Goal: Task Accomplishment & Management: Manage account settings

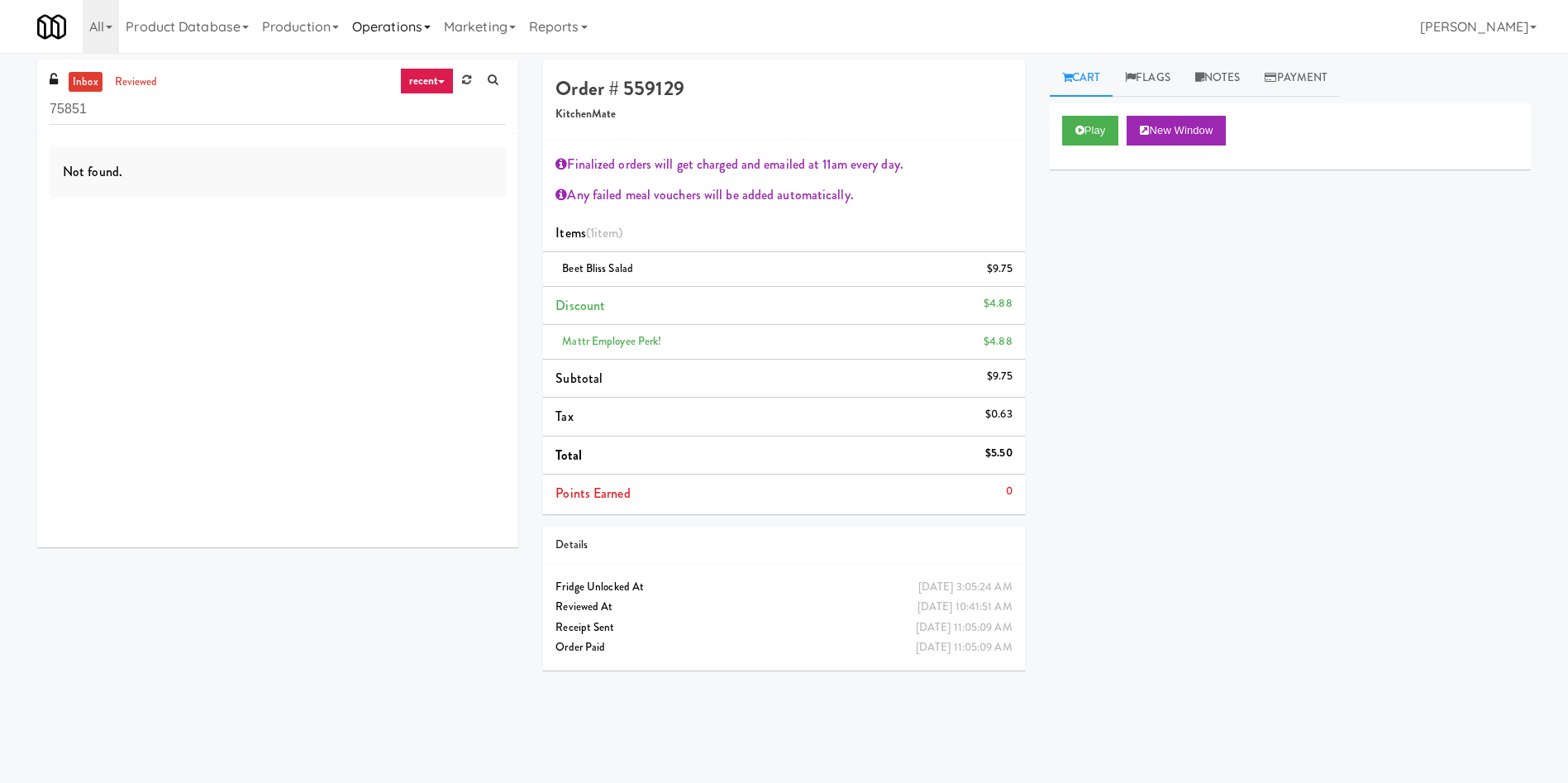
click at [388, 25] on link "Operations" at bounding box center [391, 26] width 92 height 53
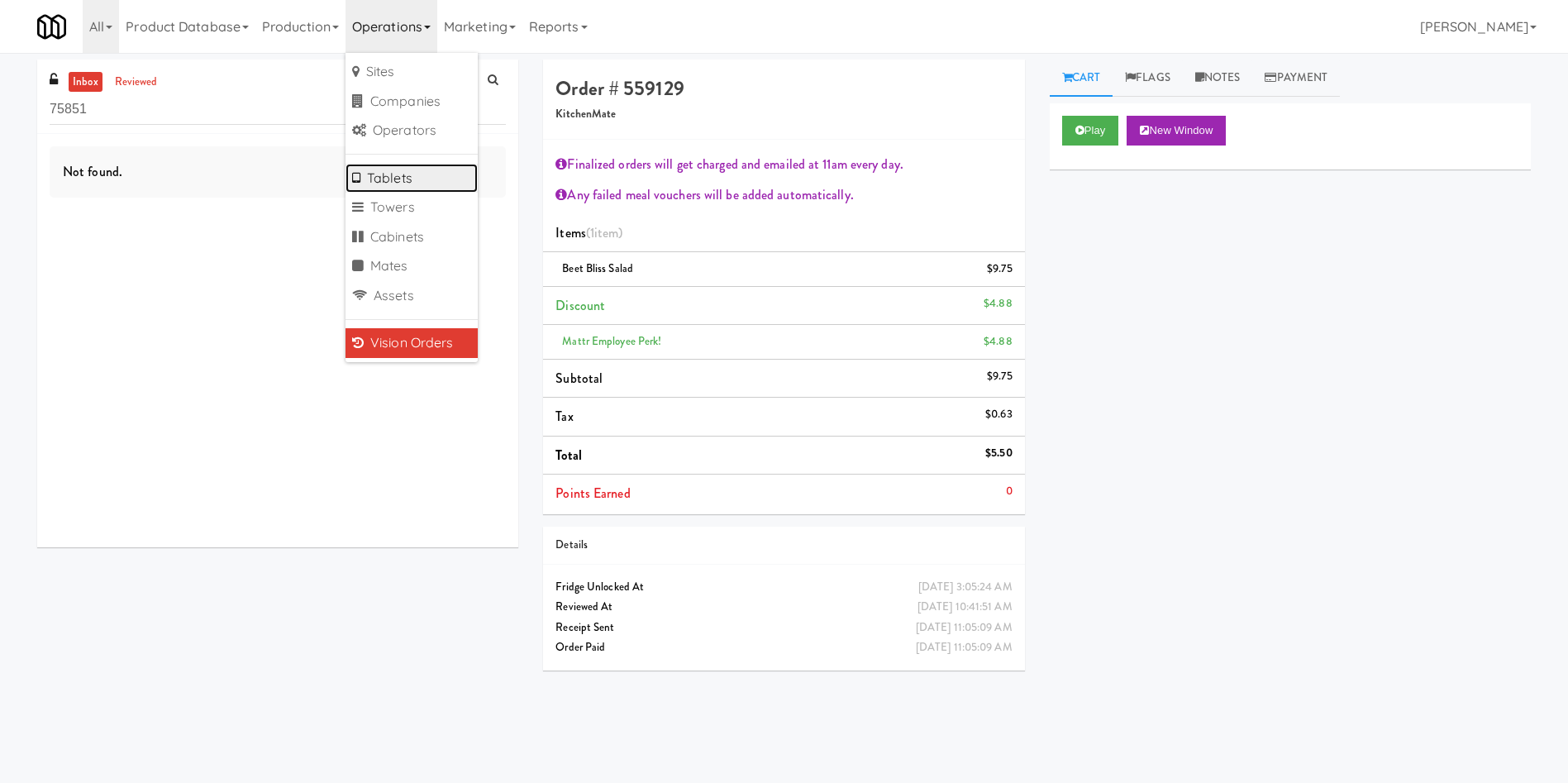
click at [441, 165] on link "Tablets" at bounding box center [411, 178] width 132 height 30
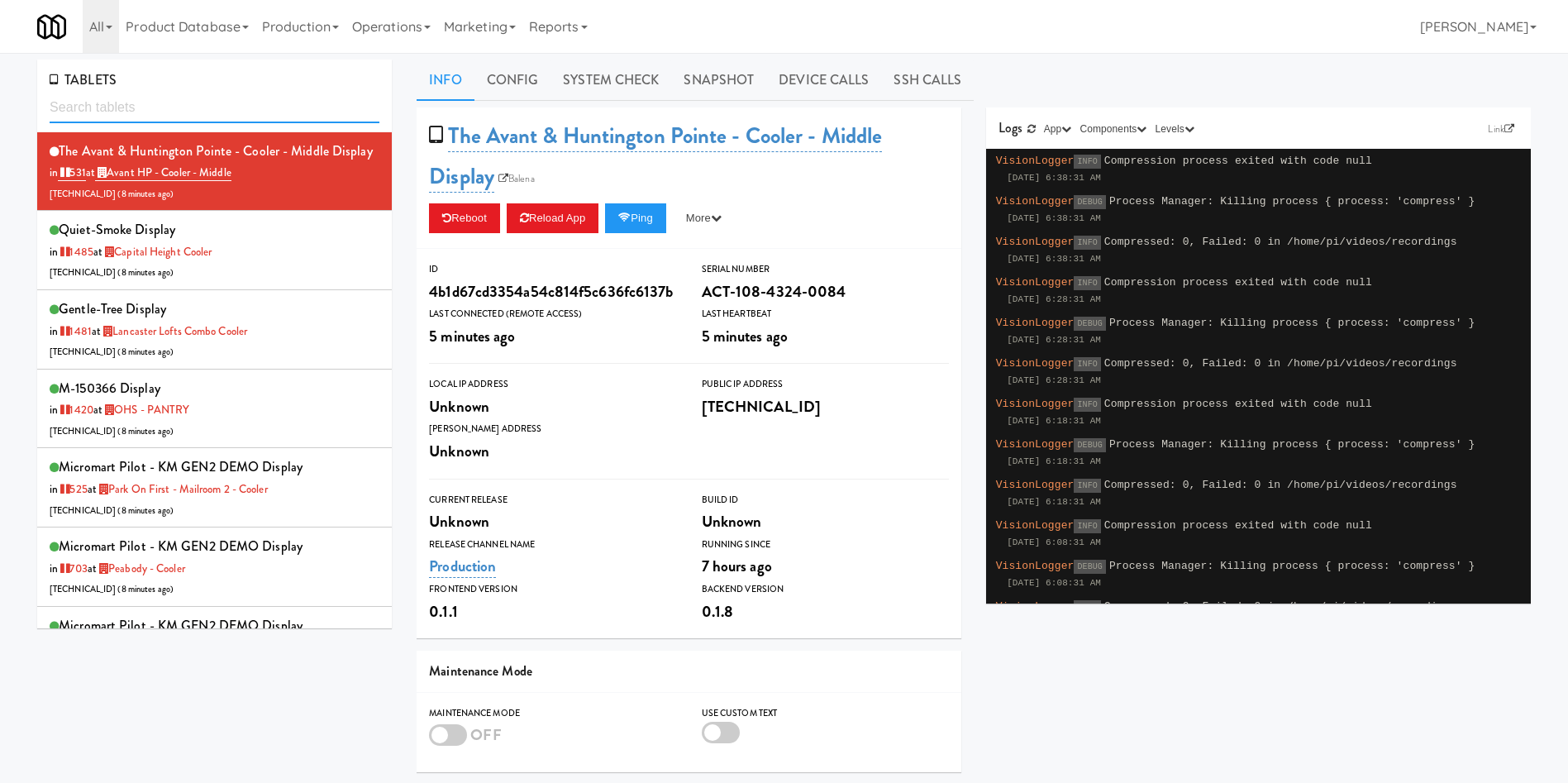
drag, startPoint x: 216, startPoint y: 97, endPoint x: 195, endPoint y: 106, distance: 22.8
click at [211, 102] on input "text" at bounding box center [215, 108] width 330 height 31
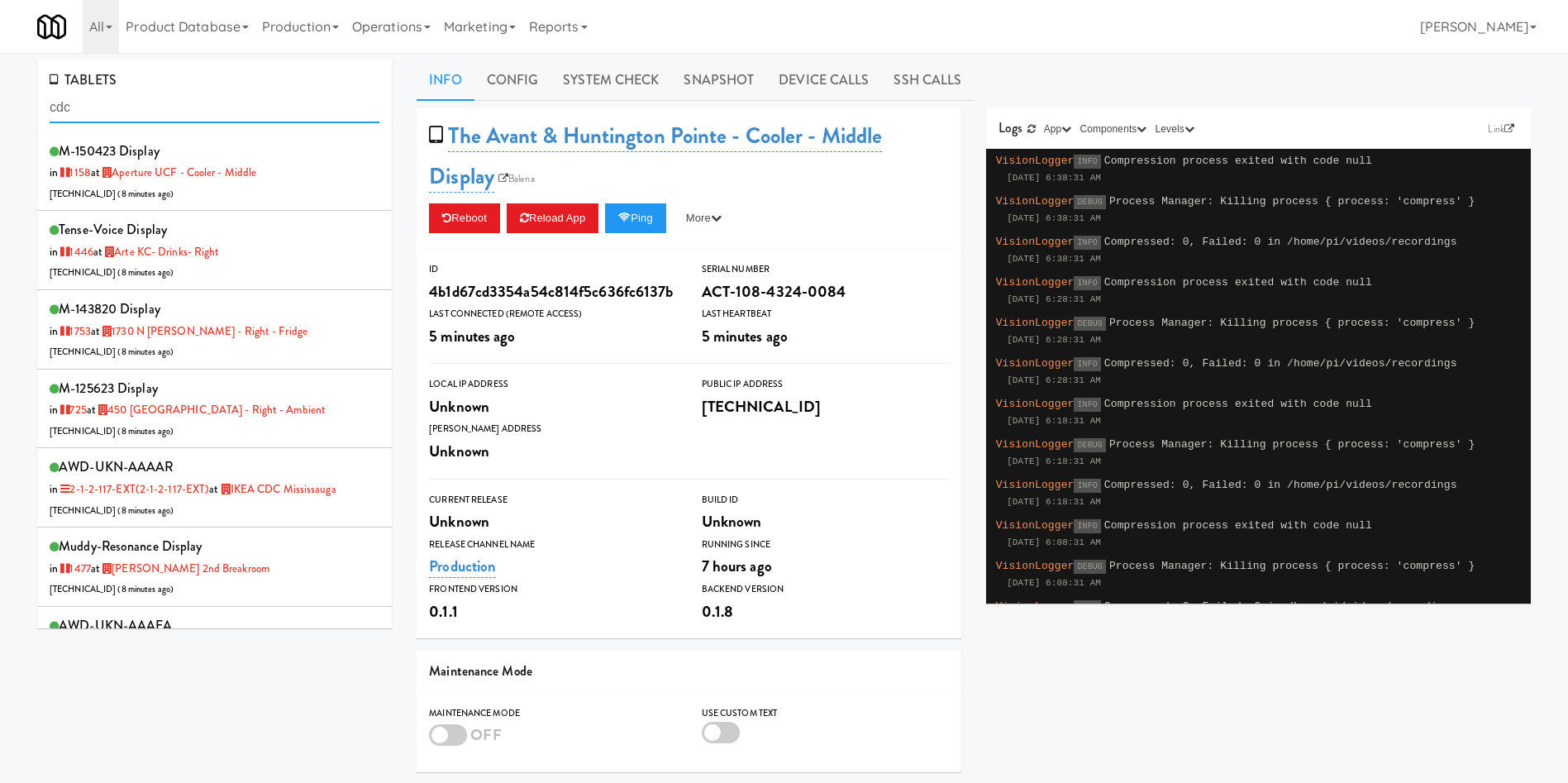
drag, startPoint x: 112, startPoint y: 105, endPoint x: 0, endPoint y: 108, distance: 112.0
click at [0, 108] on div "TABLETS cdc M-150423 Display in 1158 at Aperture UCF - Cooler - Middle 206.0.69…" at bounding box center [784, 508] width 1568 height 899
click at [159, 105] on input "cdc" at bounding box center [215, 108] width 330 height 31
click at [287, 521] on li "AWD-UKN-AAAAR in 2-1-2-117-EXT (2-1-2-117-EXT) at IKEA CDC Mississauga 206.0.69…" at bounding box center [215, 487] width 355 height 79
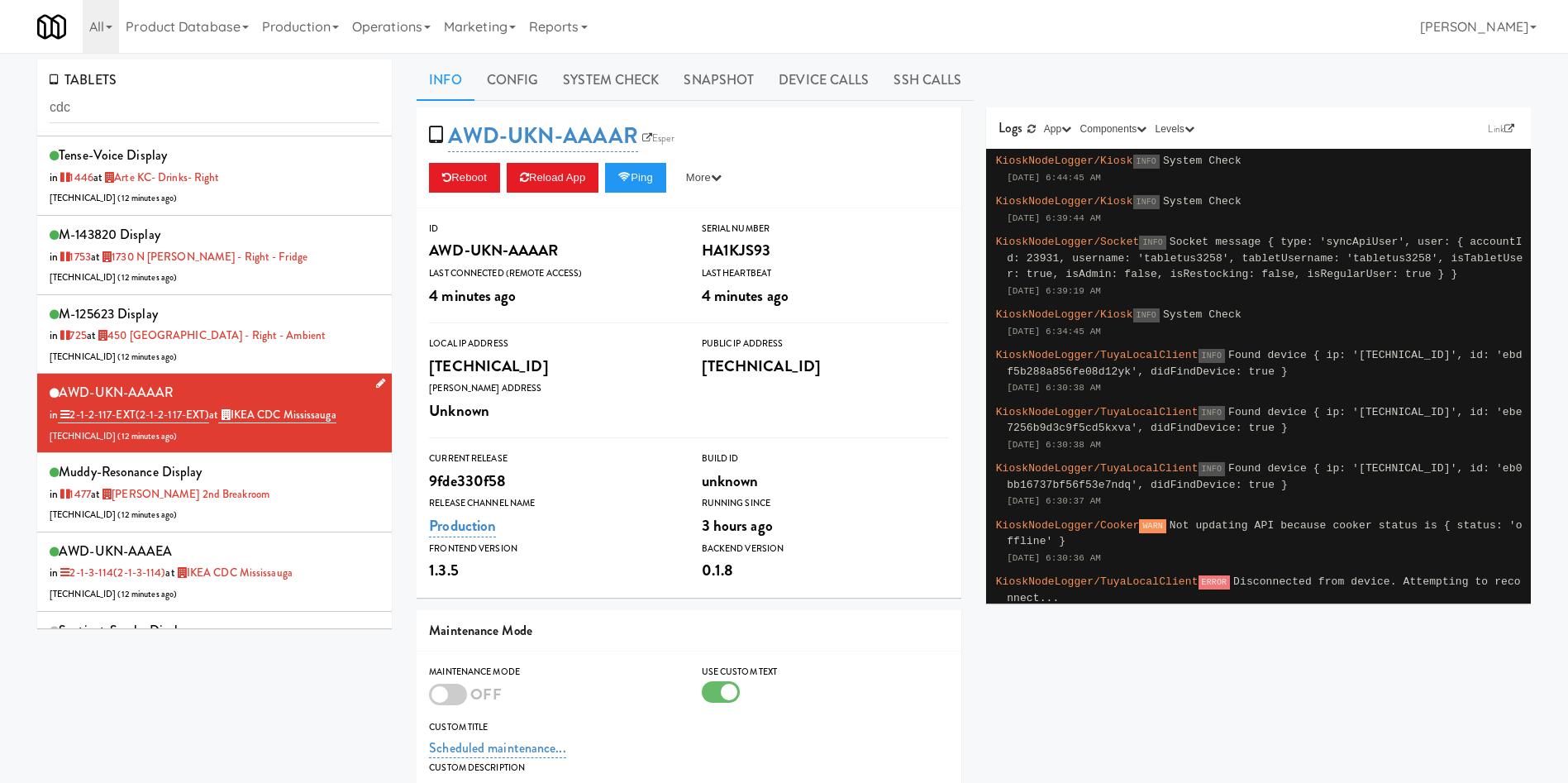
scroll to position [248, 0]
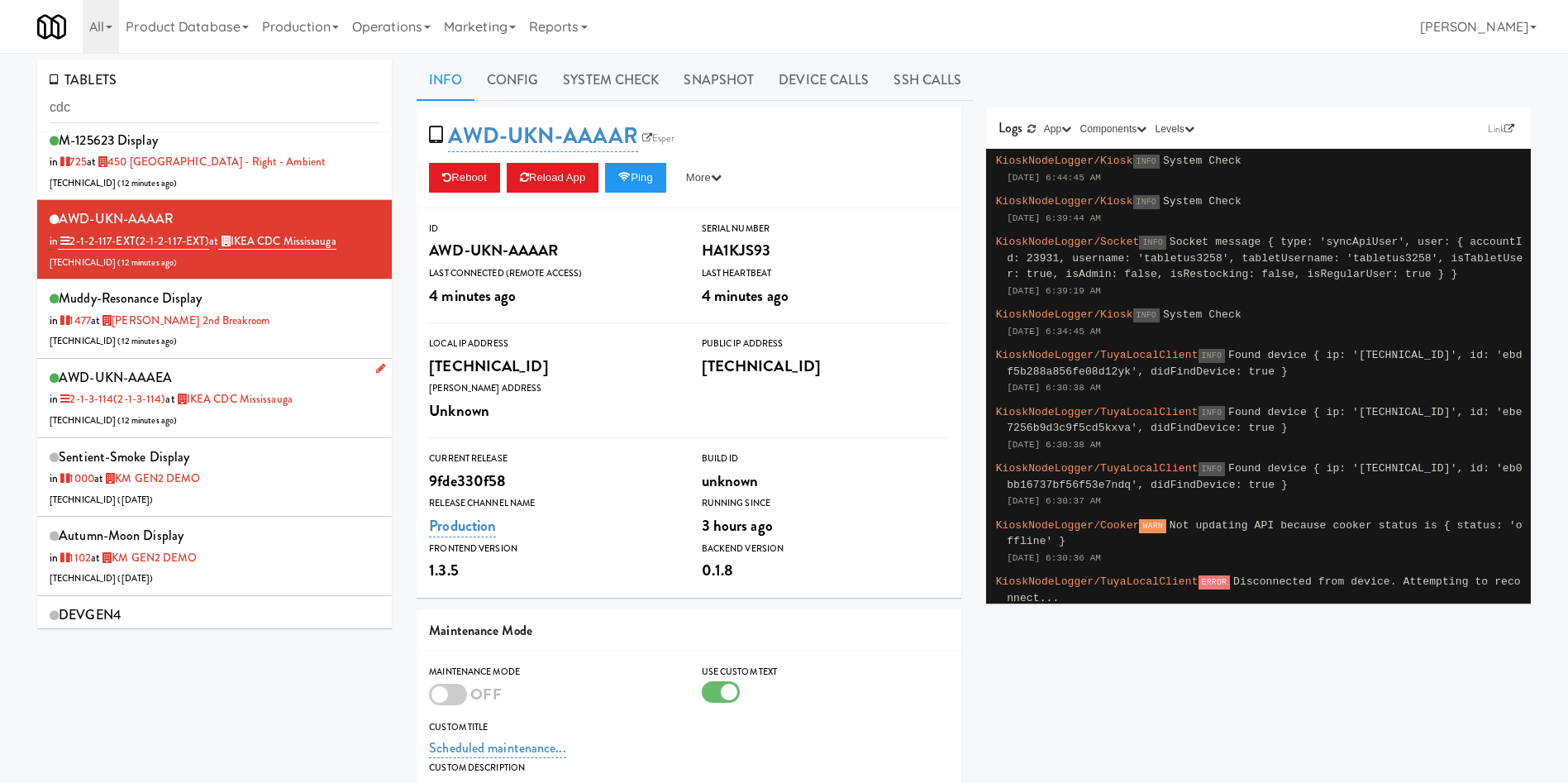
click at [285, 425] on div "AWD-UKN-AAAEA in 2-1-3-114 (2-1-3-114) at IKEA CDC Mississauga 206.0.69.59 ( 12…" at bounding box center [215, 398] width 330 height 65
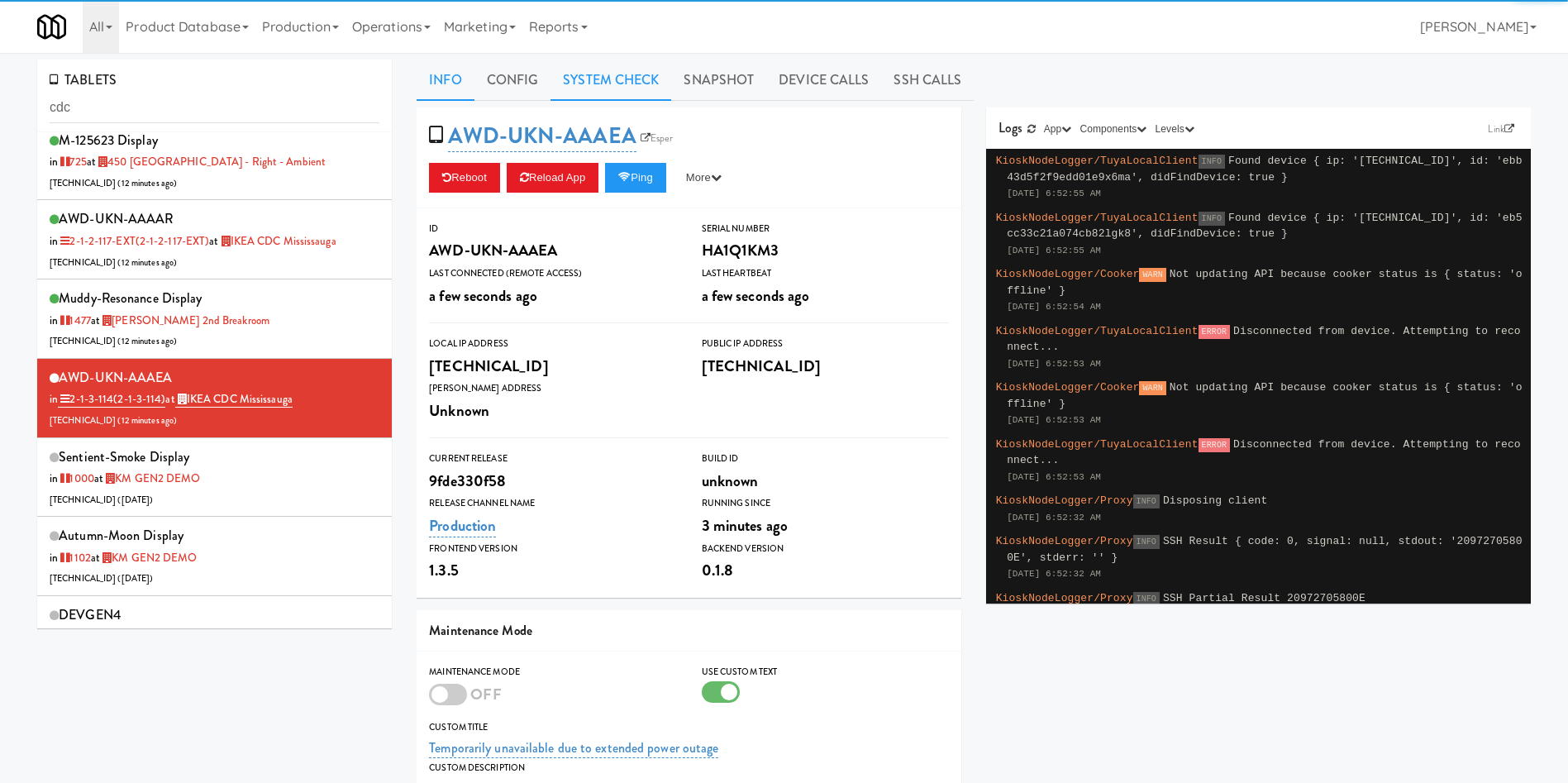
click at [613, 77] on link "System Check" at bounding box center [611, 79] width 121 height 41
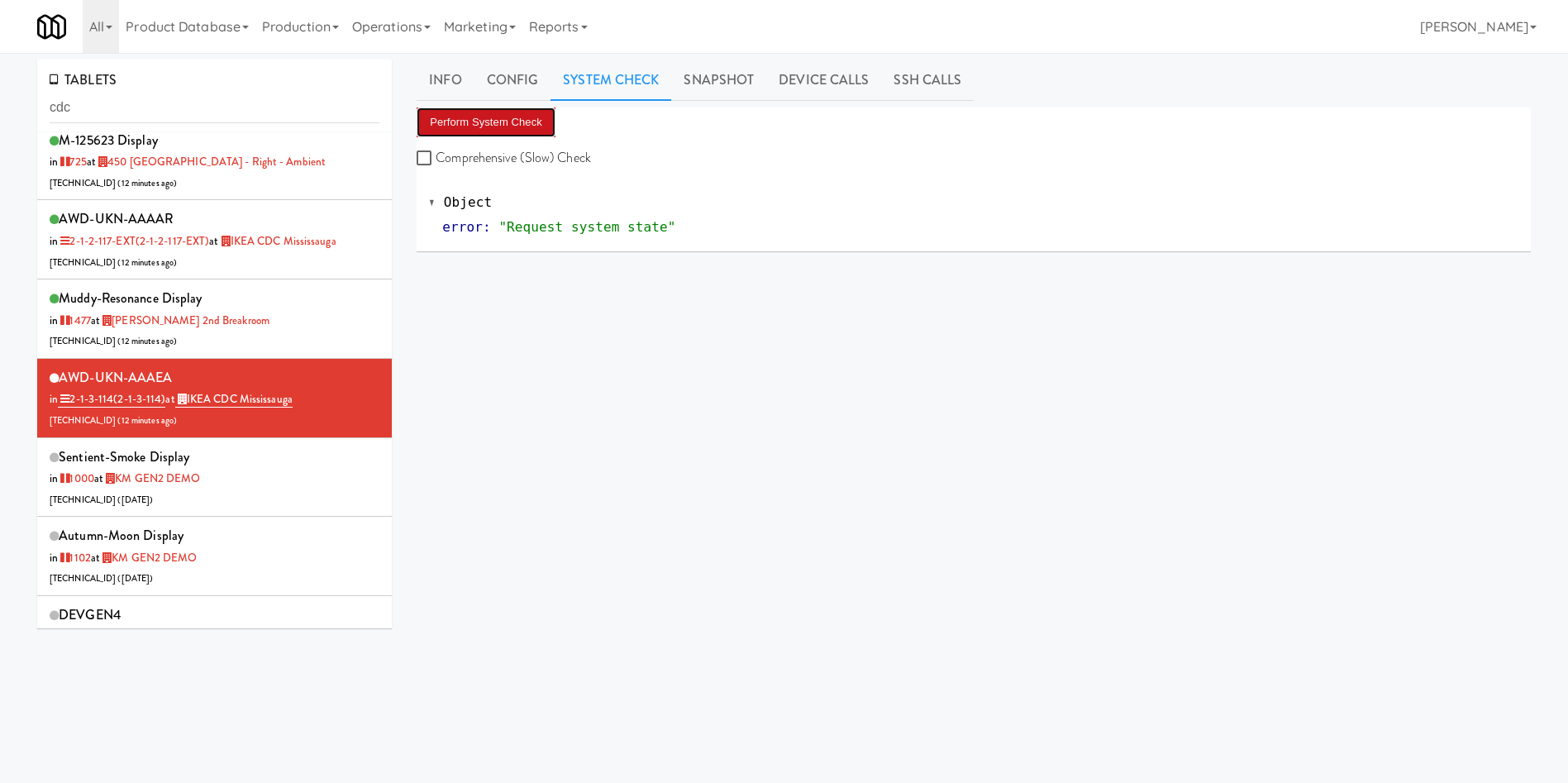
click at [488, 123] on button "Perform System Check" at bounding box center [485, 122] width 139 height 30
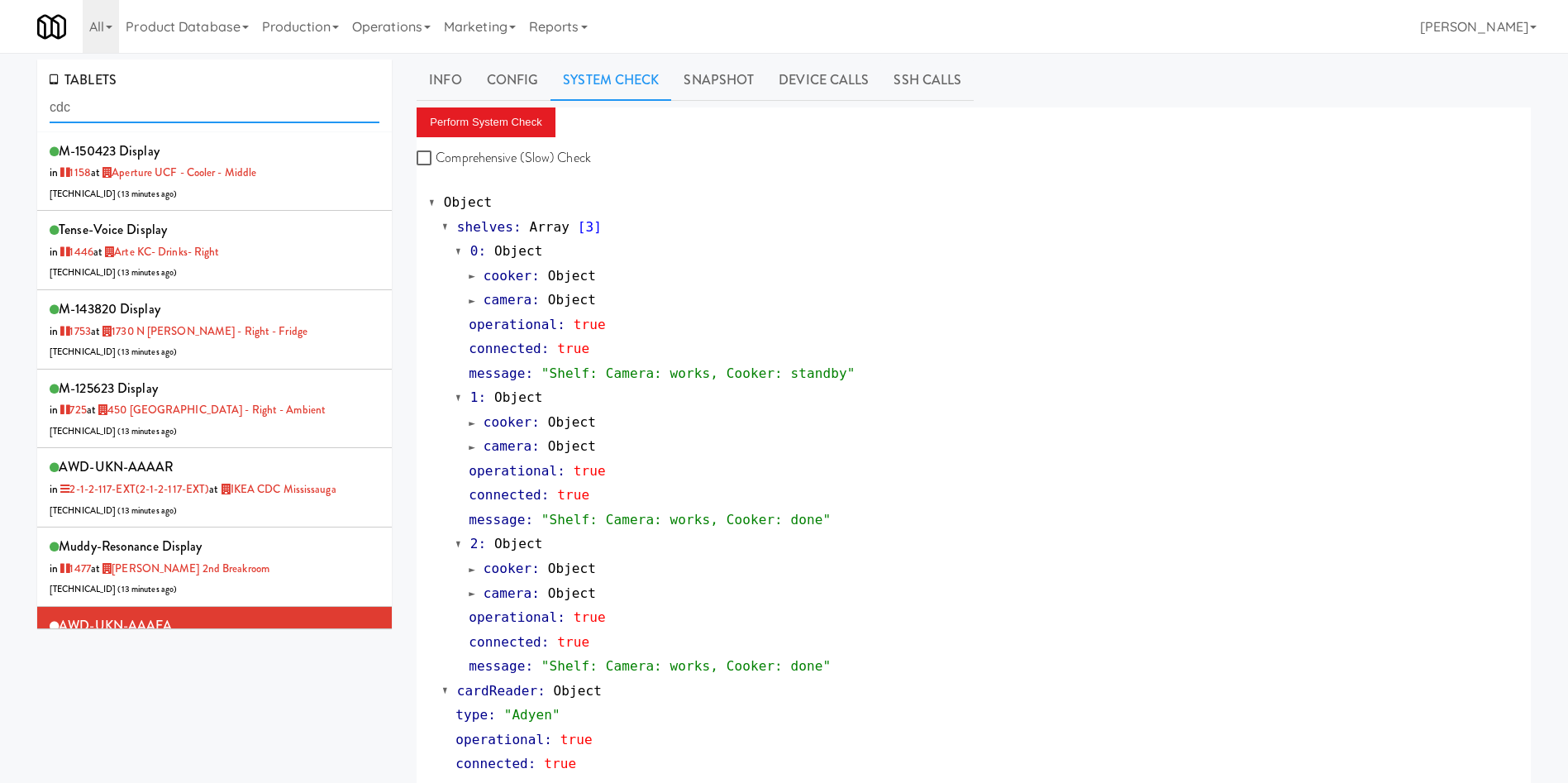
drag, startPoint x: 174, startPoint y: 105, endPoint x: 0, endPoint y: 105, distance: 174.0
click at [305, 508] on div "AWD-UKN-AAAAR in 2-1-2-117-EXT (2-1-2-117-EXT) at IKEA CDC Mississauga 206.0.69…" at bounding box center [215, 487] width 330 height 65
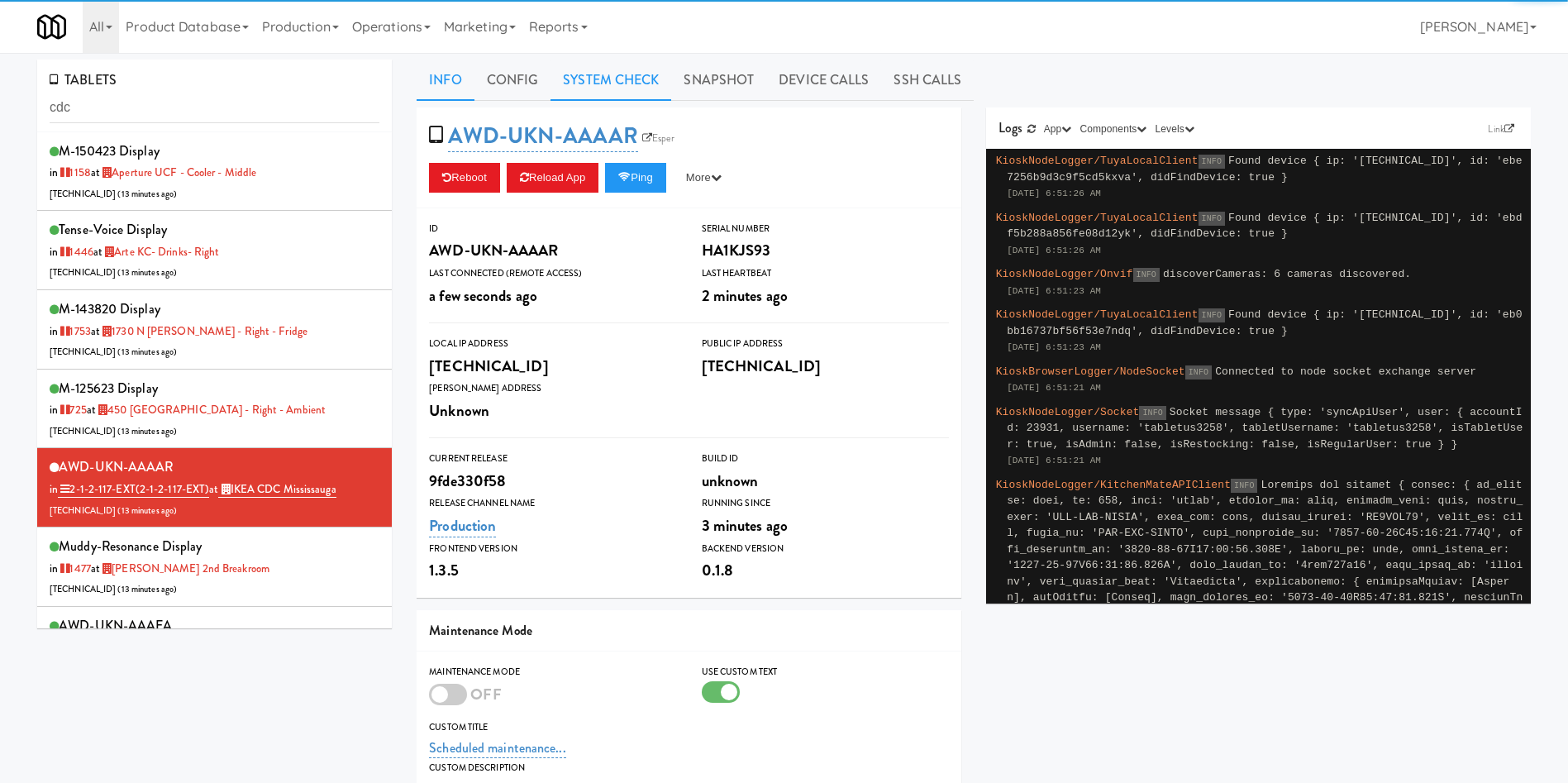
click at [578, 68] on link "System Check" at bounding box center [611, 79] width 121 height 41
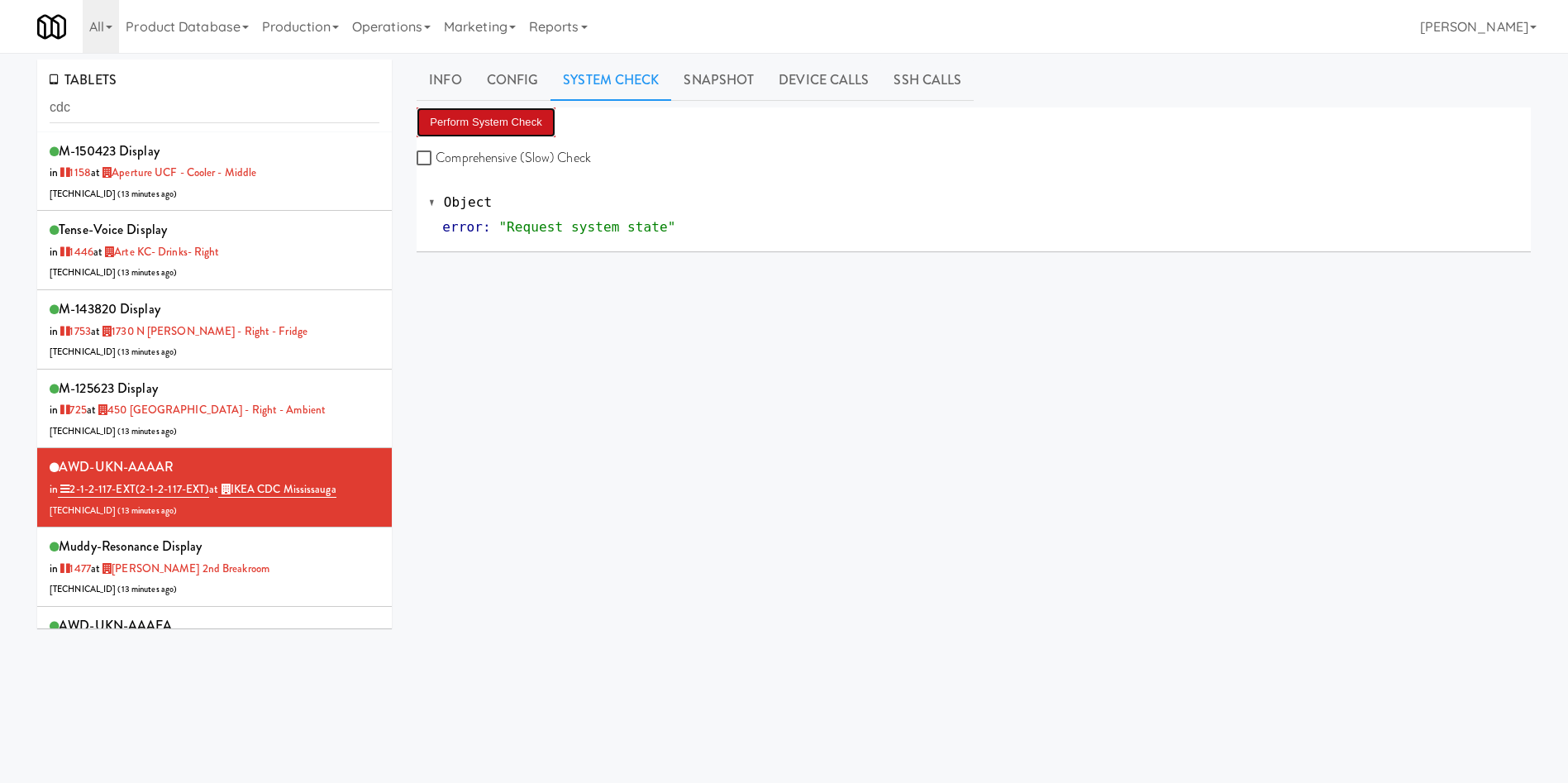
click at [480, 124] on button "Perform System Check" at bounding box center [485, 122] width 139 height 30
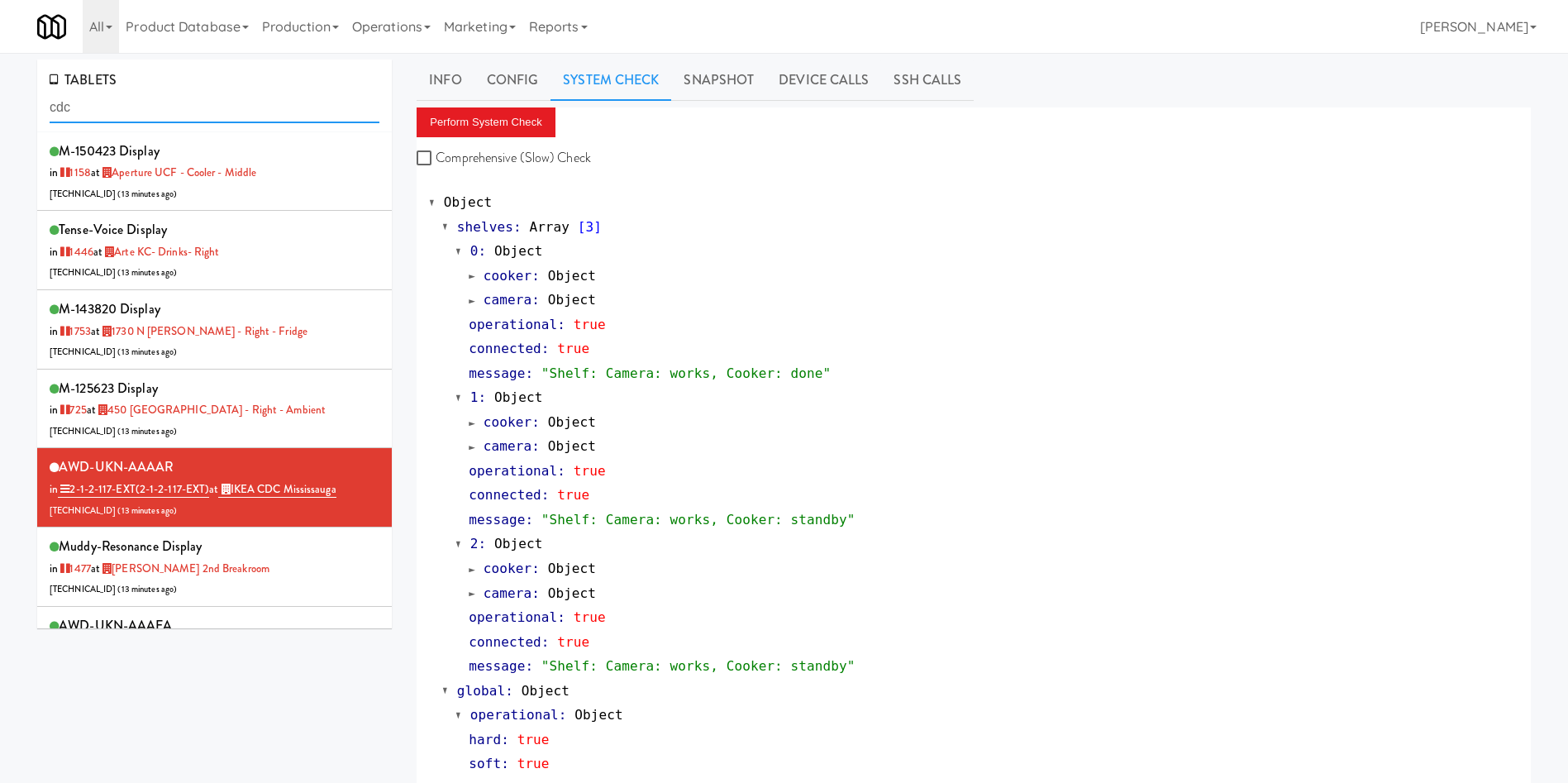
drag, startPoint x: 184, startPoint y: 101, endPoint x: 12, endPoint y: 122, distance: 173.3
click at [12, 122] on div "TABLETS cdc M-150423 Display in 1158 at Aperture UCF - Cooler - Middle 206.0.69…" at bounding box center [784, 454] width 1568 height 790
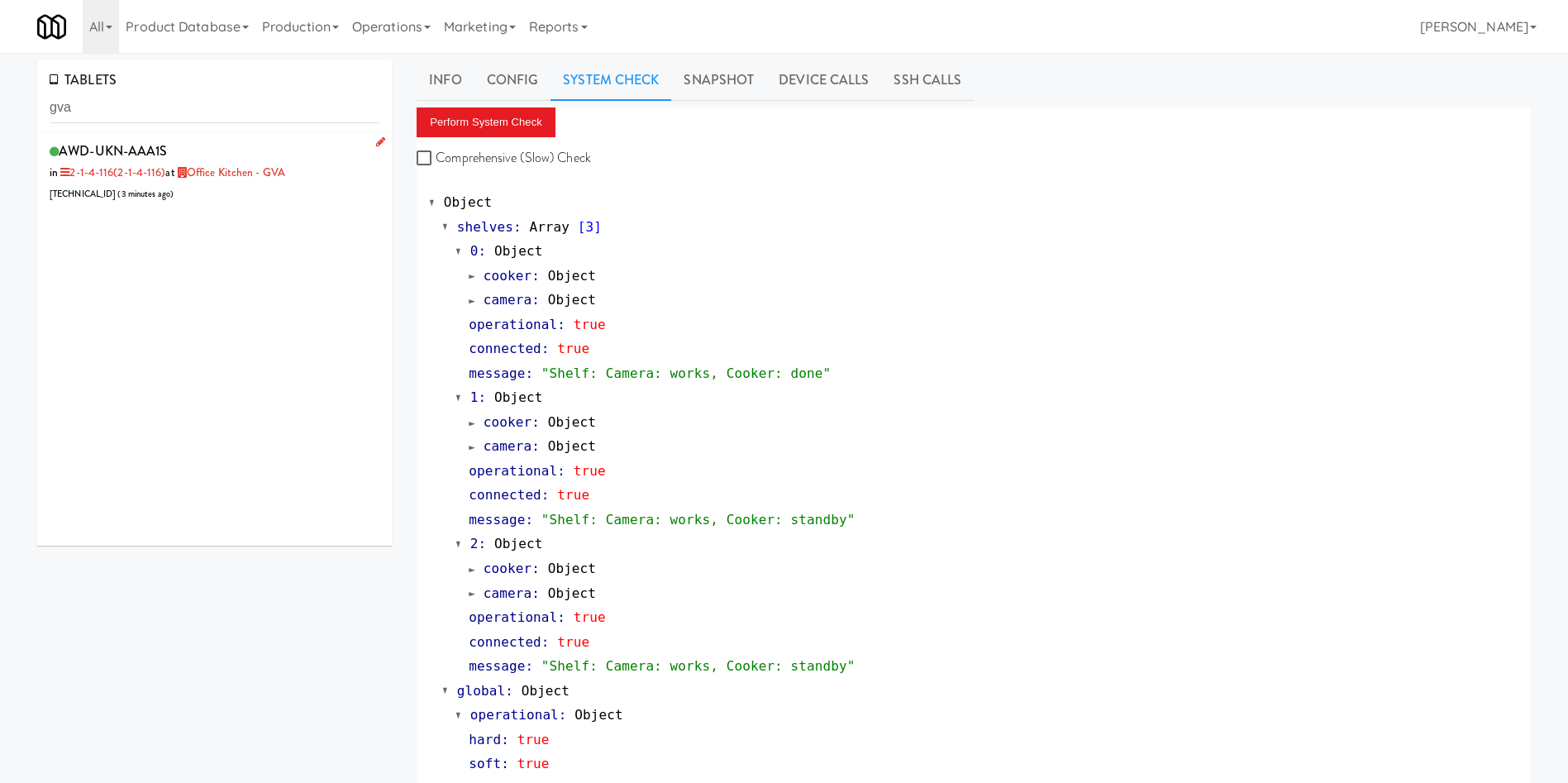
click at [233, 190] on div "AWD-UKN-AAA1S in 2-1-4-116 (2-1-4-116) at Office Kitchen - GVA 72.138.141.186 (…" at bounding box center [215, 172] width 330 height 65
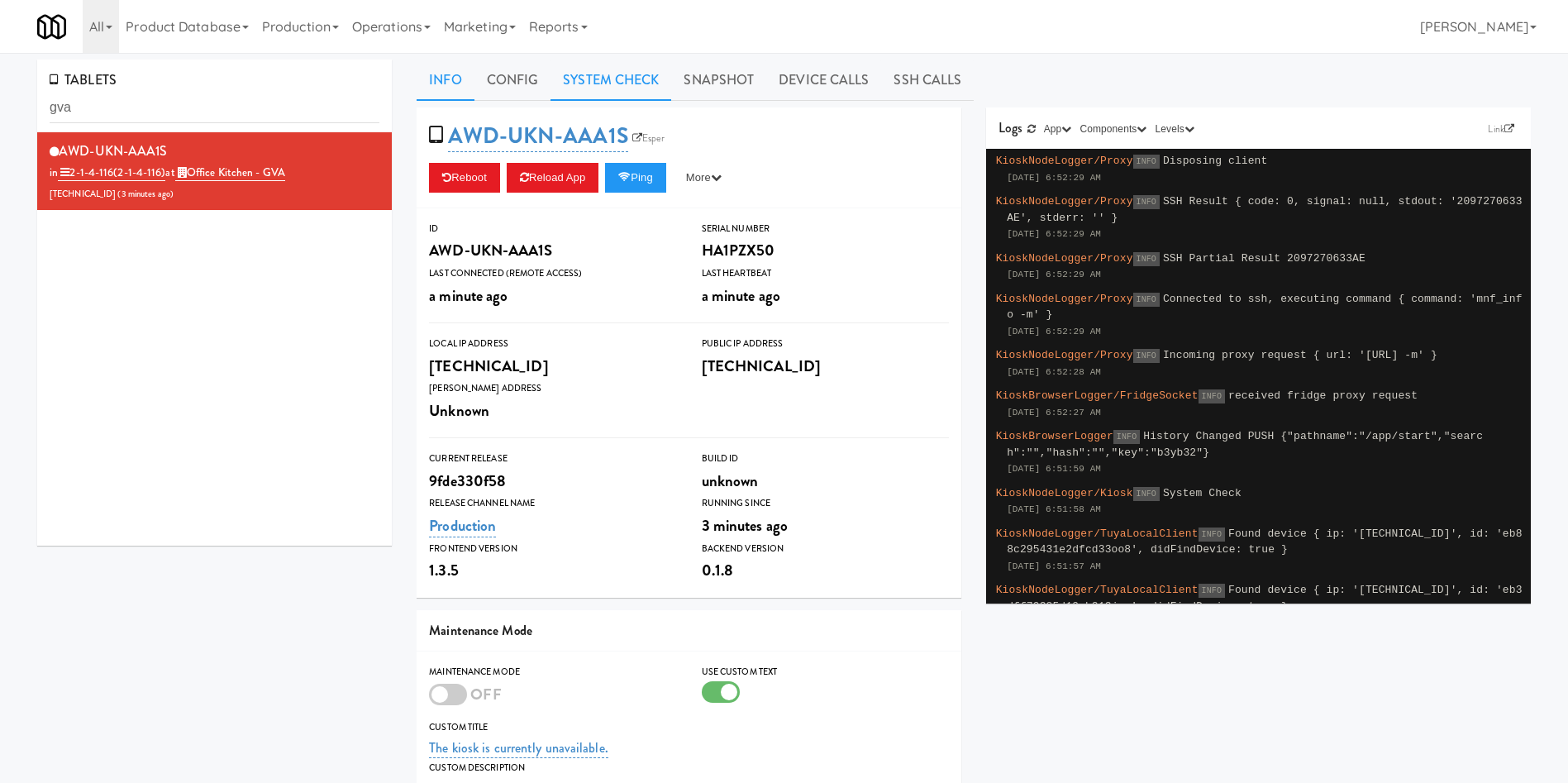
click at [634, 89] on link "System Check" at bounding box center [611, 79] width 121 height 41
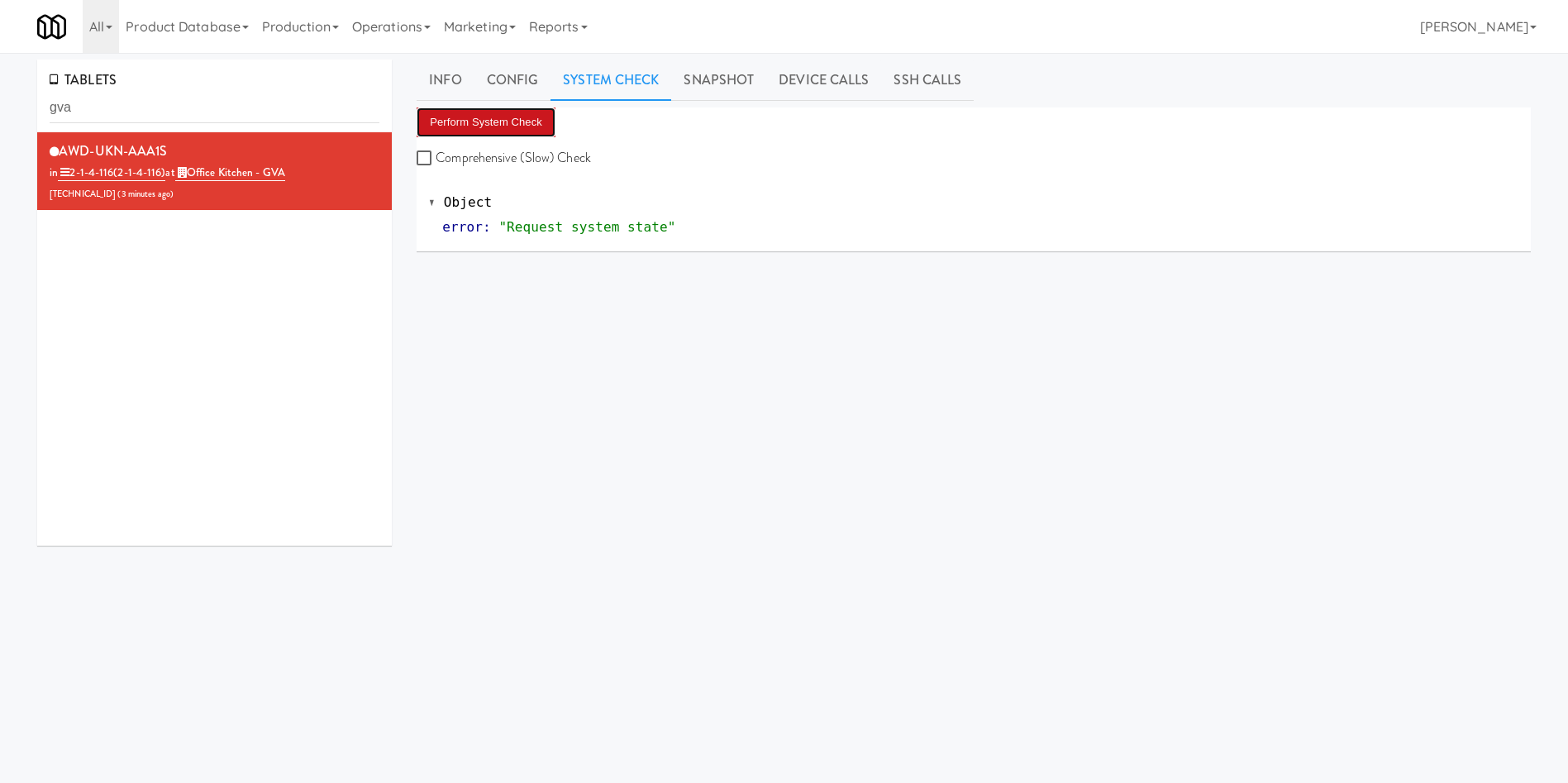
click at [459, 127] on button "Perform System Check" at bounding box center [485, 122] width 139 height 30
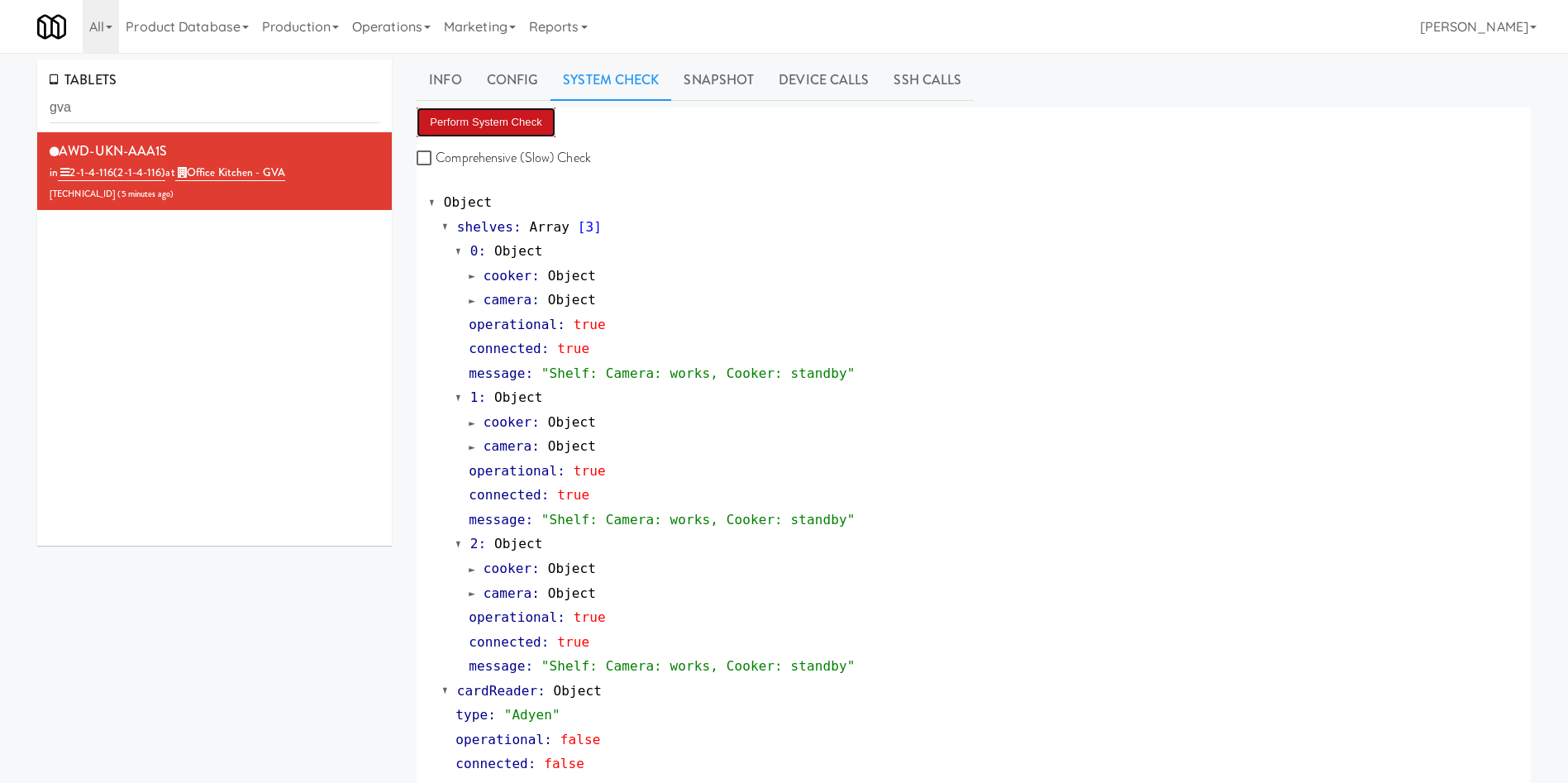
click at [457, 131] on button "Perform System Check" at bounding box center [485, 122] width 139 height 30
drag, startPoint x: 182, startPoint y: 105, endPoint x: 0, endPoint y: 105, distance: 182.0
click at [0, 105] on div "TABLETS gva AWD-UKN-AAA1S in 2-1-4-116 (2-1-4-116) at Office Kitchen - GVA 72.1…" at bounding box center [784, 686] width 1568 height 1254
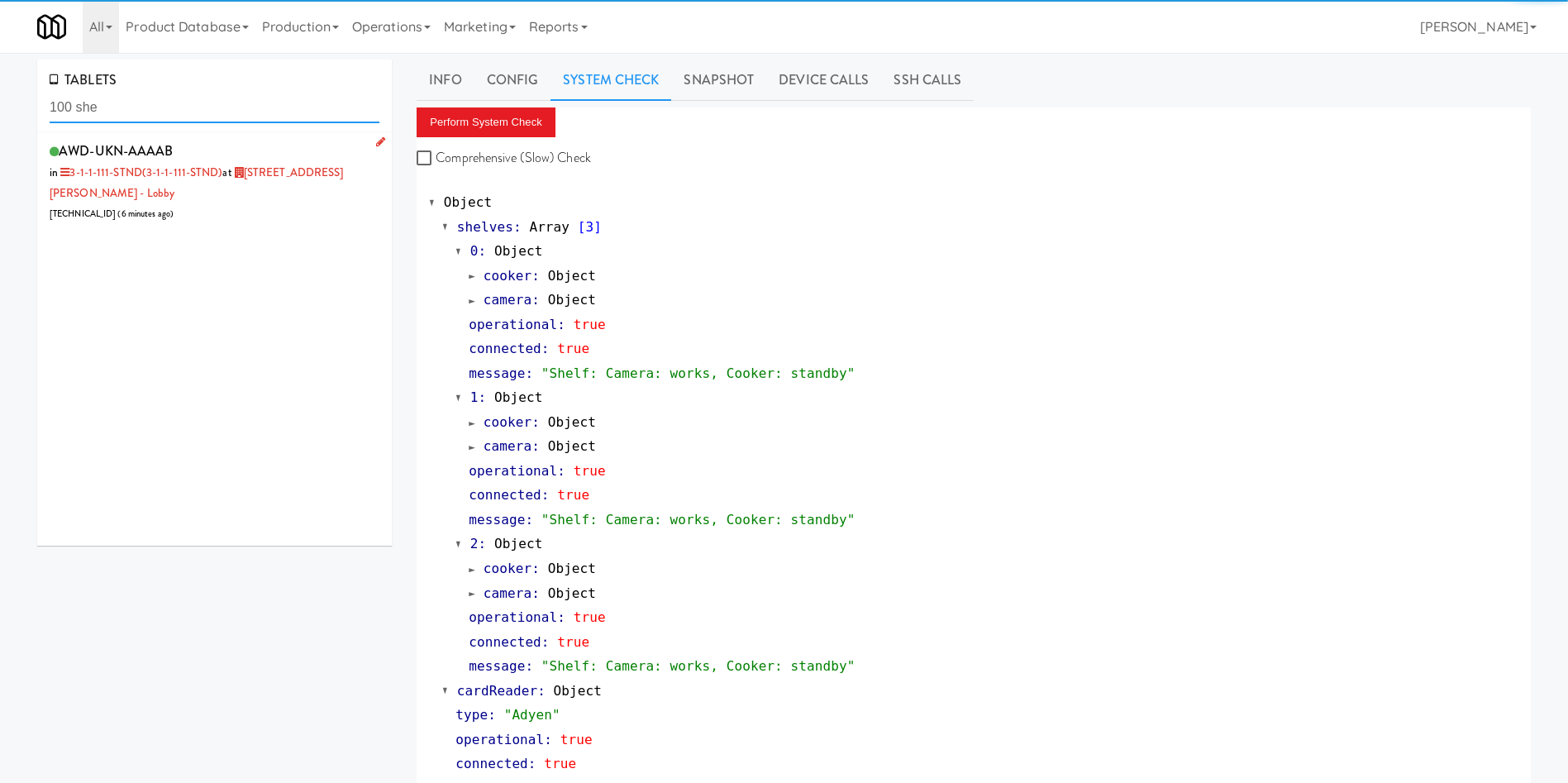
type input "100 she"
click at [211, 199] on div "AWD-UKN-AAAAB in 3-1-1-111-STND (3-1-1-111-STND) at 100 Sheppard Ave - Lobby 20…" at bounding box center [215, 182] width 330 height 85
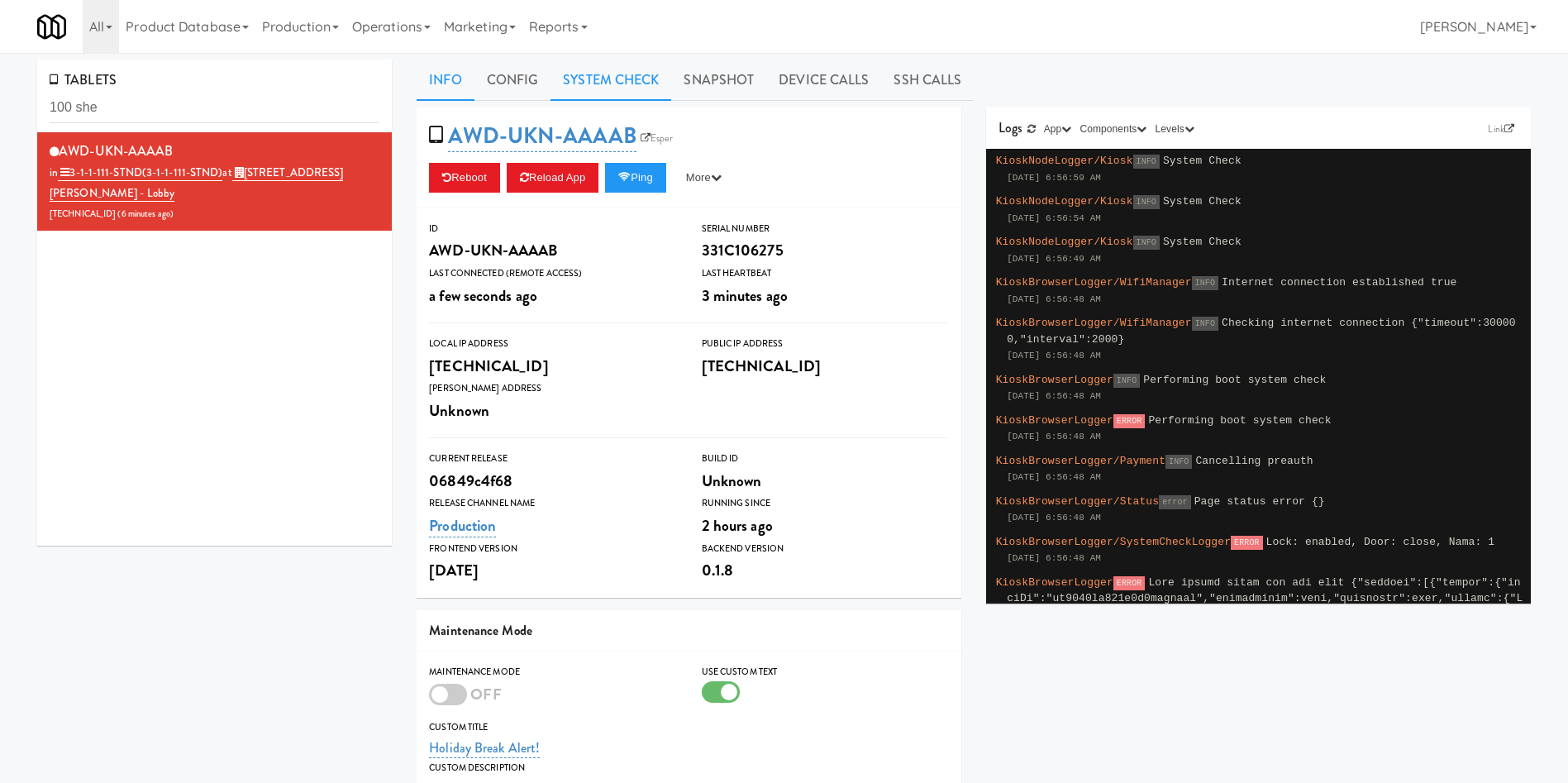
click at [652, 77] on link "System Check" at bounding box center [611, 79] width 121 height 41
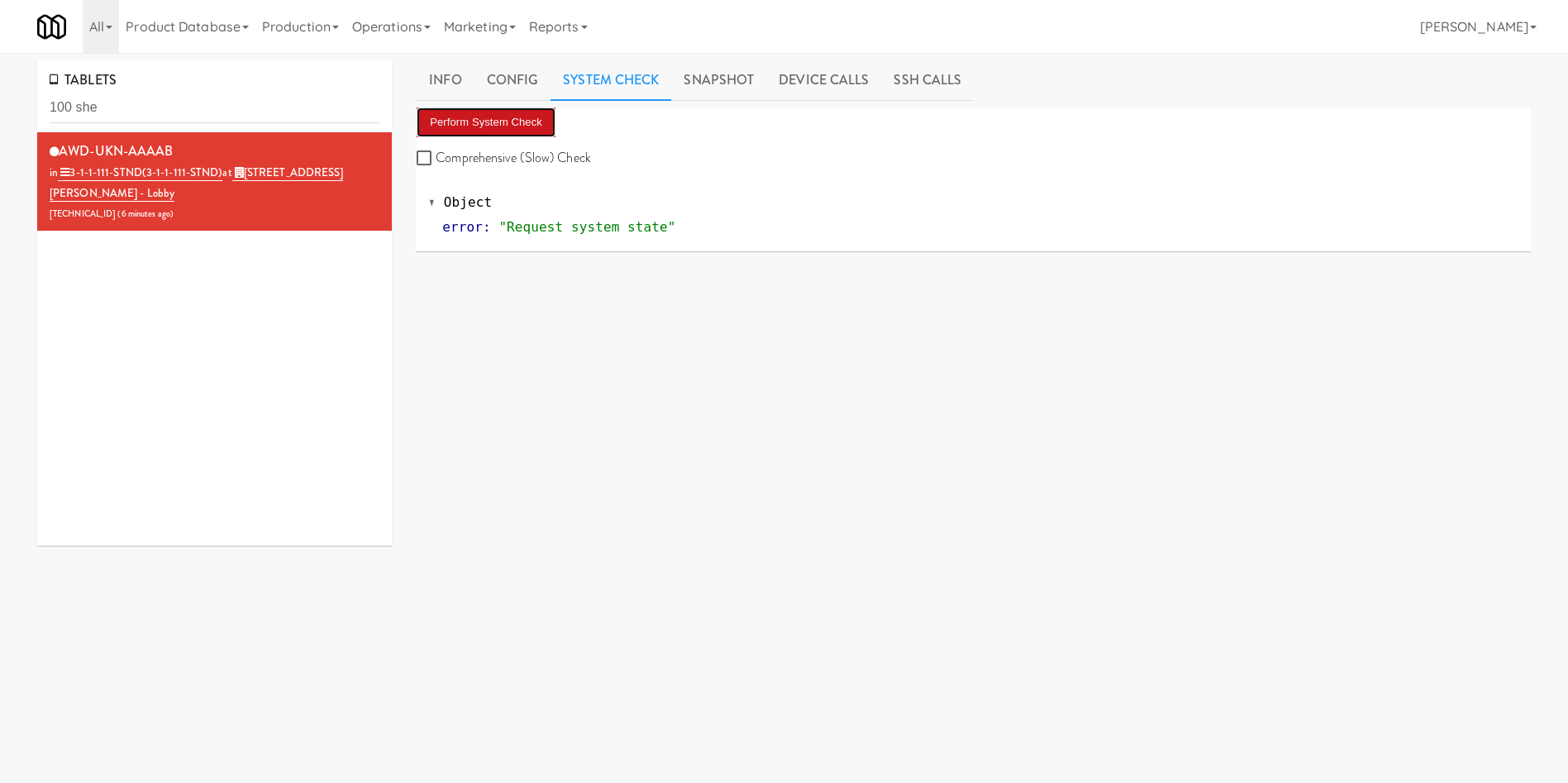
click at [524, 122] on button "Perform System Check" at bounding box center [485, 122] width 139 height 30
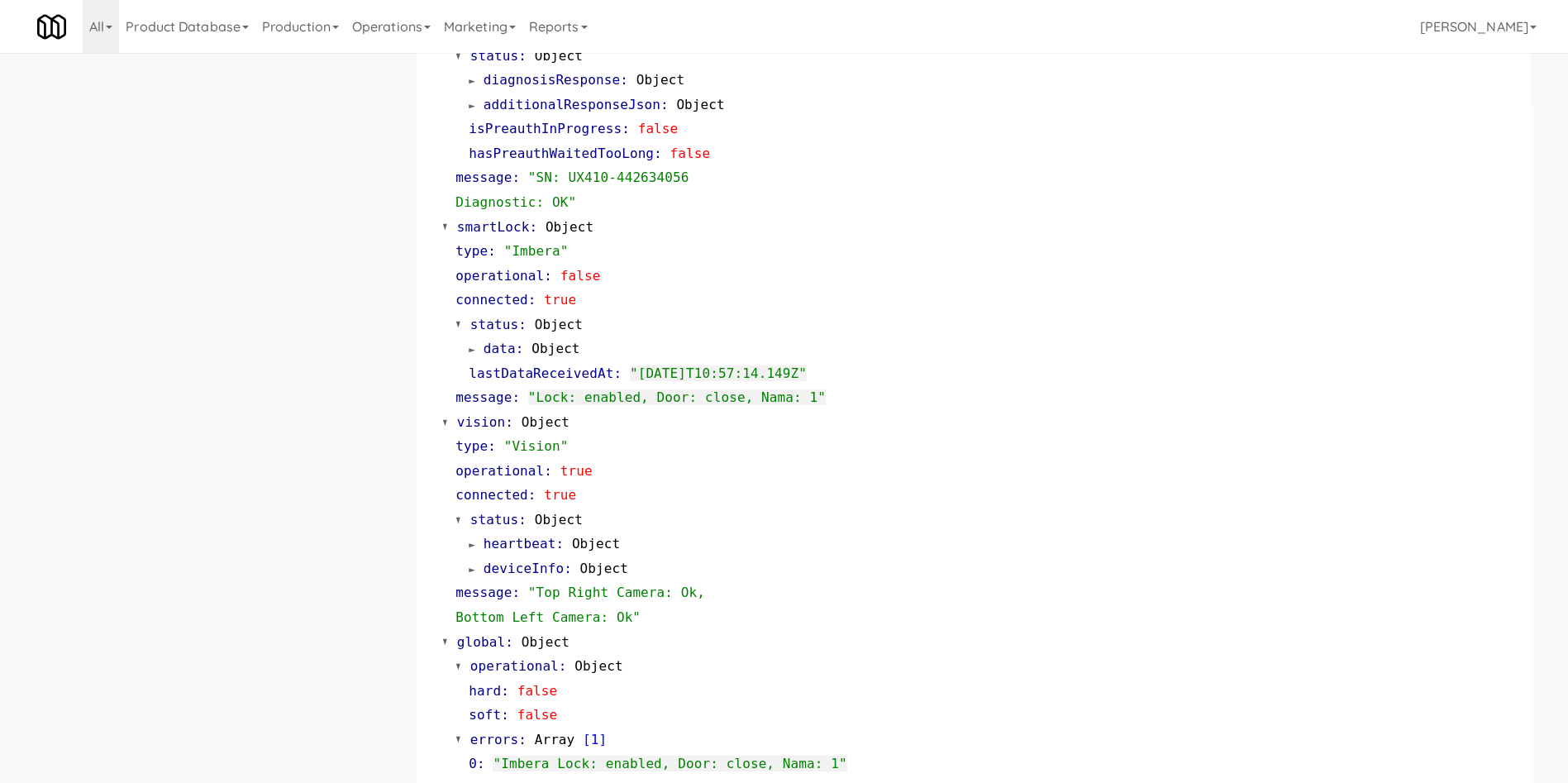
scroll to position [751, 0]
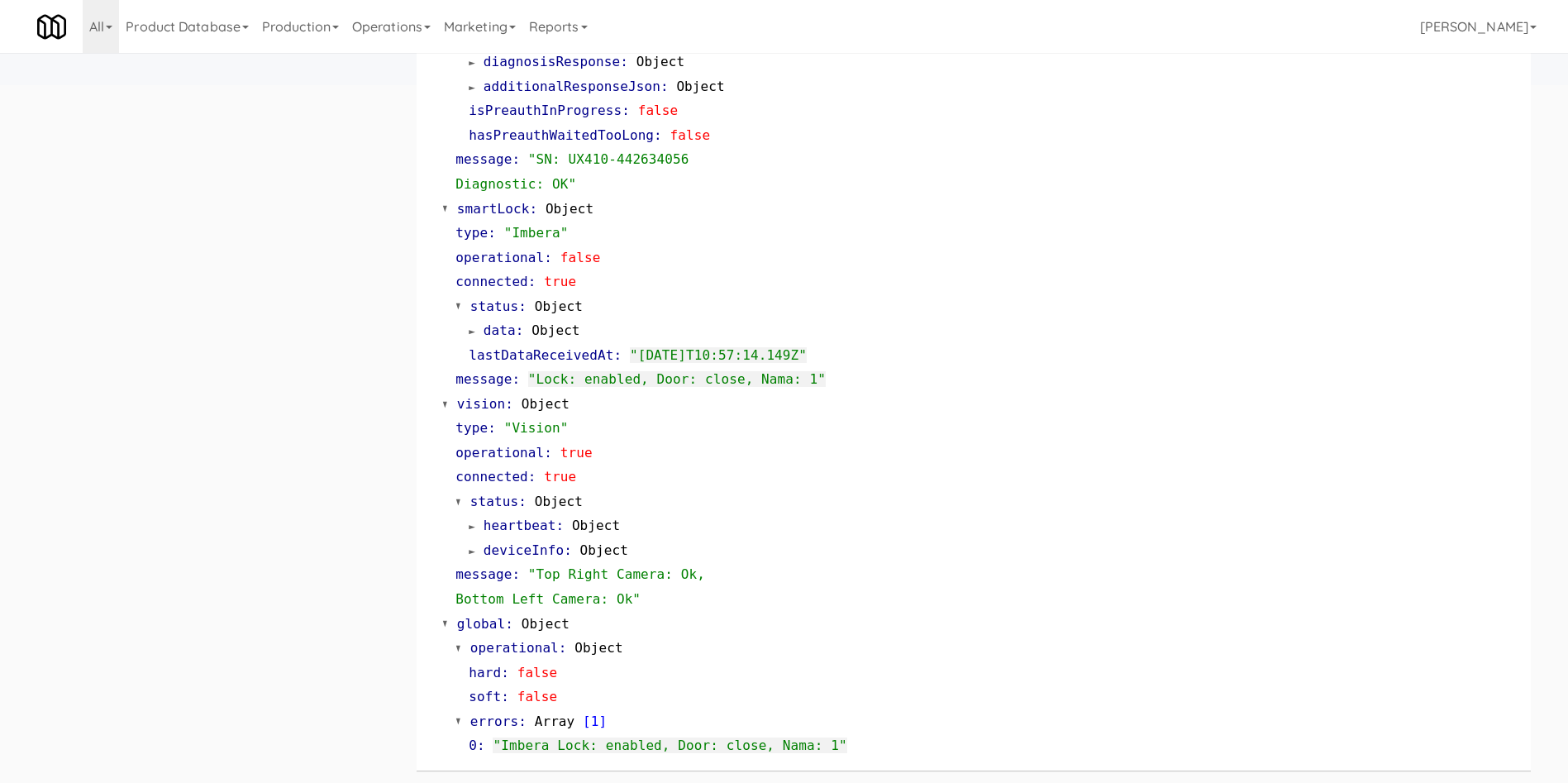
click at [95, 260] on div "TABLETS 100 she AWD-UKN-AAAAB in 3-1-1-111-STND (3-1-1-111-STND) at 100 Sheppar…" at bounding box center [784, 45] width 1518 height 1474
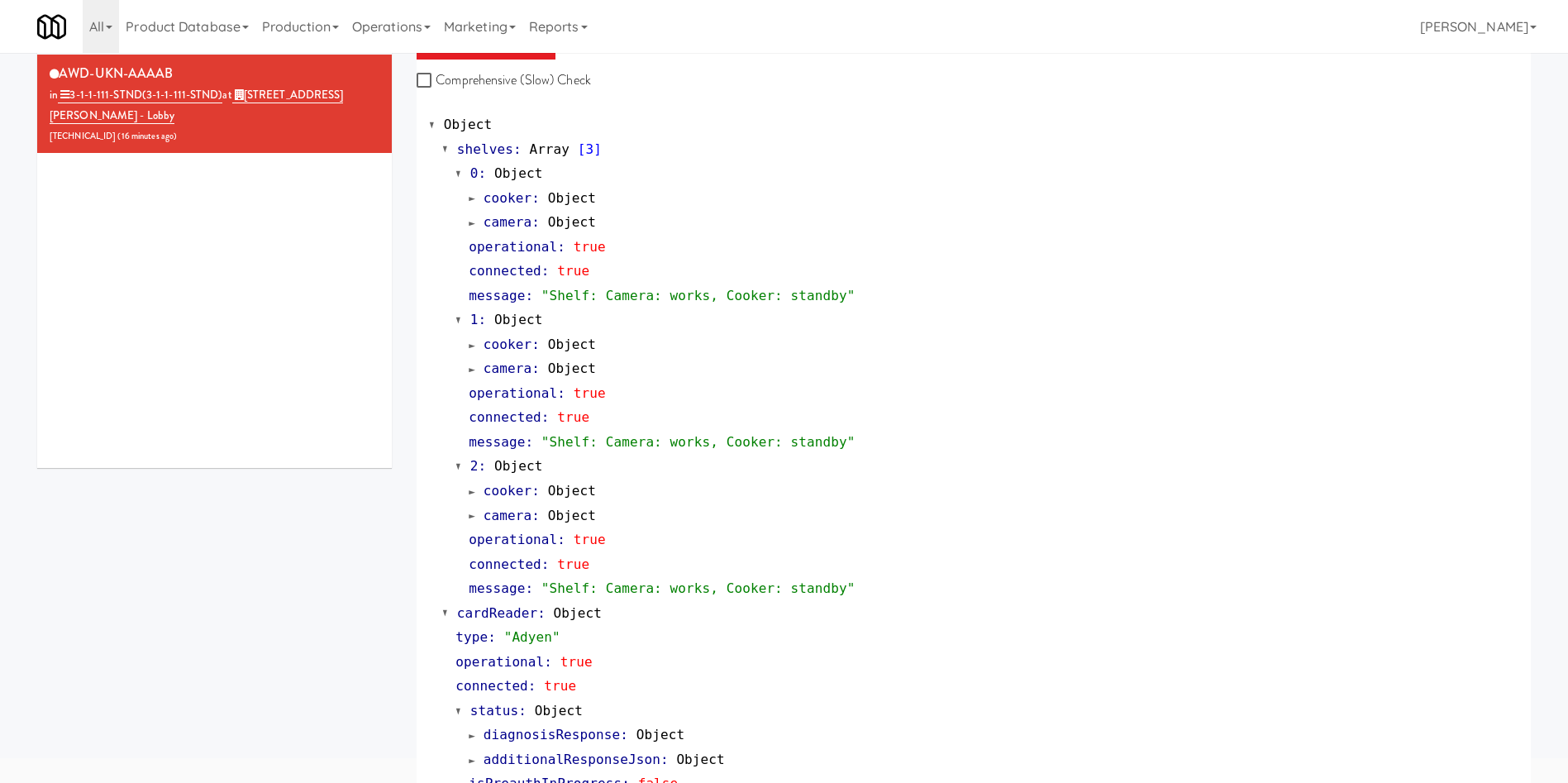
scroll to position [0, 0]
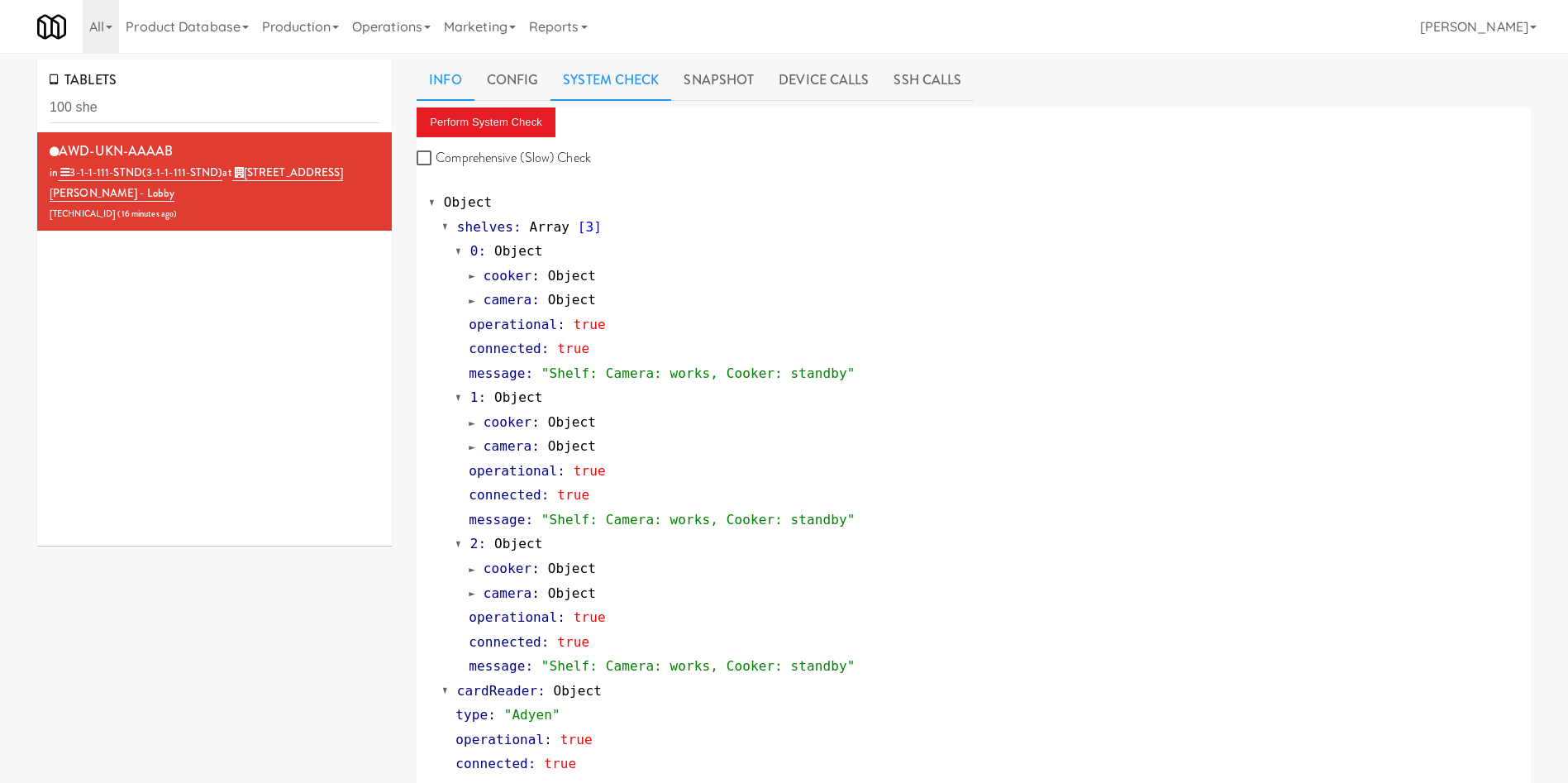
click at [454, 76] on link "Info" at bounding box center [444, 79] width 57 height 41
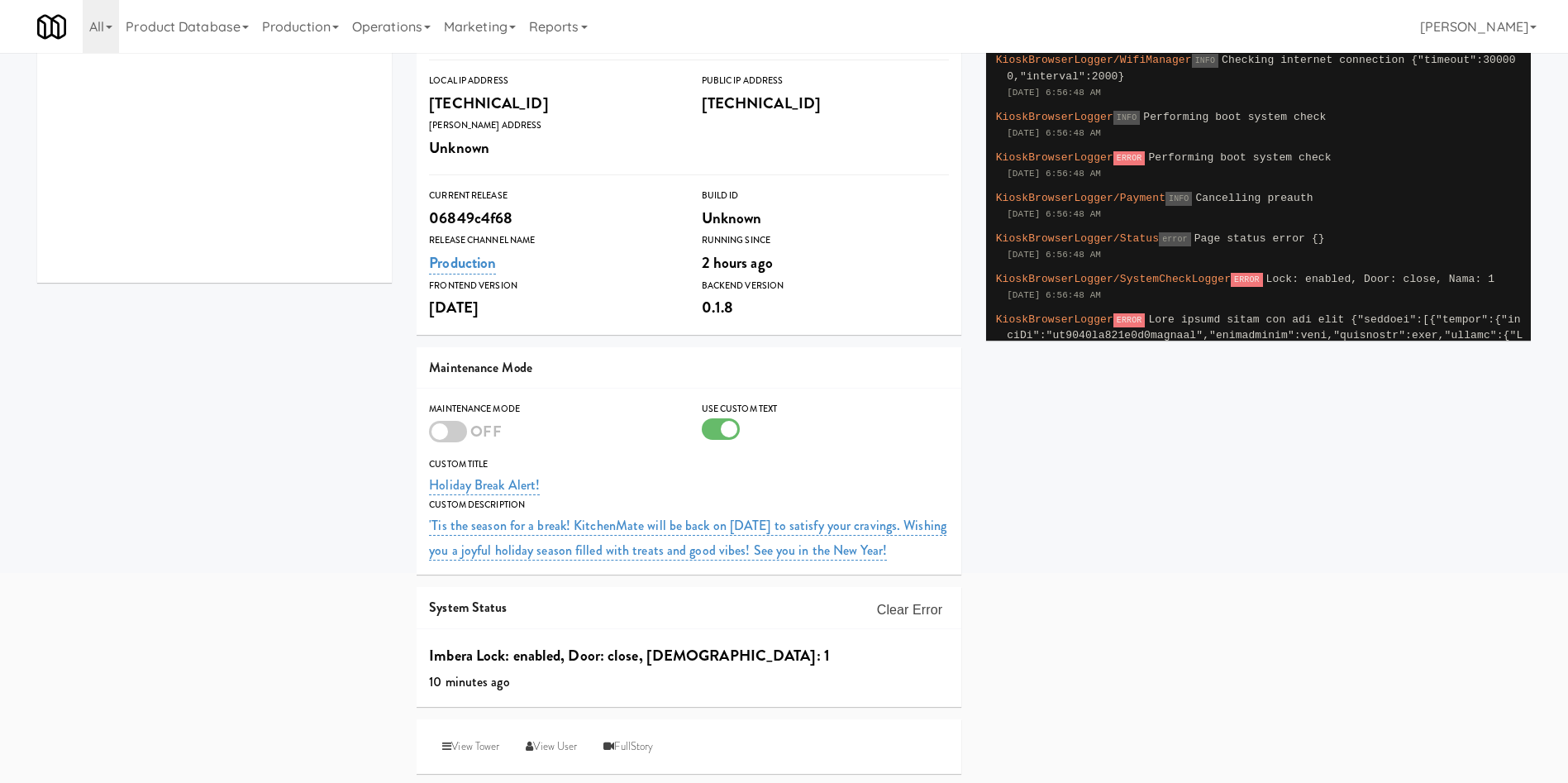
scroll to position [266, 0]
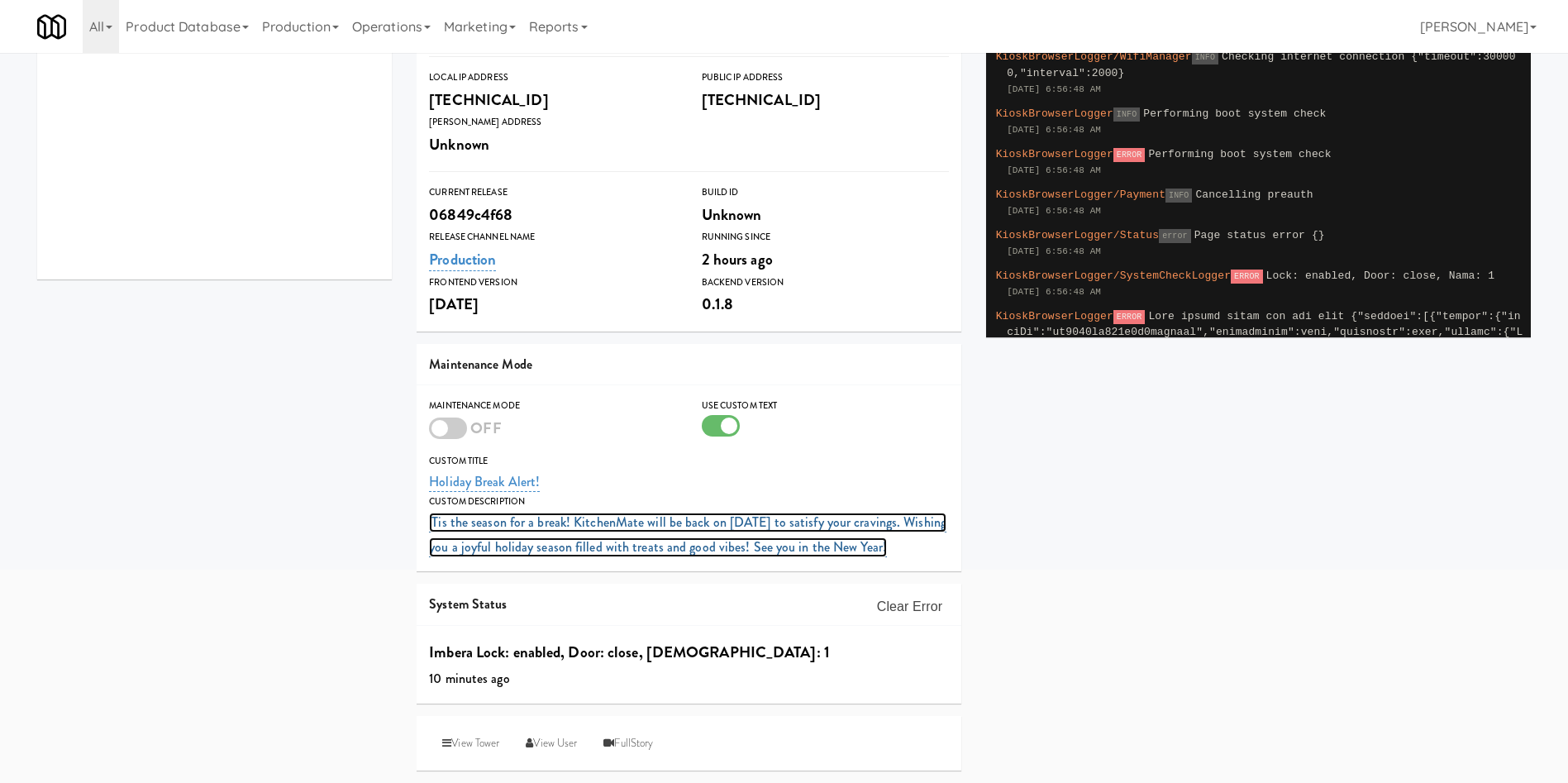
click at [548, 521] on link "'Tis the season for a break! KitchenMate will be back on January 6 to satisfy y…" at bounding box center [687, 535] width 517 height 45
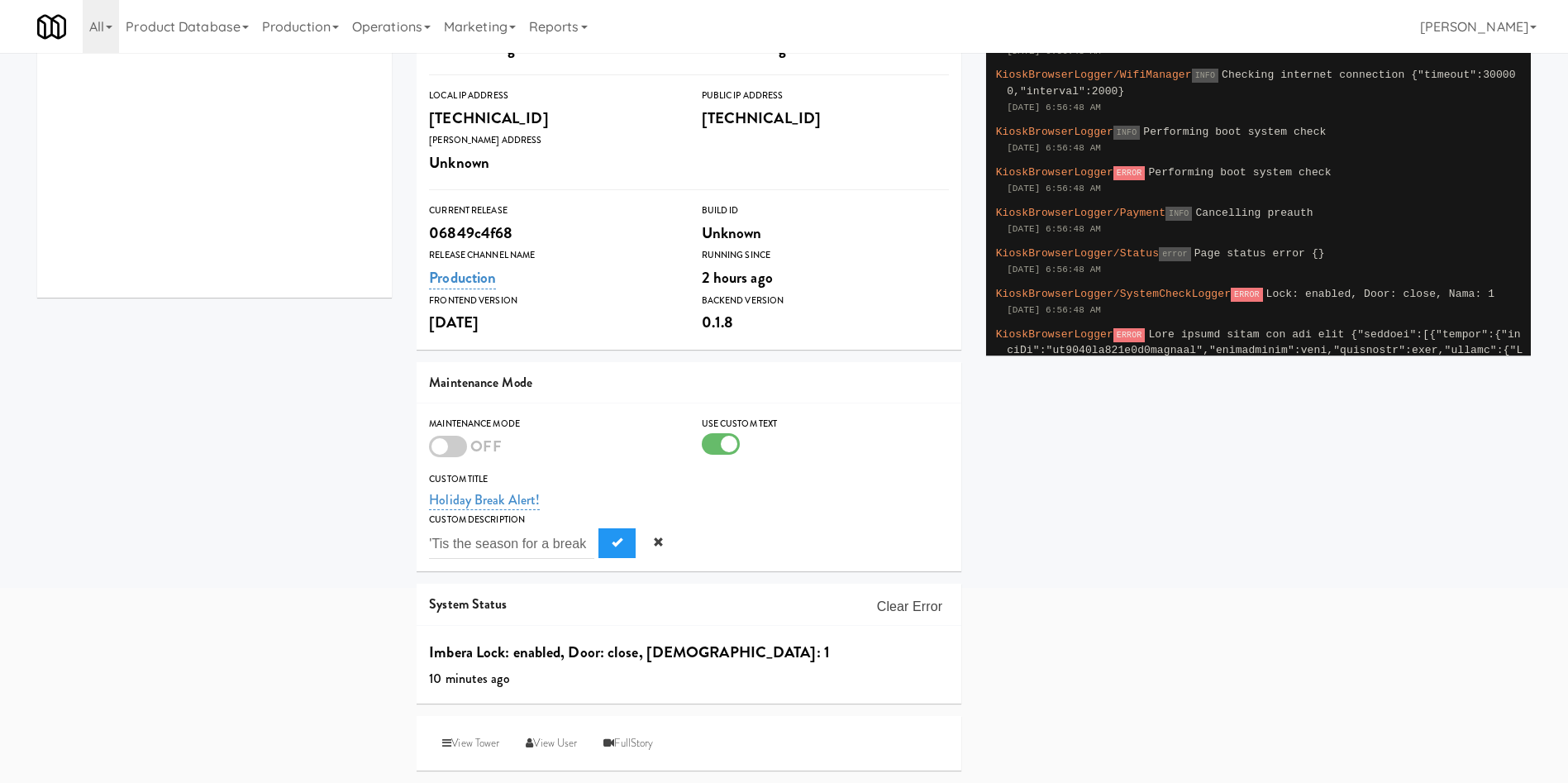
scroll to position [0, 0]
type input "'"
click at [615, 521] on span "Submit" at bounding box center [617, 542] width 11 height 11
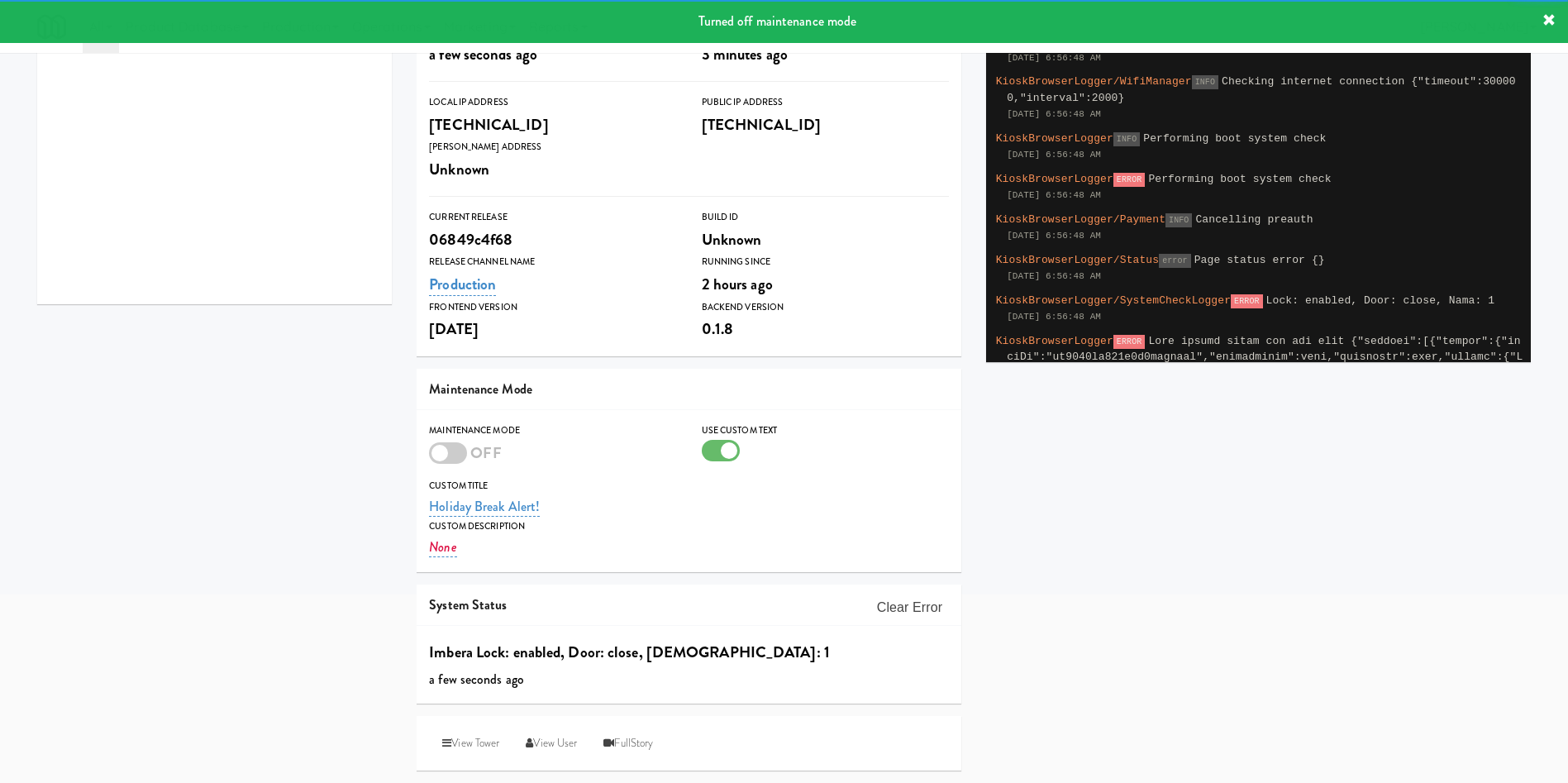
scroll to position [242, 0]
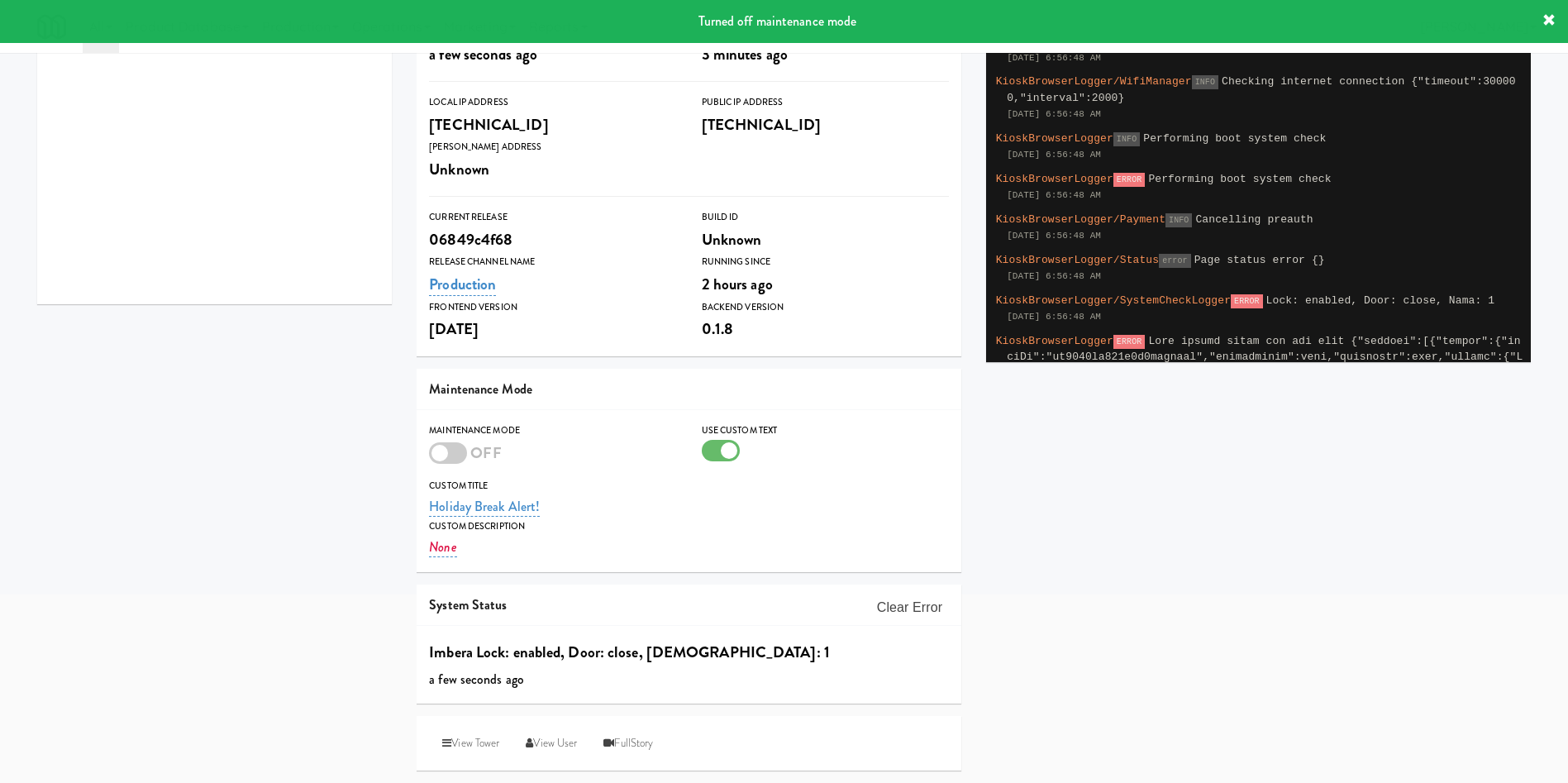
click at [538, 503] on div "Custom Title Holiday Break Alert!" at bounding box center [688, 498] width 544 height 41
click at [536, 507] on link "Holiday Break Alert!" at bounding box center [484, 507] width 111 height 20
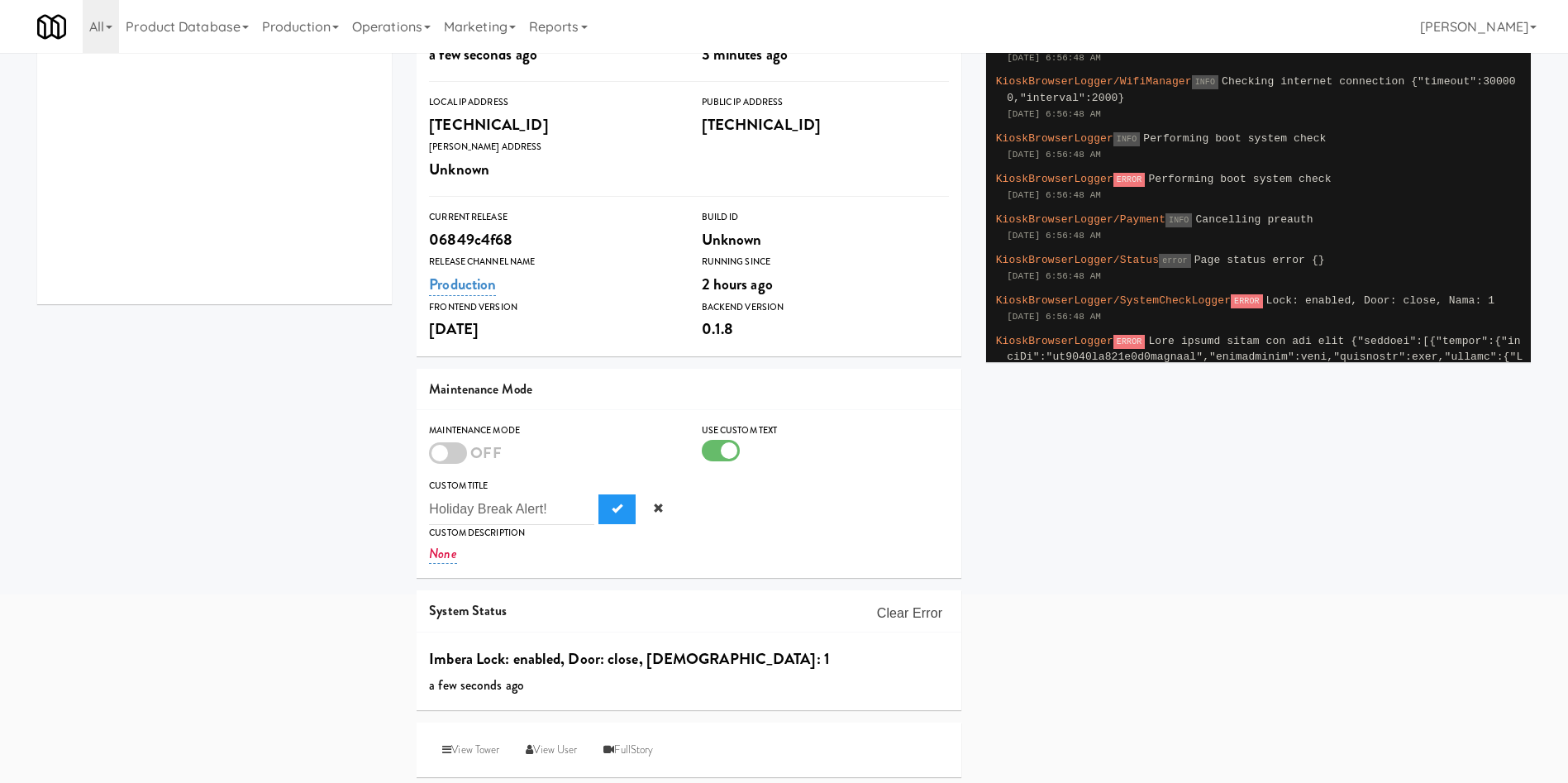
drag, startPoint x: 571, startPoint y: 512, endPoint x: 375, endPoint y: 506, distance: 196.1
click at [375, 506] on div "TABLETS 100 she AWD-UKN-AAAAB in 3-1-1-111-STND (3-1-1-111-STND) at 100 Sheppar…" at bounding box center [784, 304] width 1518 height 971
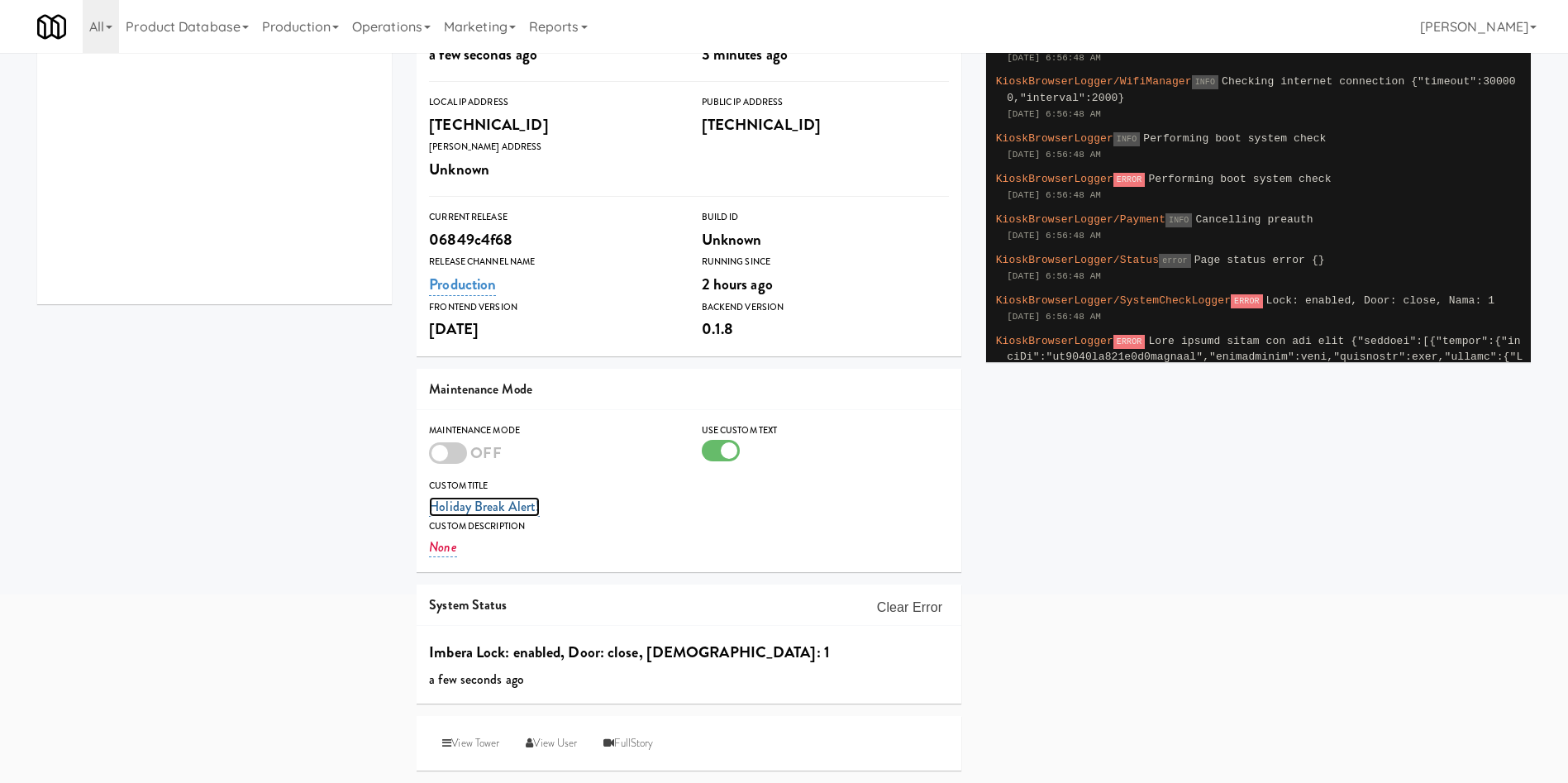
click at [506, 500] on link "Holiday Break Alert!" at bounding box center [484, 507] width 111 height 20
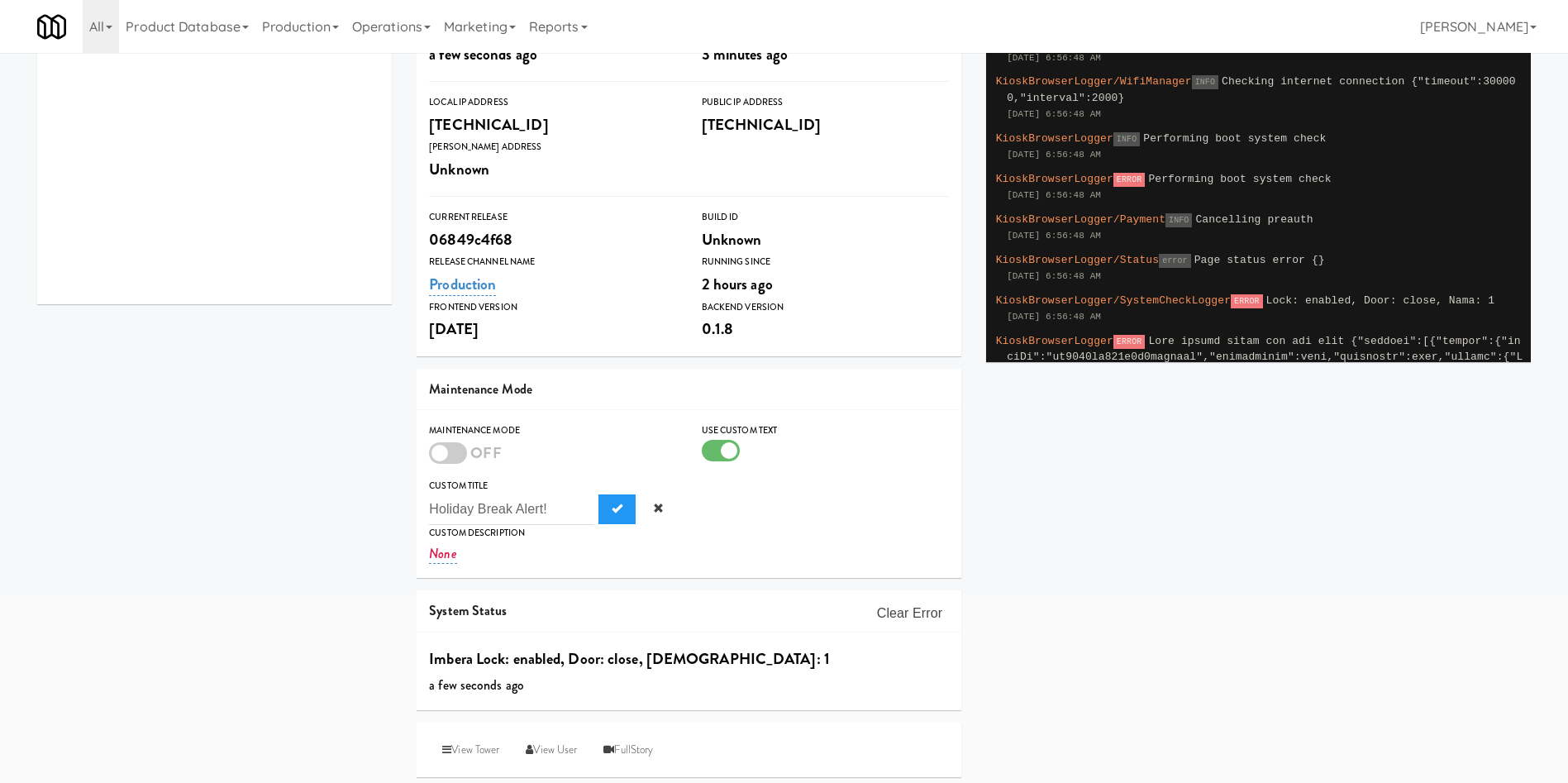
click at [551, 513] on input "Holiday Break Alert!" at bounding box center [512, 510] width 165 height 31
type input "H"
type input "The kiosk is currently unavailable. We apologize for the inconvenience!"
click at [623, 508] on button "Submit" at bounding box center [616, 509] width 37 height 30
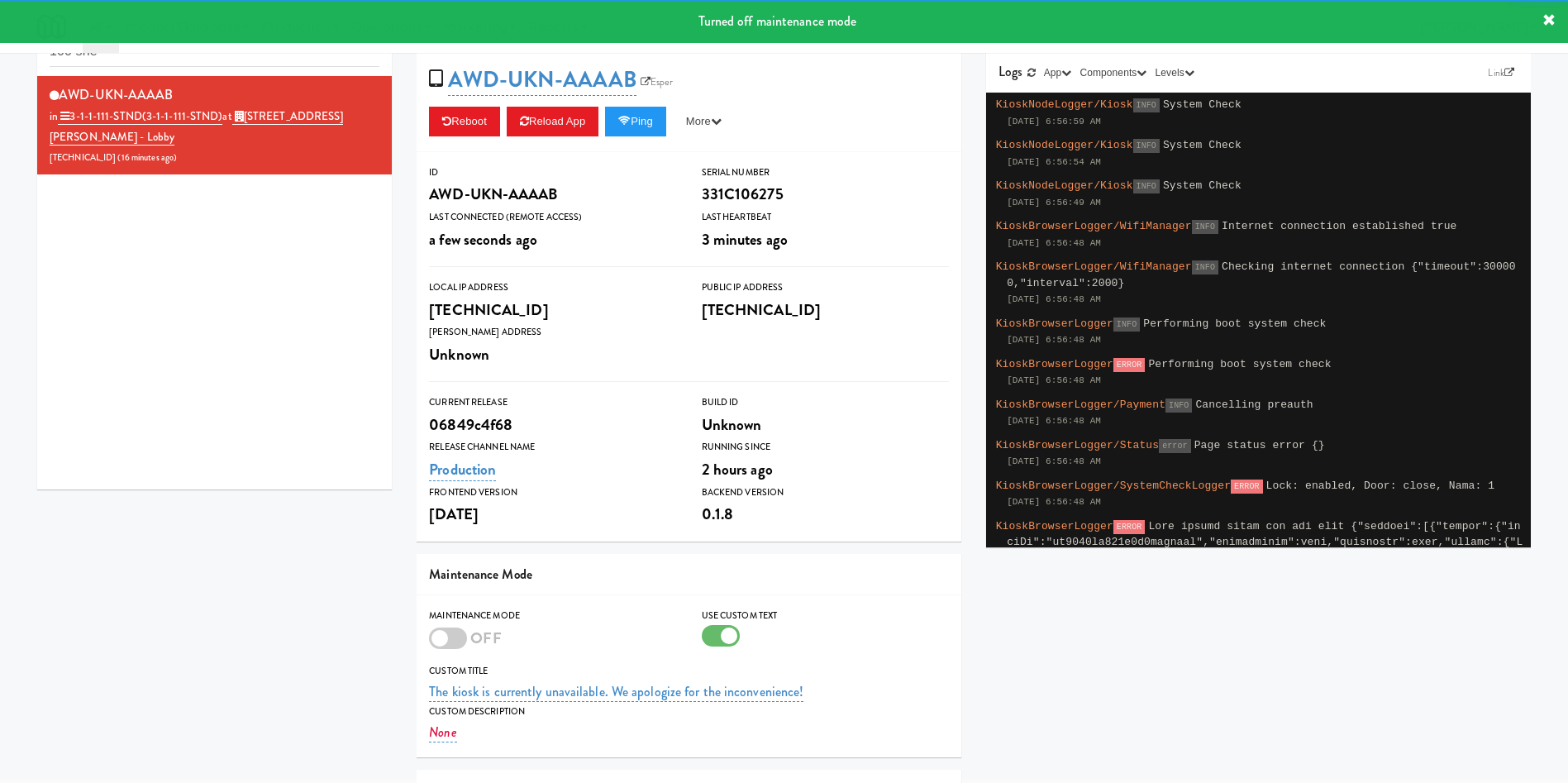
scroll to position [0, 0]
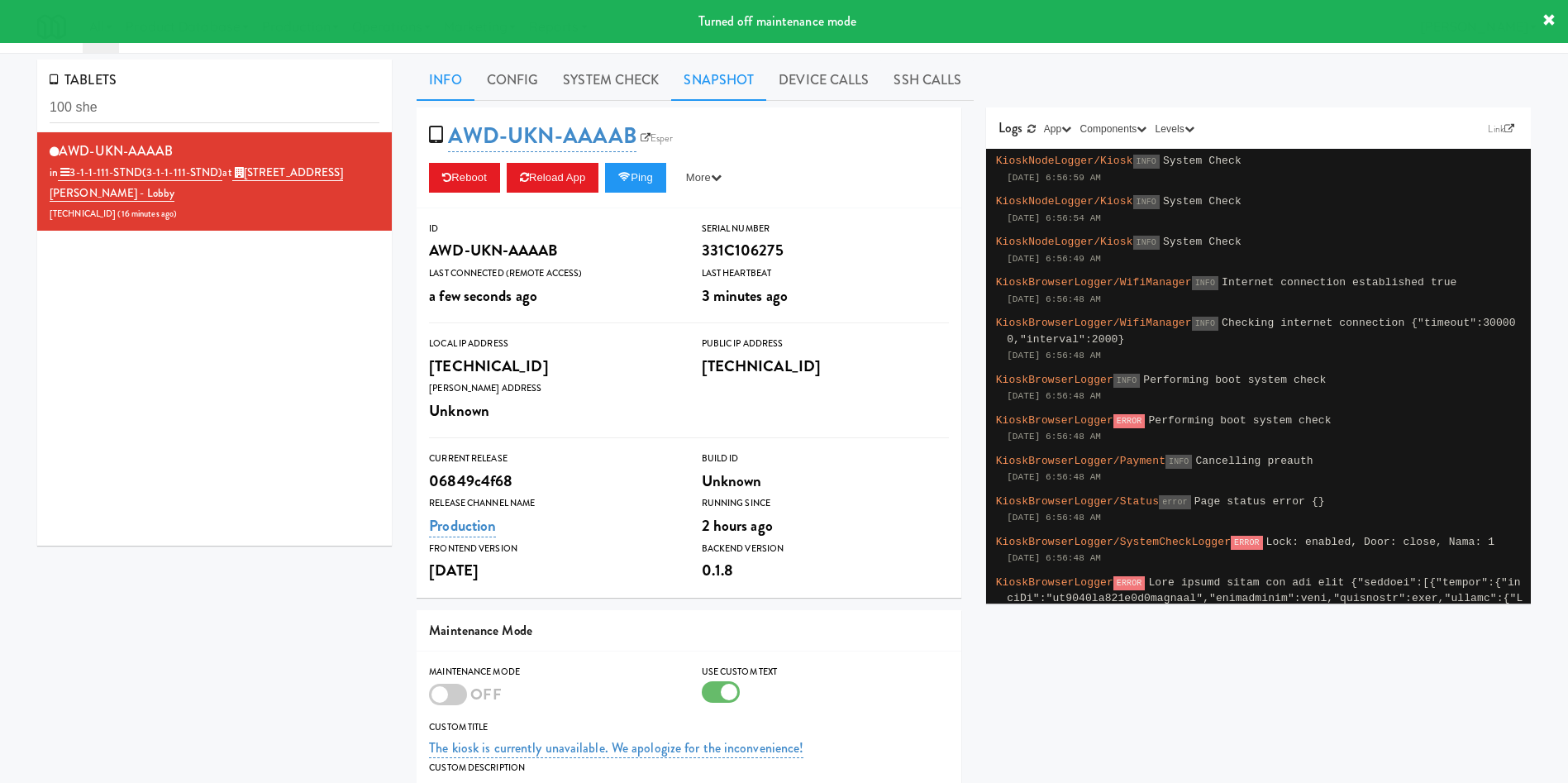
drag, startPoint x: 721, startPoint y: 75, endPoint x: 556, endPoint y: 104, distance: 167.5
click at [720, 75] on link "Snapshot" at bounding box center [718, 79] width 95 height 41
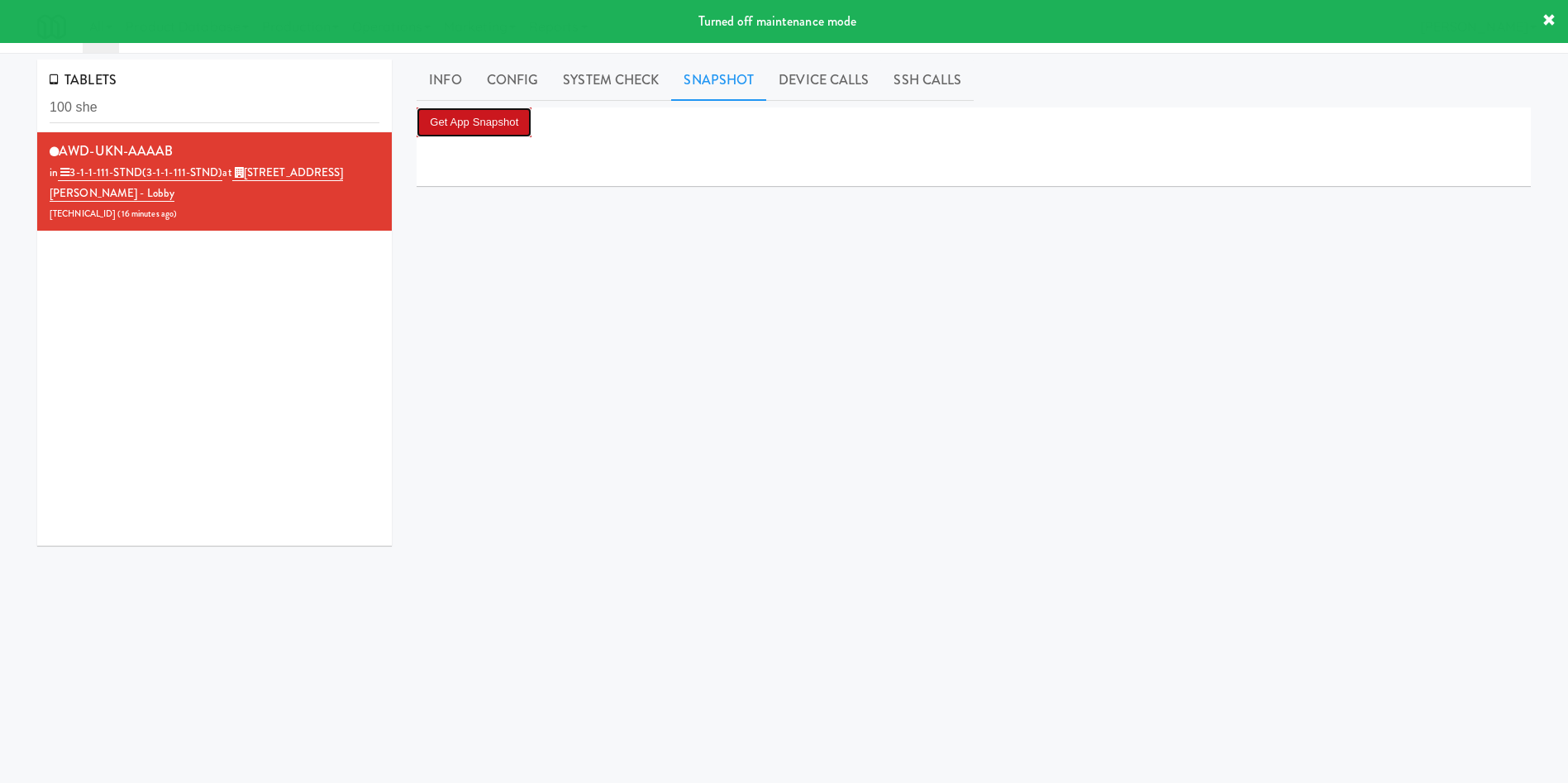
click at [504, 119] on button "Get App Snapshot" at bounding box center [474, 122] width 115 height 30
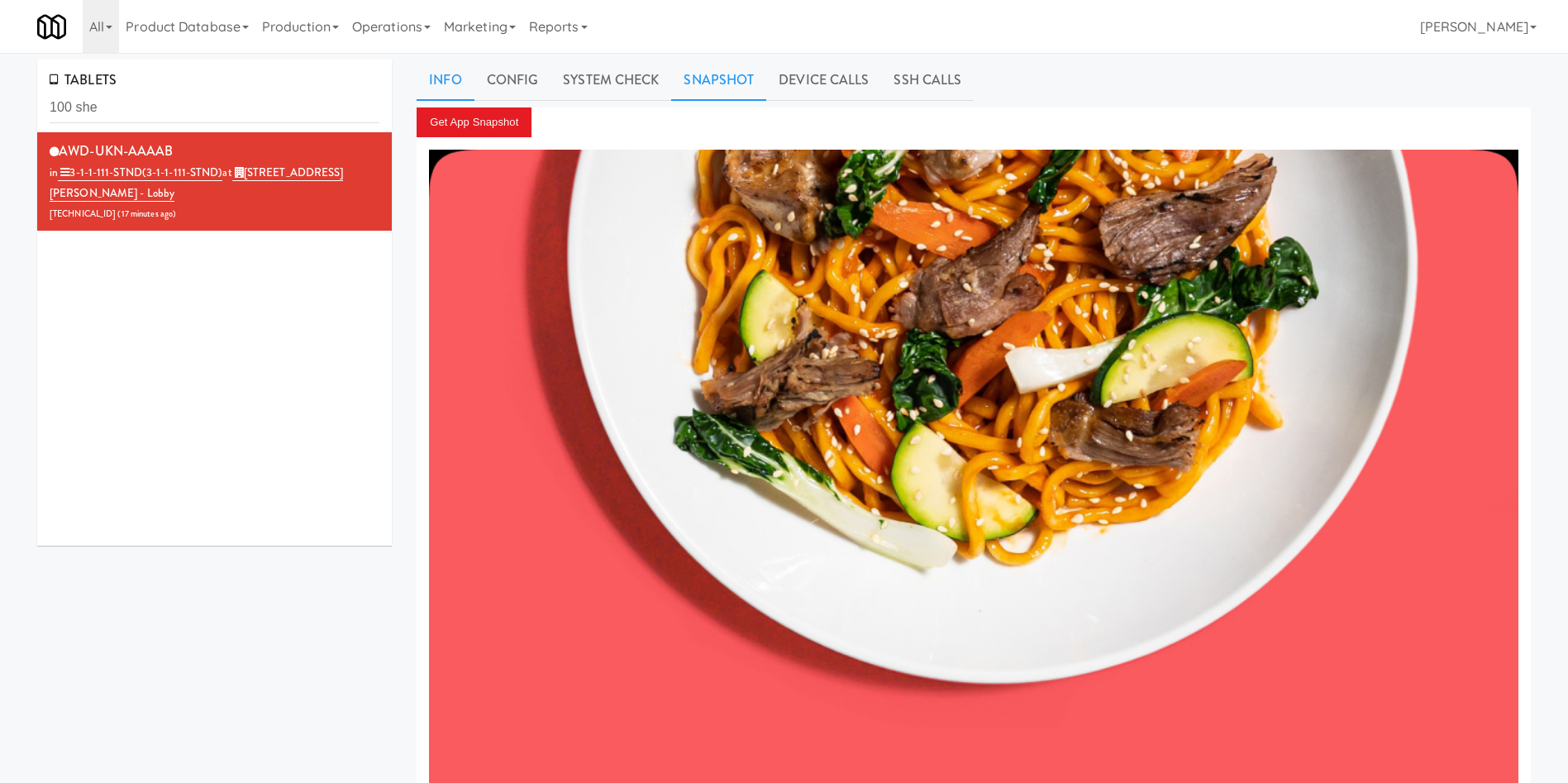
click at [418, 76] on link "Info" at bounding box center [444, 79] width 57 height 41
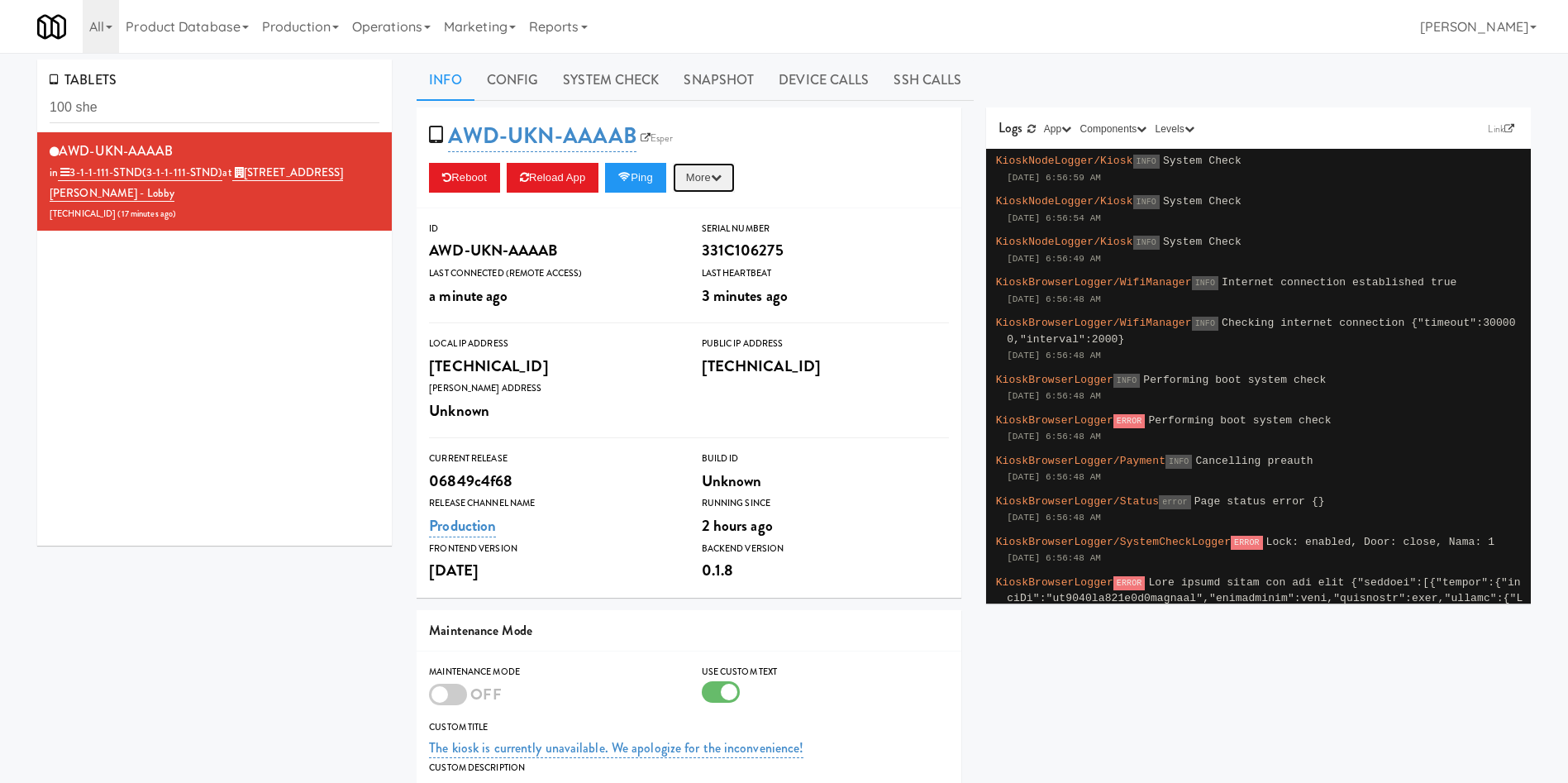
click at [722, 172] on icon "button" at bounding box center [716, 177] width 11 height 11
click at [716, 236] on link "Restart Server" at bounding box center [665, 240] width 150 height 30
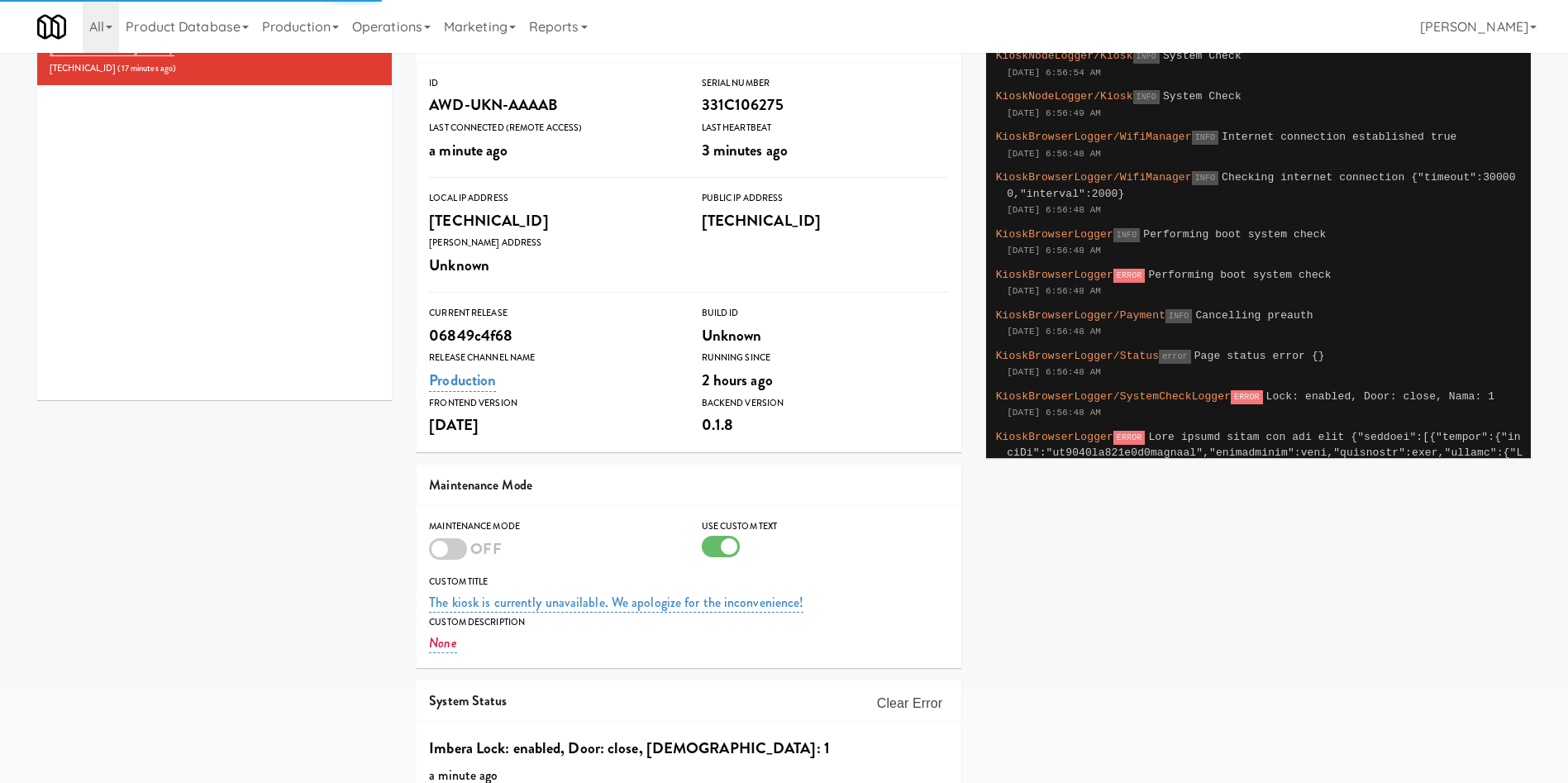
scroll to position [242, 0]
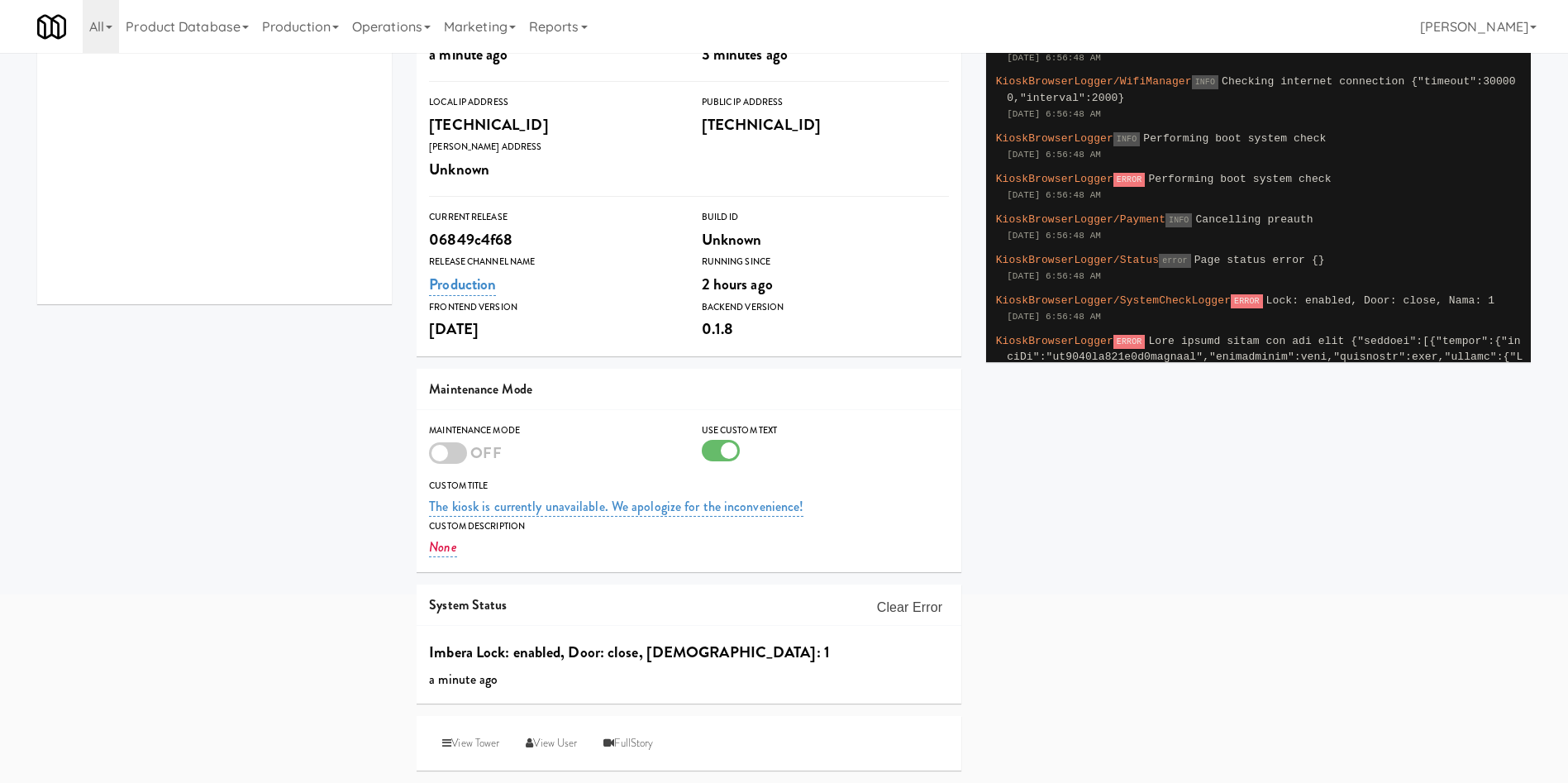
click at [464, 449] on div at bounding box center [448, 453] width 38 height 22
click at [0, 0] on input "checkbox" at bounding box center [0, 0] width 0 height 0
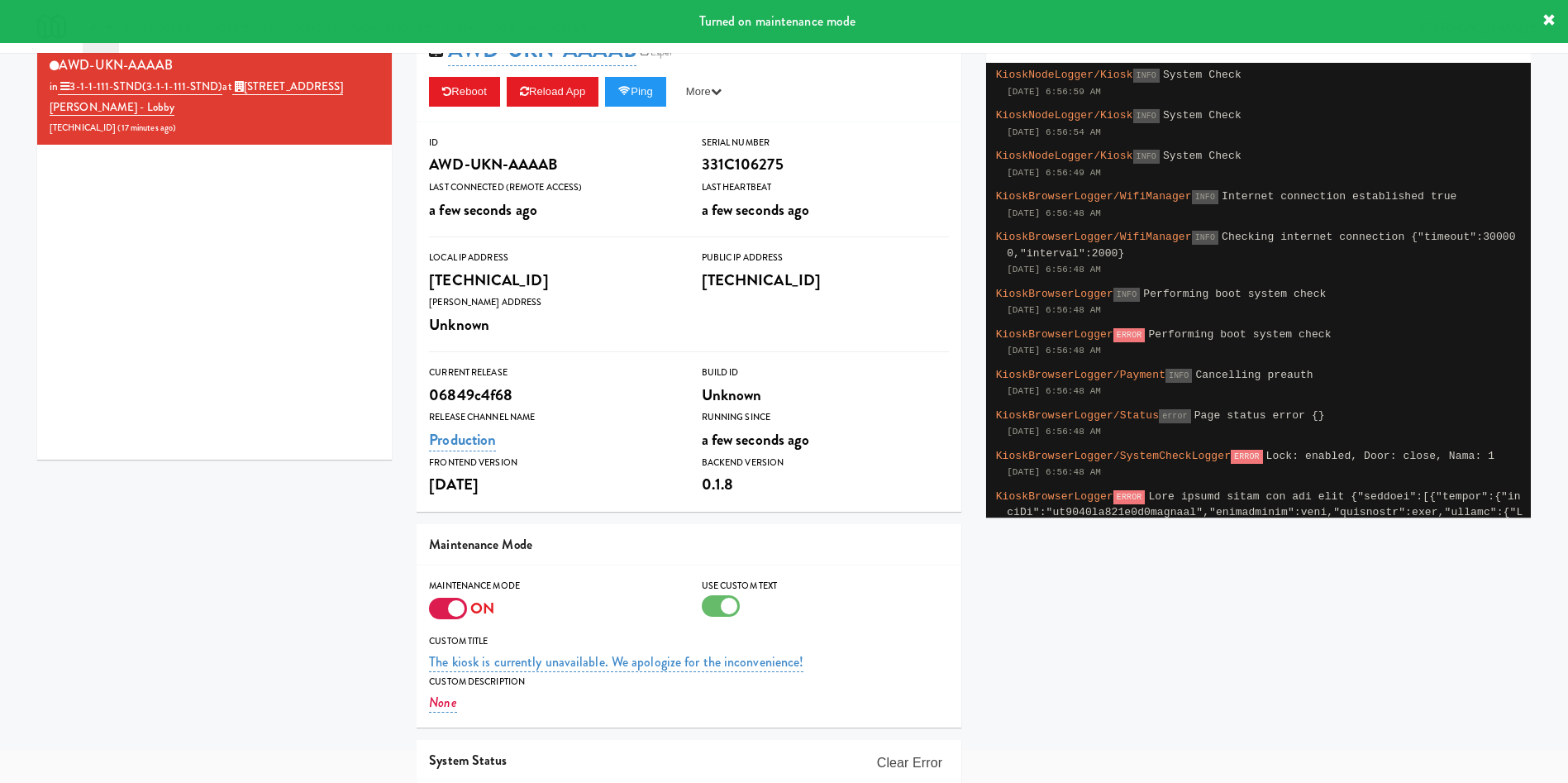
scroll to position [0, 0]
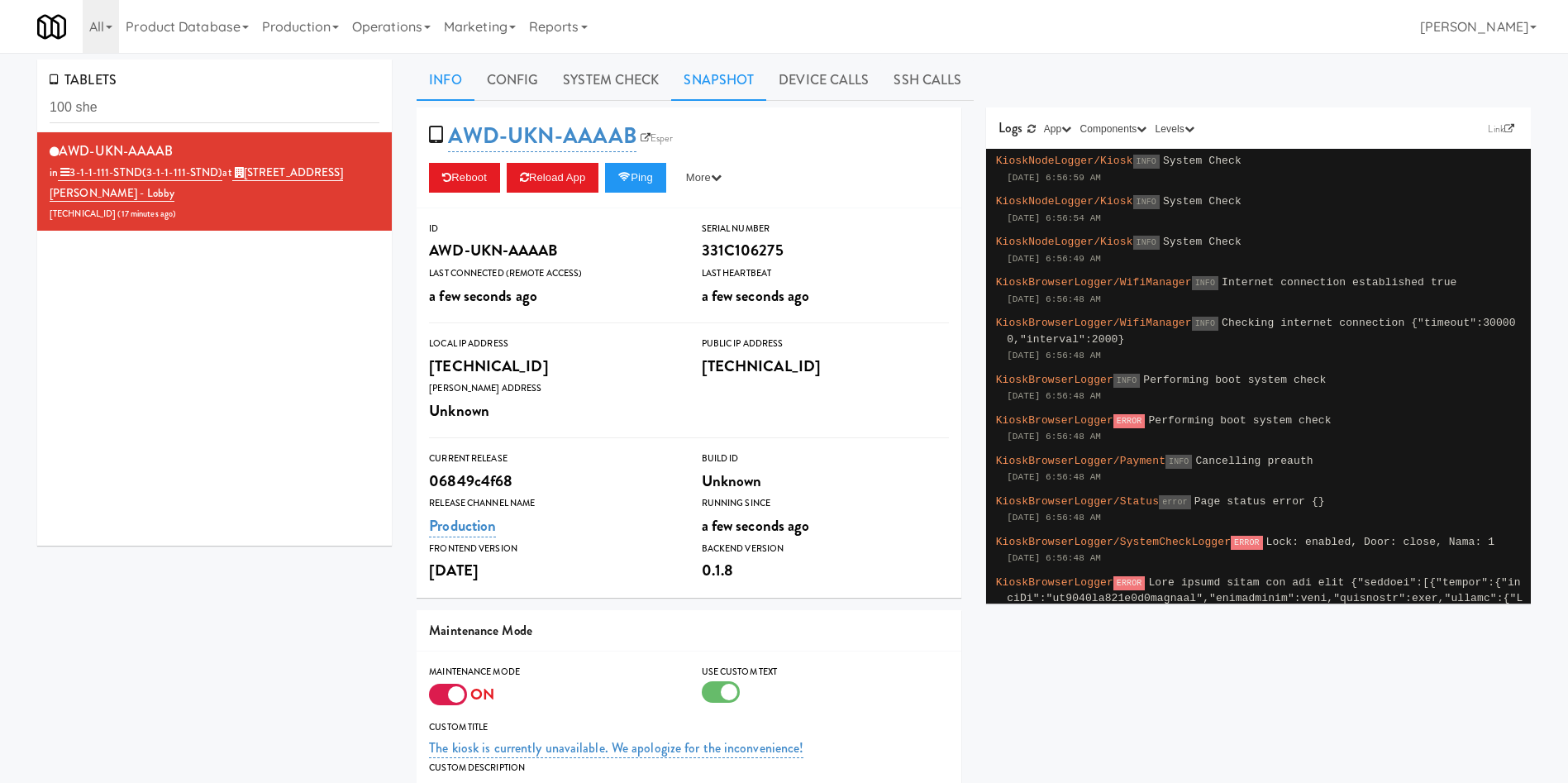
click at [691, 78] on link "Snapshot" at bounding box center [718, 79] width 95 height 41
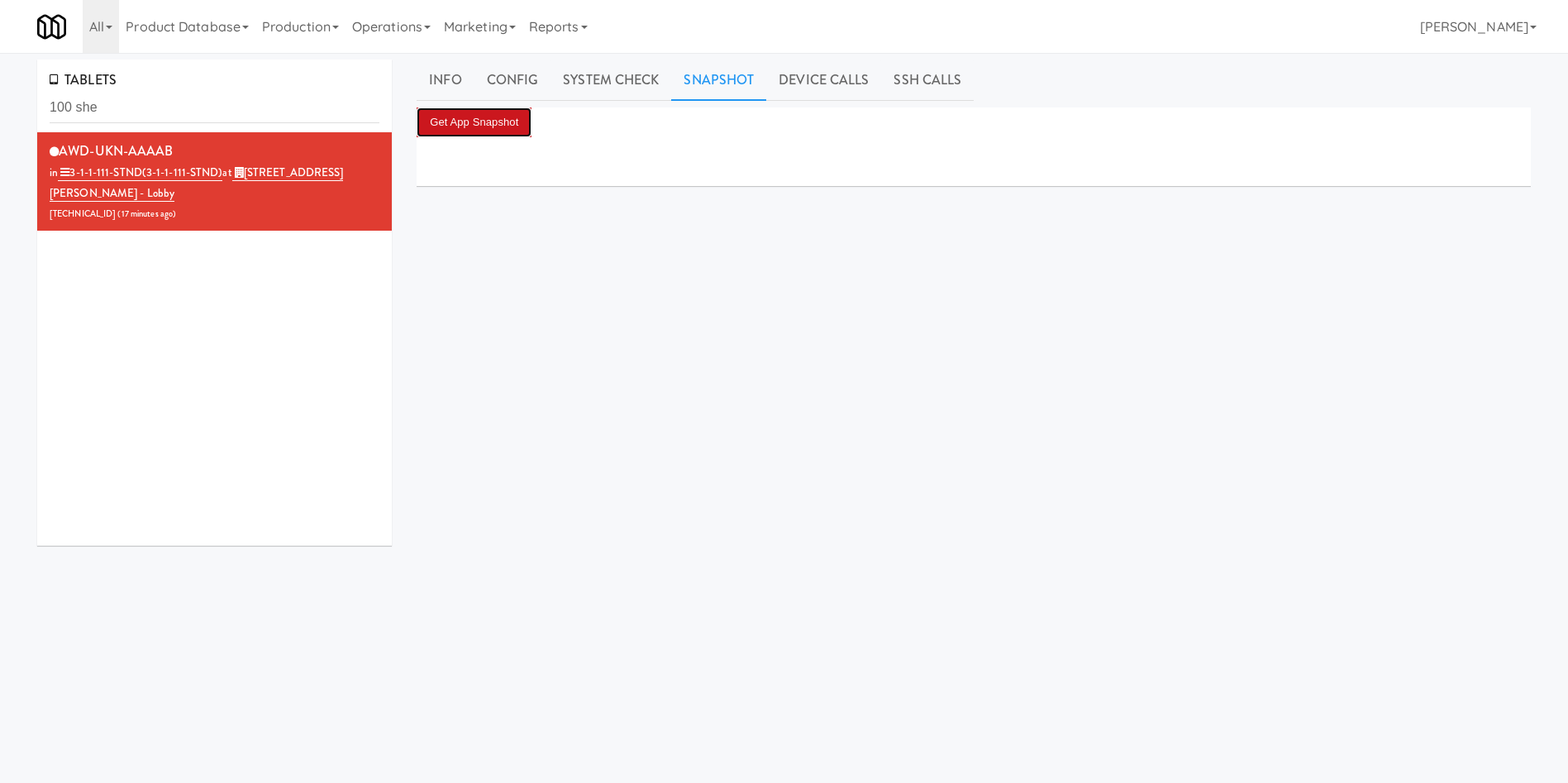
click at [480, 129] on button "Get App Snapshot" at bounding box center [474, 122] width 115 height 30
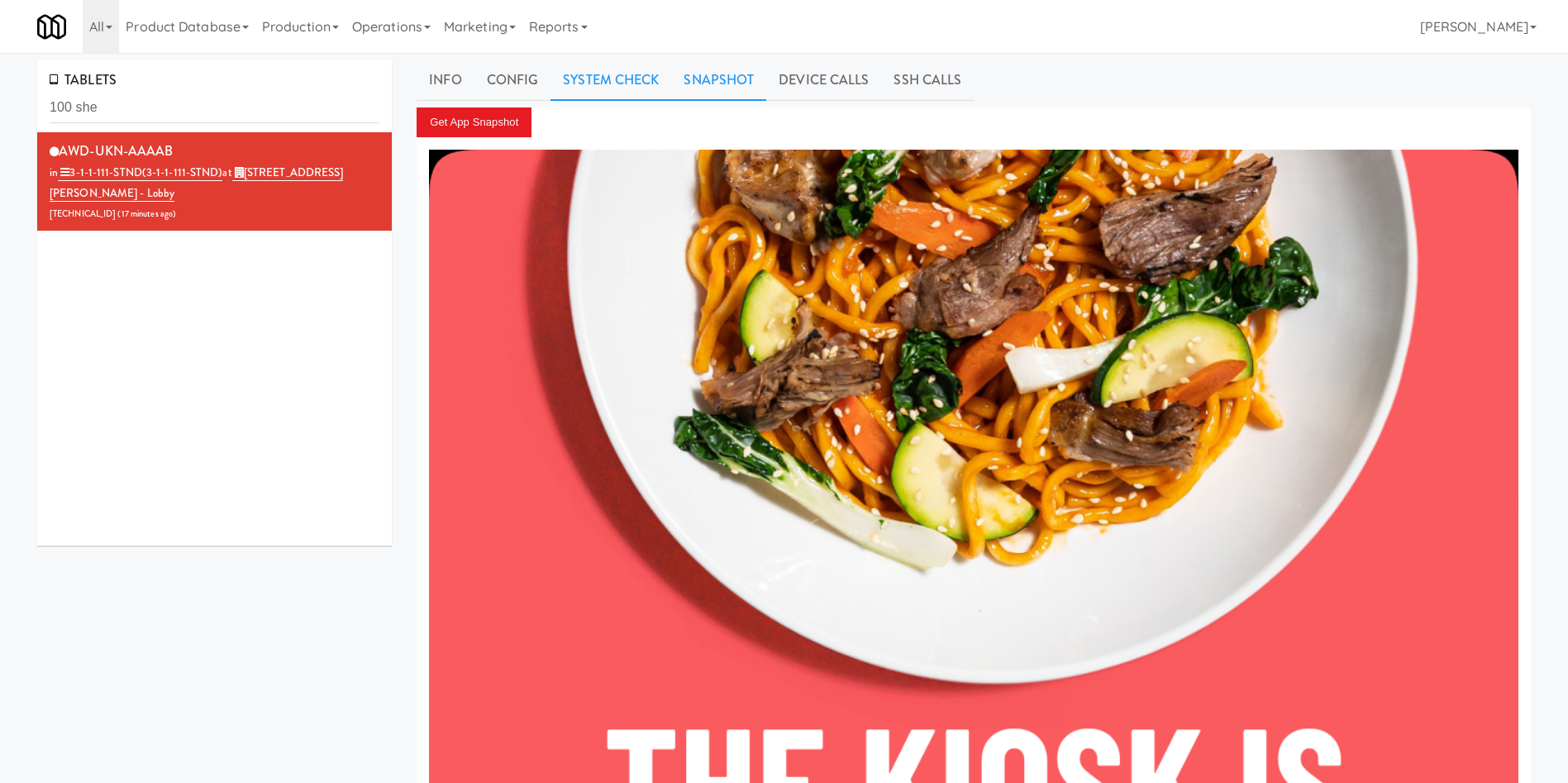
click at [624, 70] on link "System Check" at bounding box center [611, 79] width 121 height 41
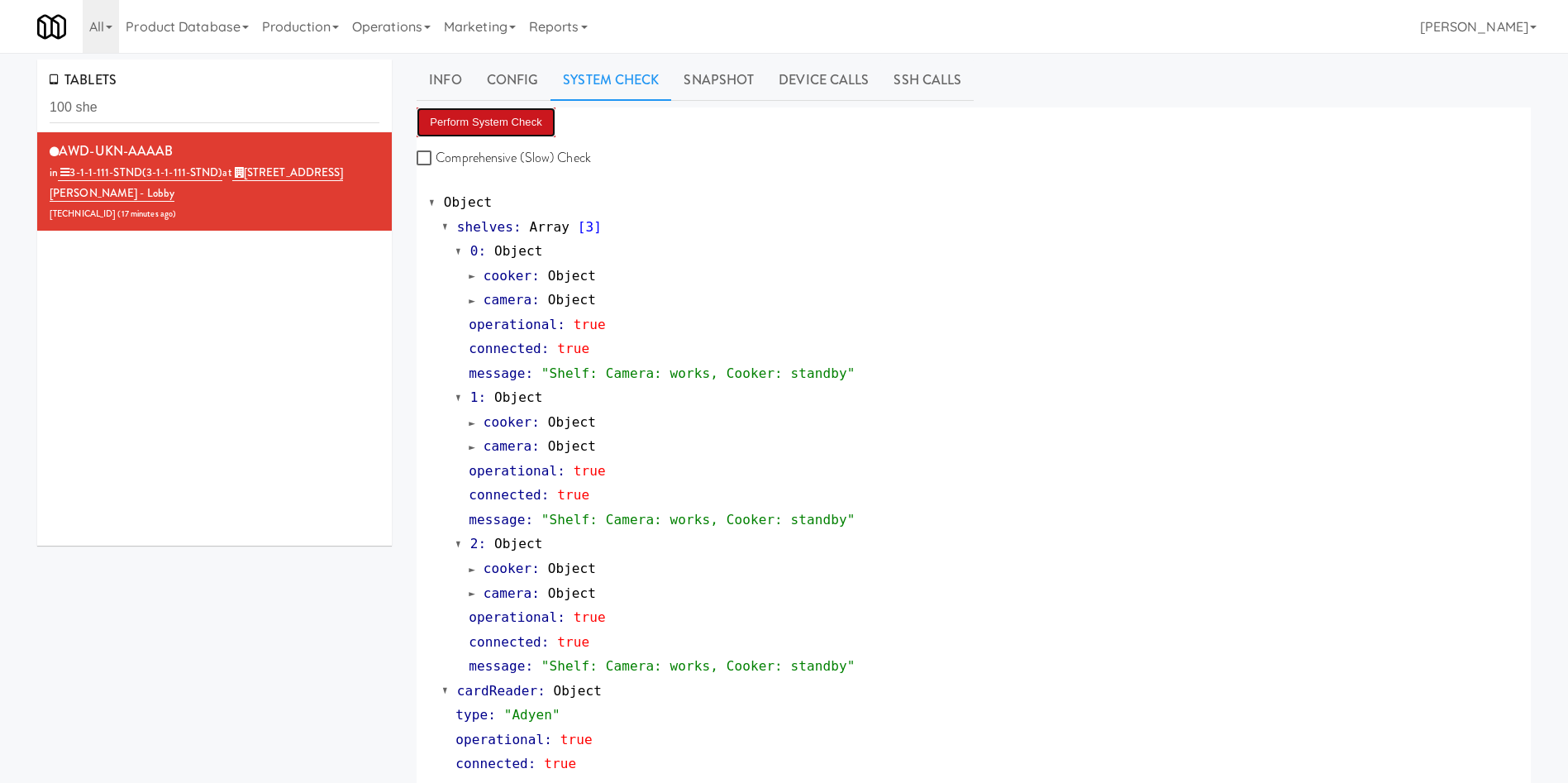
click at [496, 118] on button "Perform System Check" at bounding box center [485, 122] width 139 height 30
click at [706, 77] on link "Snapshot" at bounding box center [718, 79] width 95 height 41
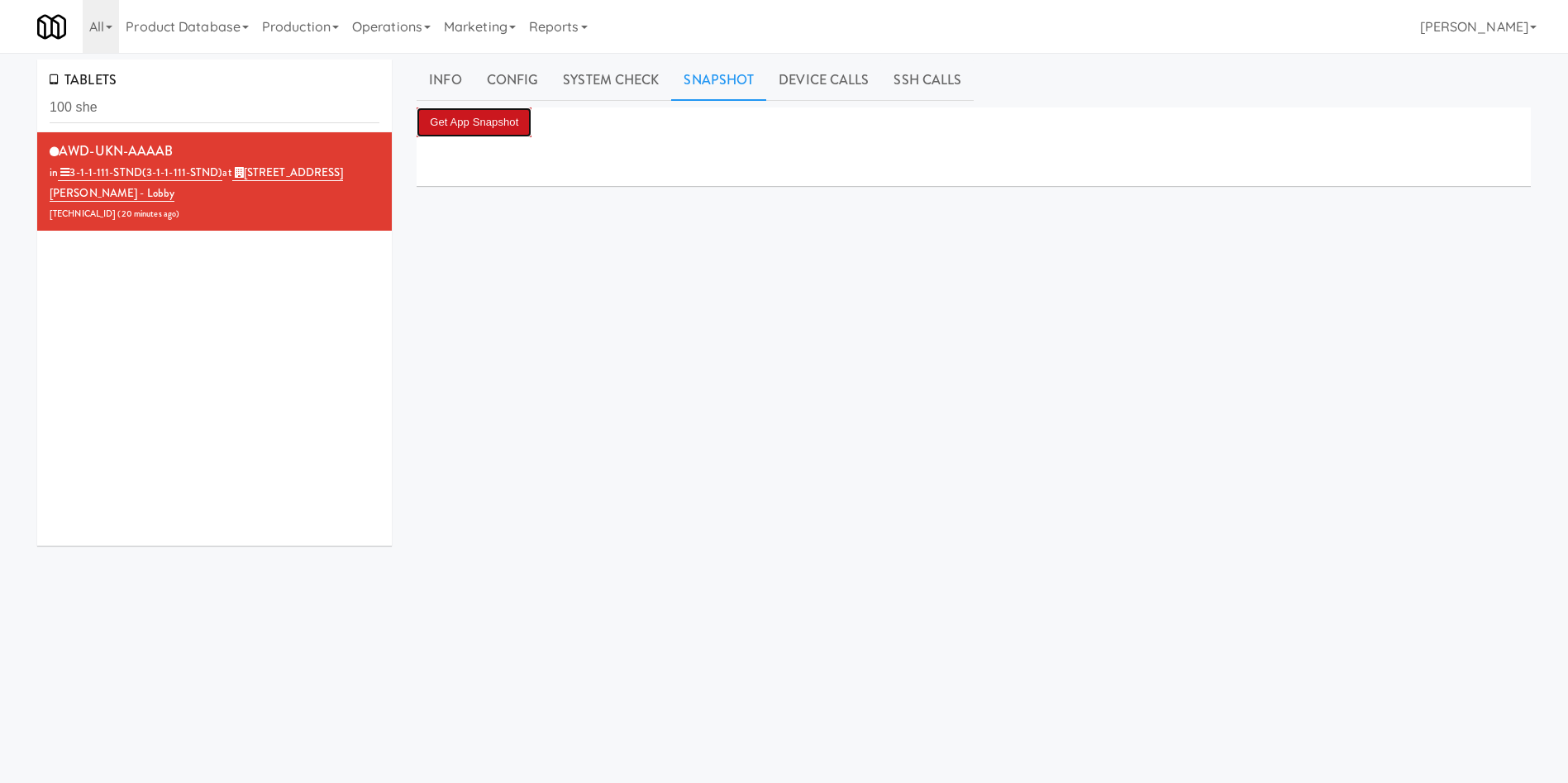
click at [512, 134] on button "Get App Snapshot" at bounding box center [474, 122] width 115 height 30
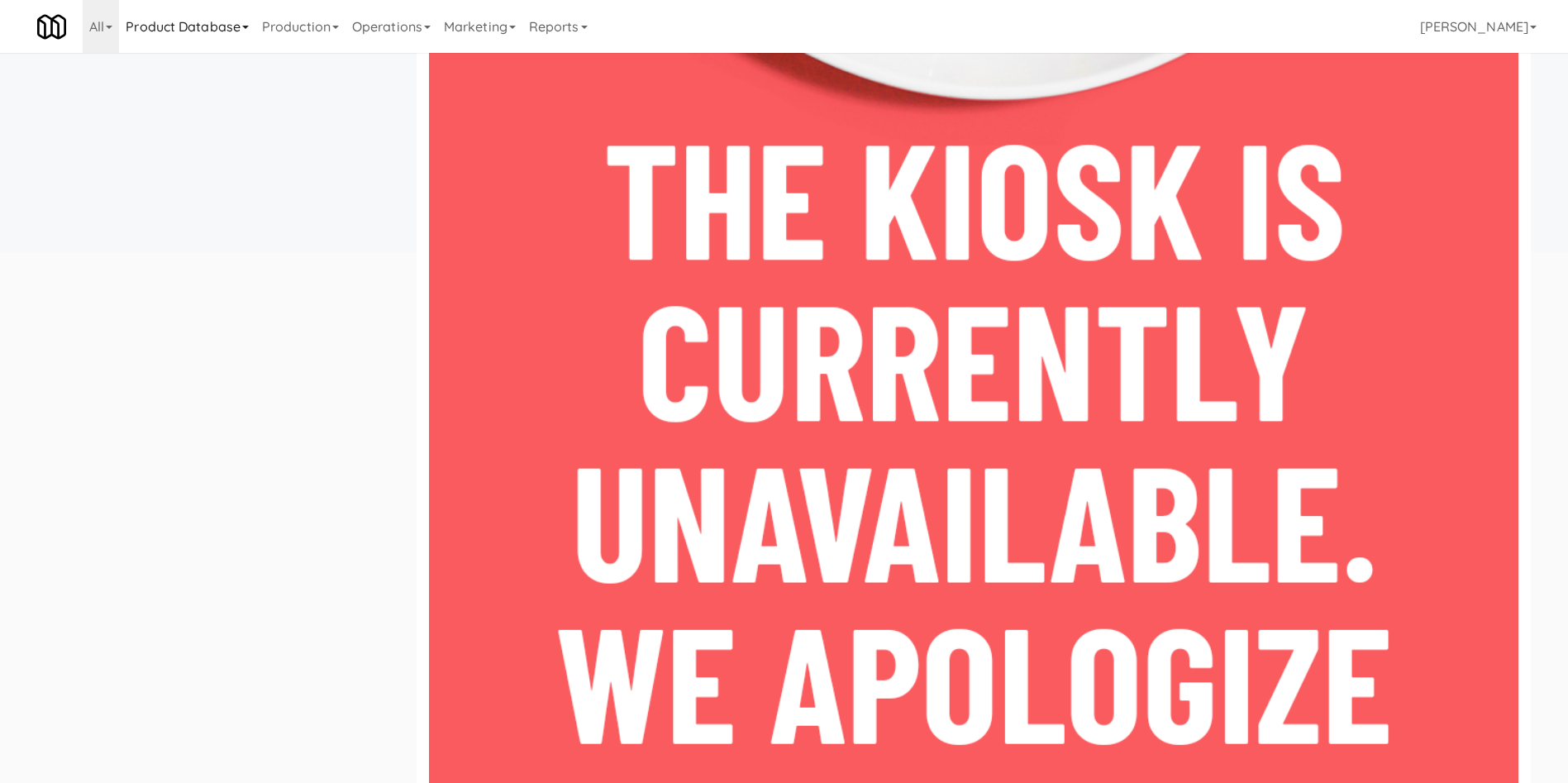
scroll to position [460, 0]
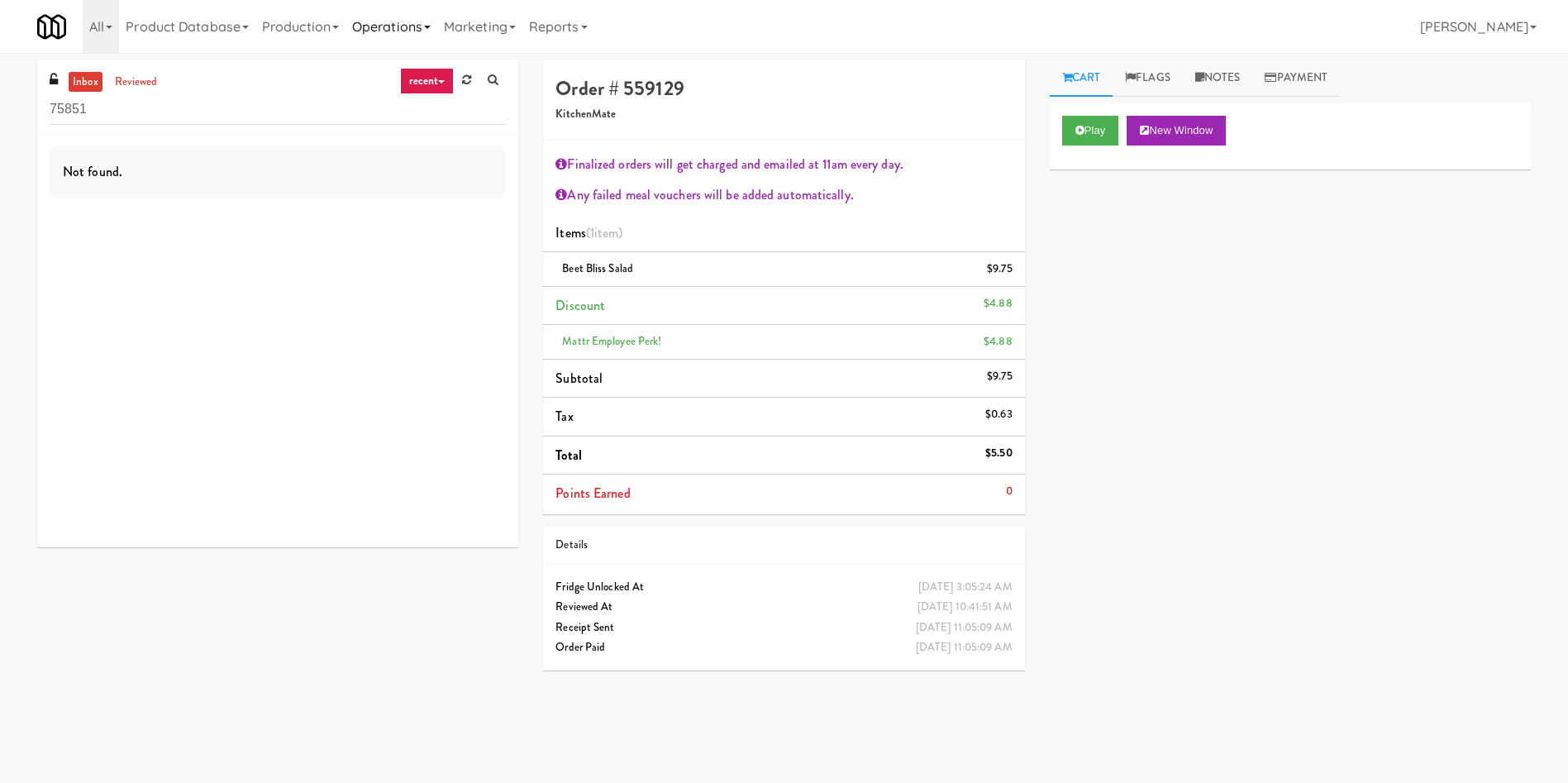
click at [397, 25] on link "Operations" at bounding box center [391, 26] width 92 height 53
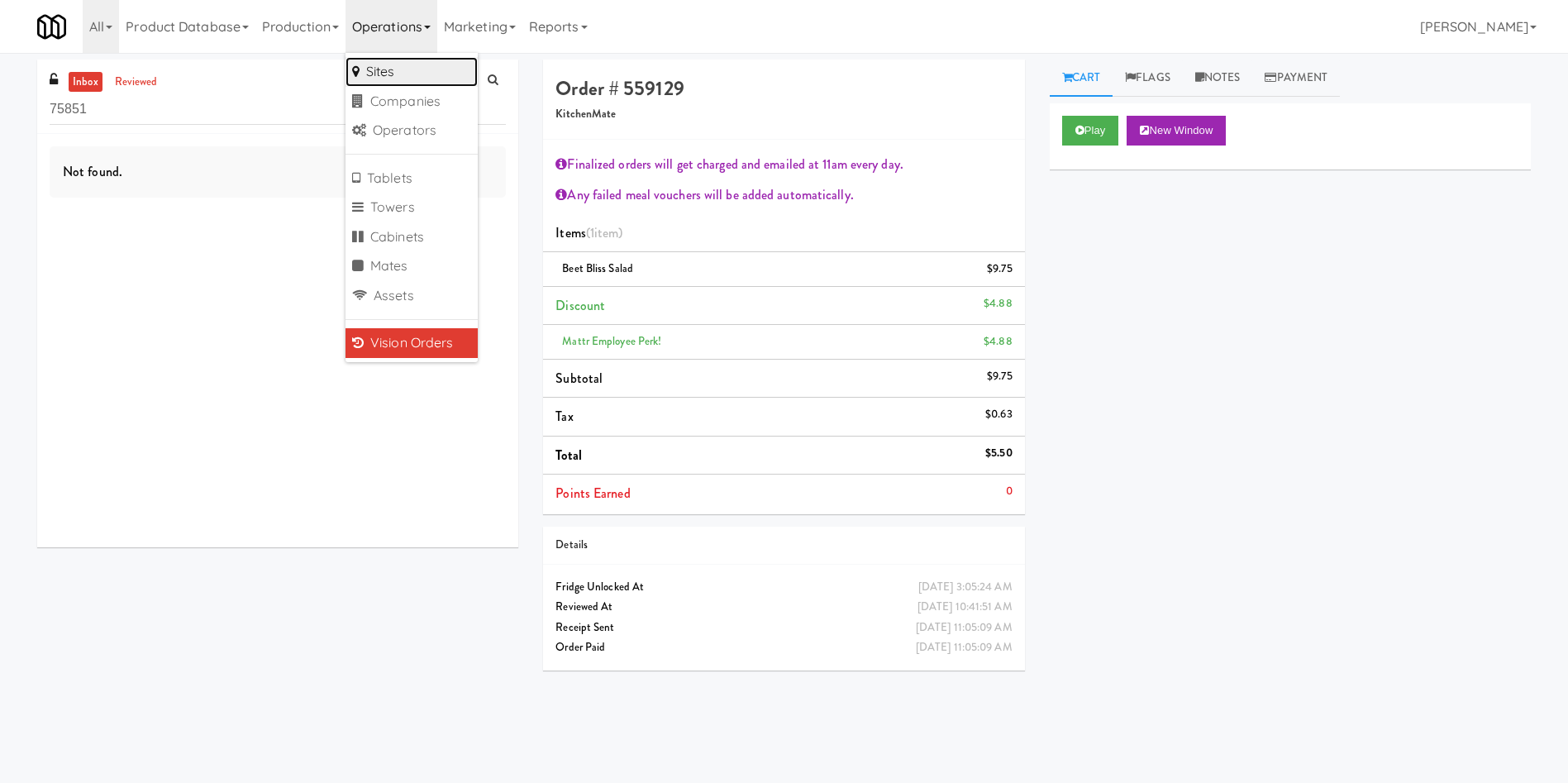
click at [424, 74] on link "Sites" at bounding box center [411, 72] width 132 height 30
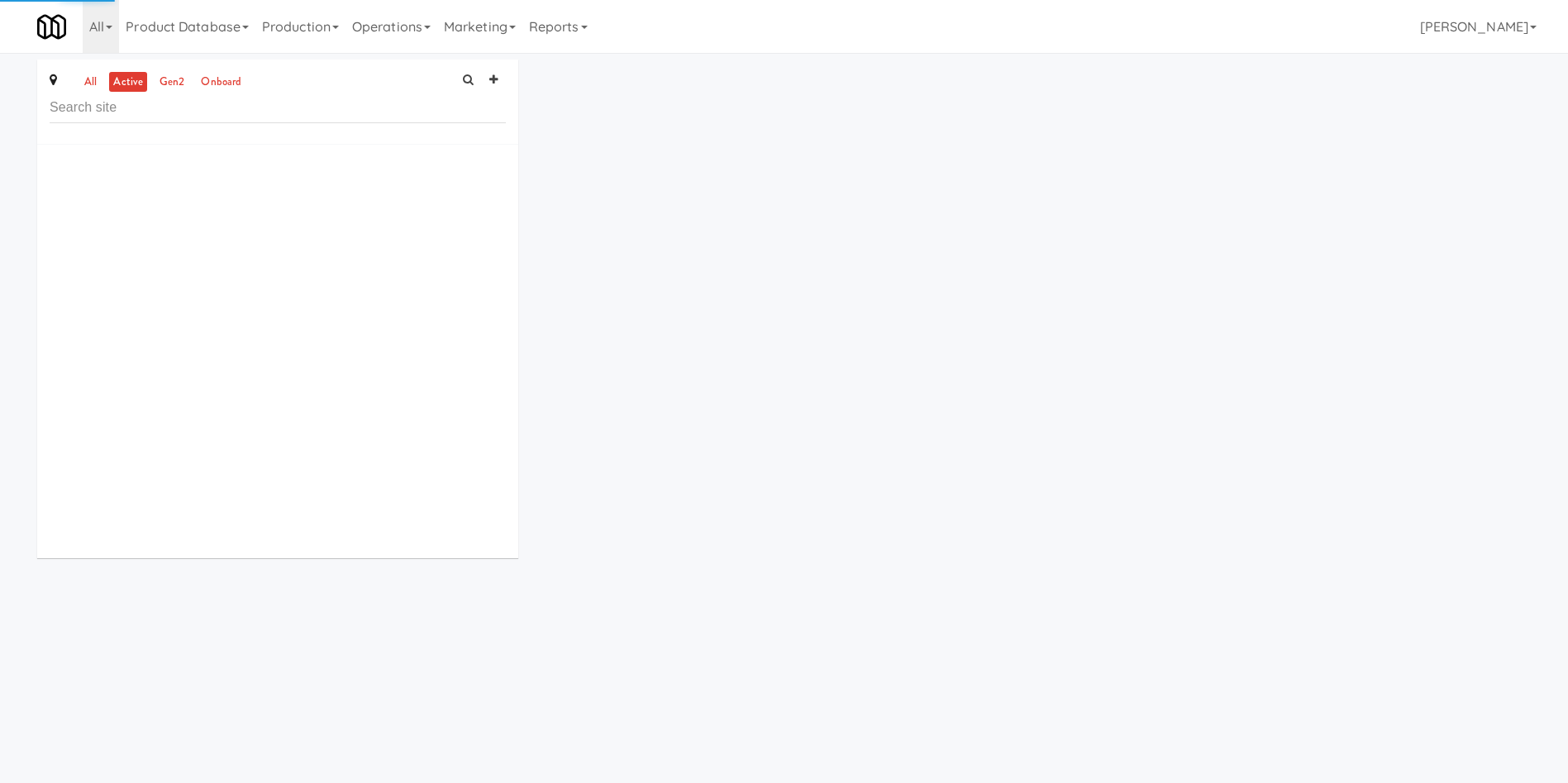
click at [325, 116] on input "text" at bounding box center [278, 108] width 456 height 31
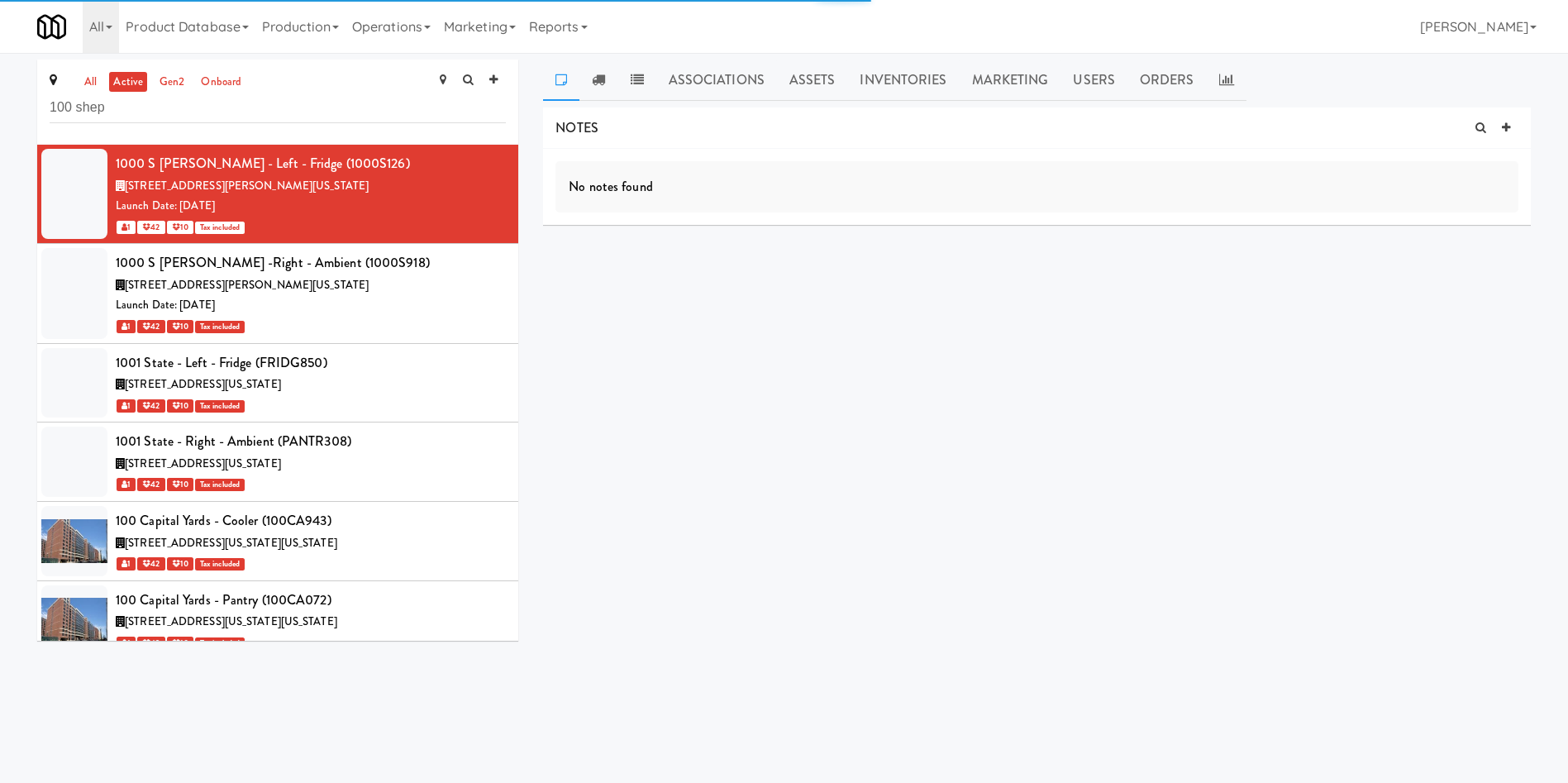
click at [0, 111] on div "all active gen2 onboard 100 shep 1000 S [PERSON_NAME] - Left - Fridge (1000S126…" at bounding box center [784, 356] width 1568 height 594
type input "100 shep"
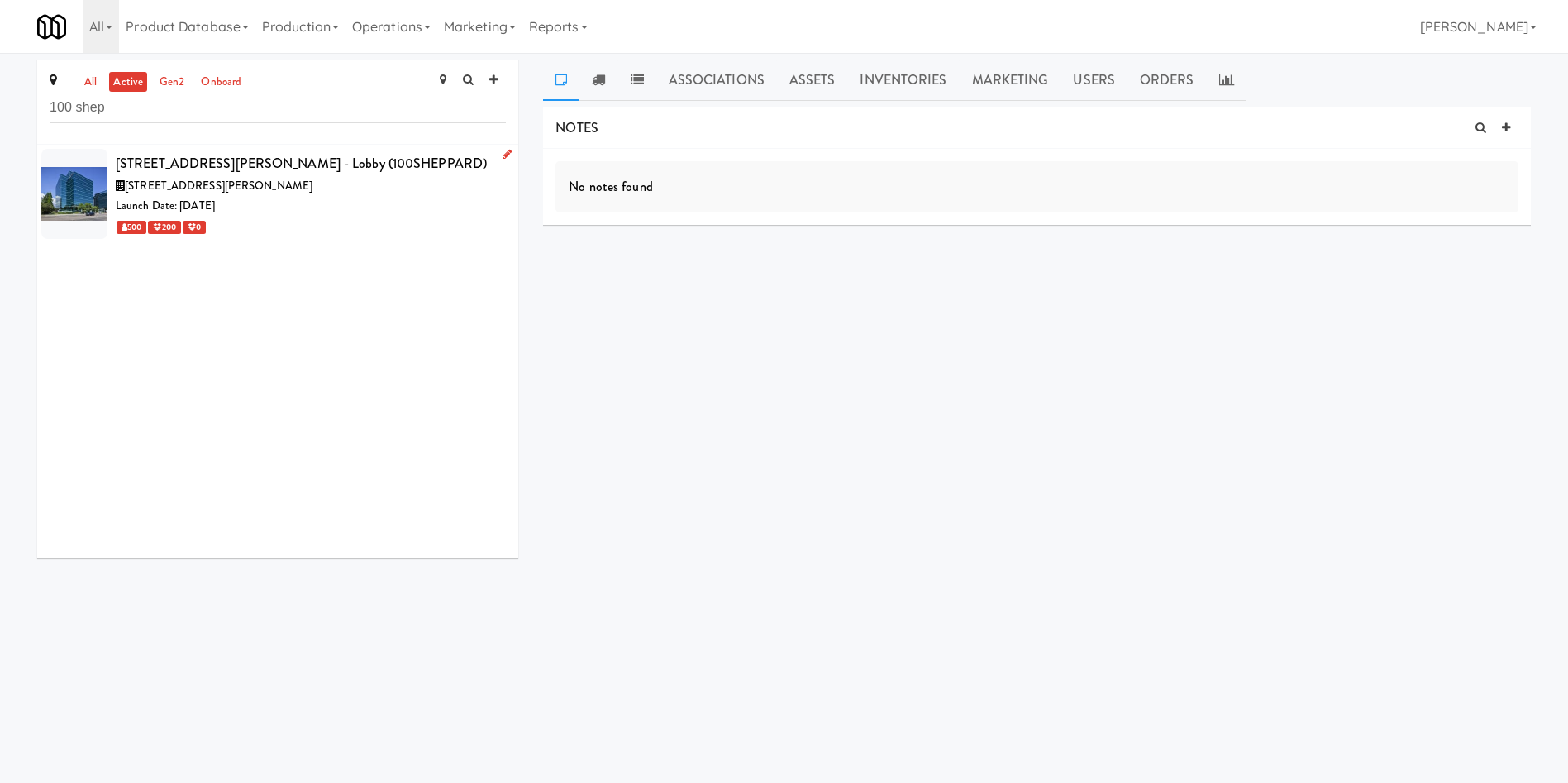
click at [398, 211] on div "Launch Date: [DATE]" at bounding box center [310, 206] width 390 height 21
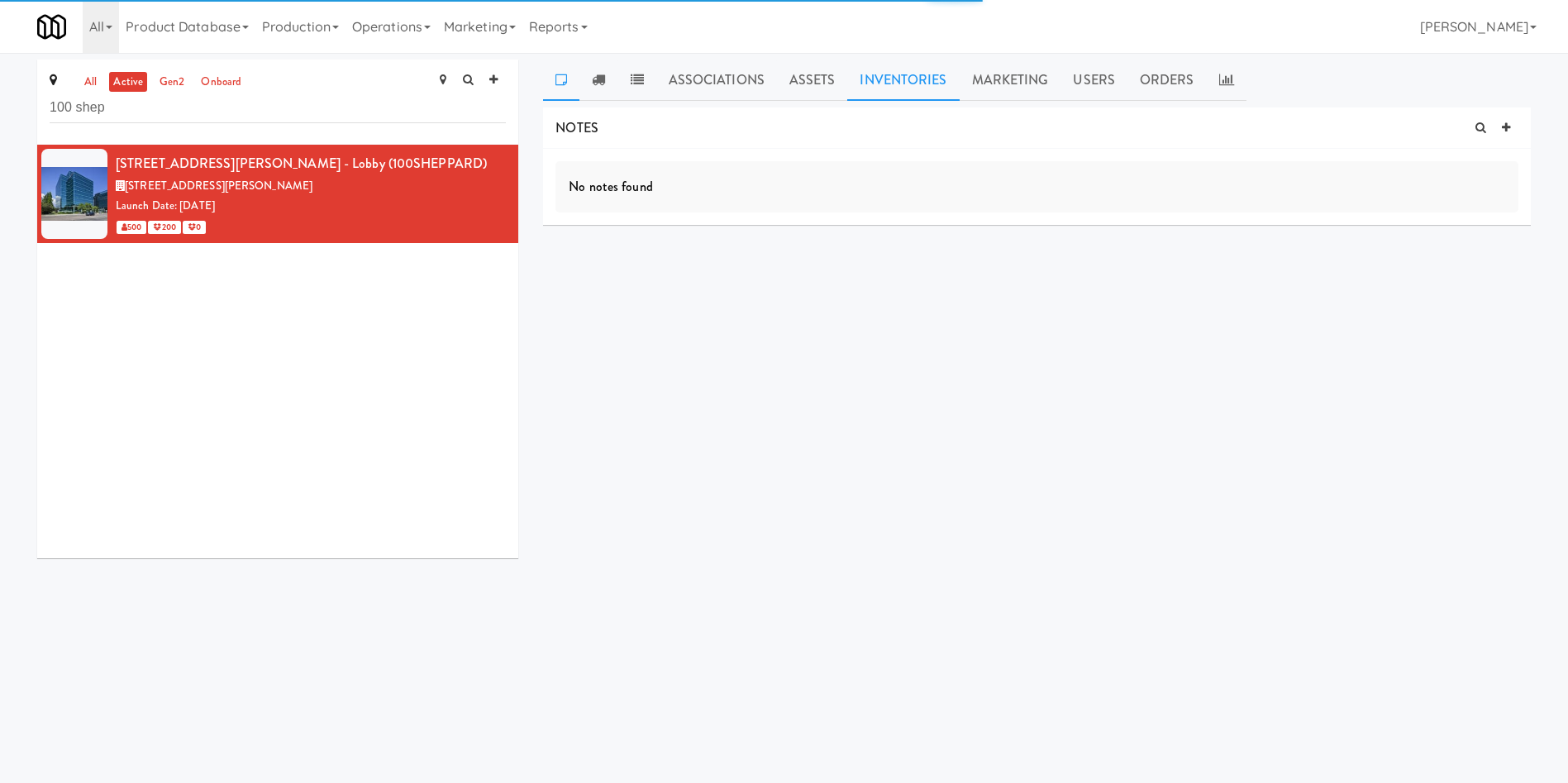
click at [879, 68] on link "Inventories" at bounding box center [903, 79] width 112 height 41
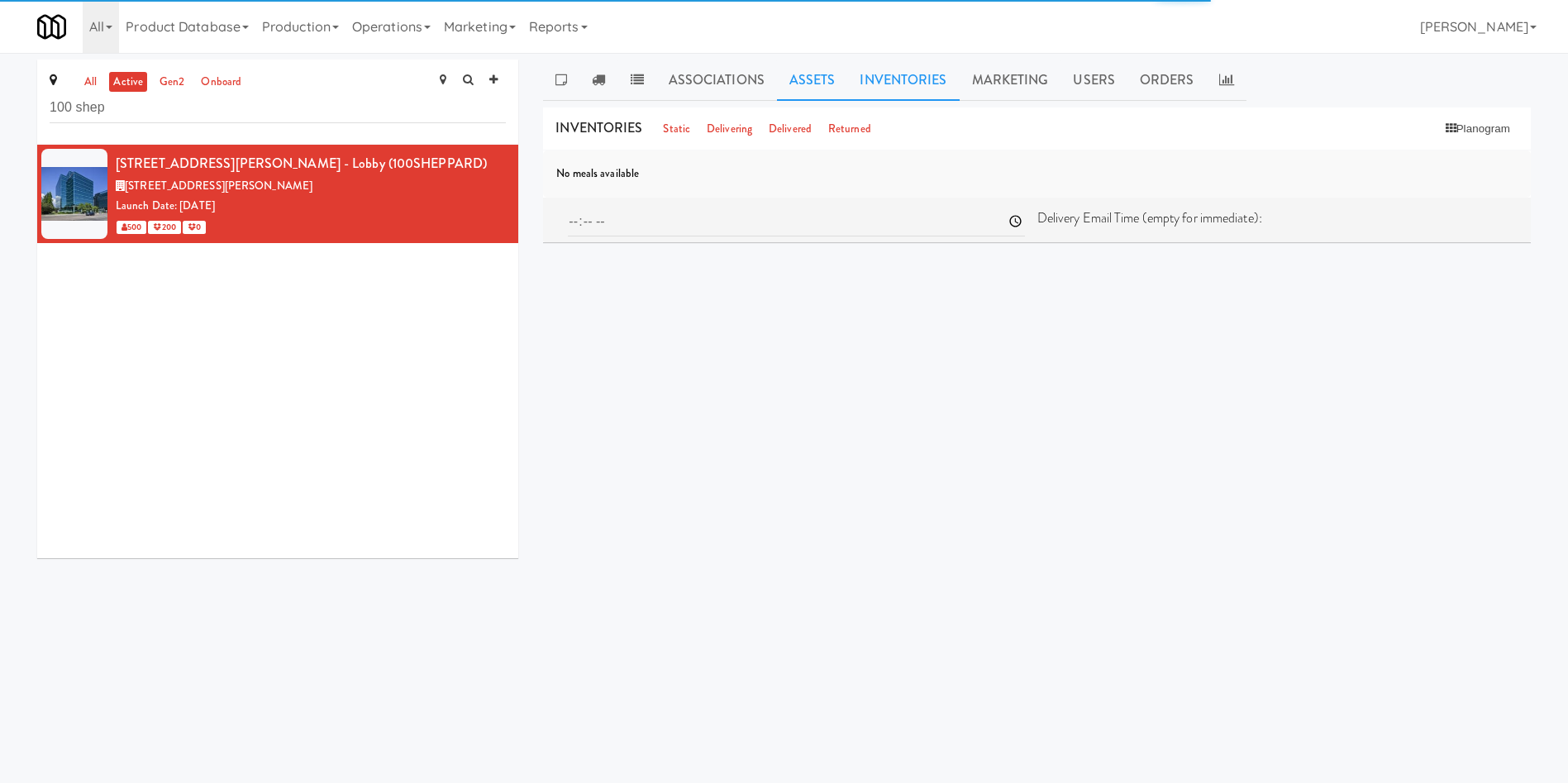
click at [815, 79] on link "Assets" at bounding box center [813, 79] width 71 height 41
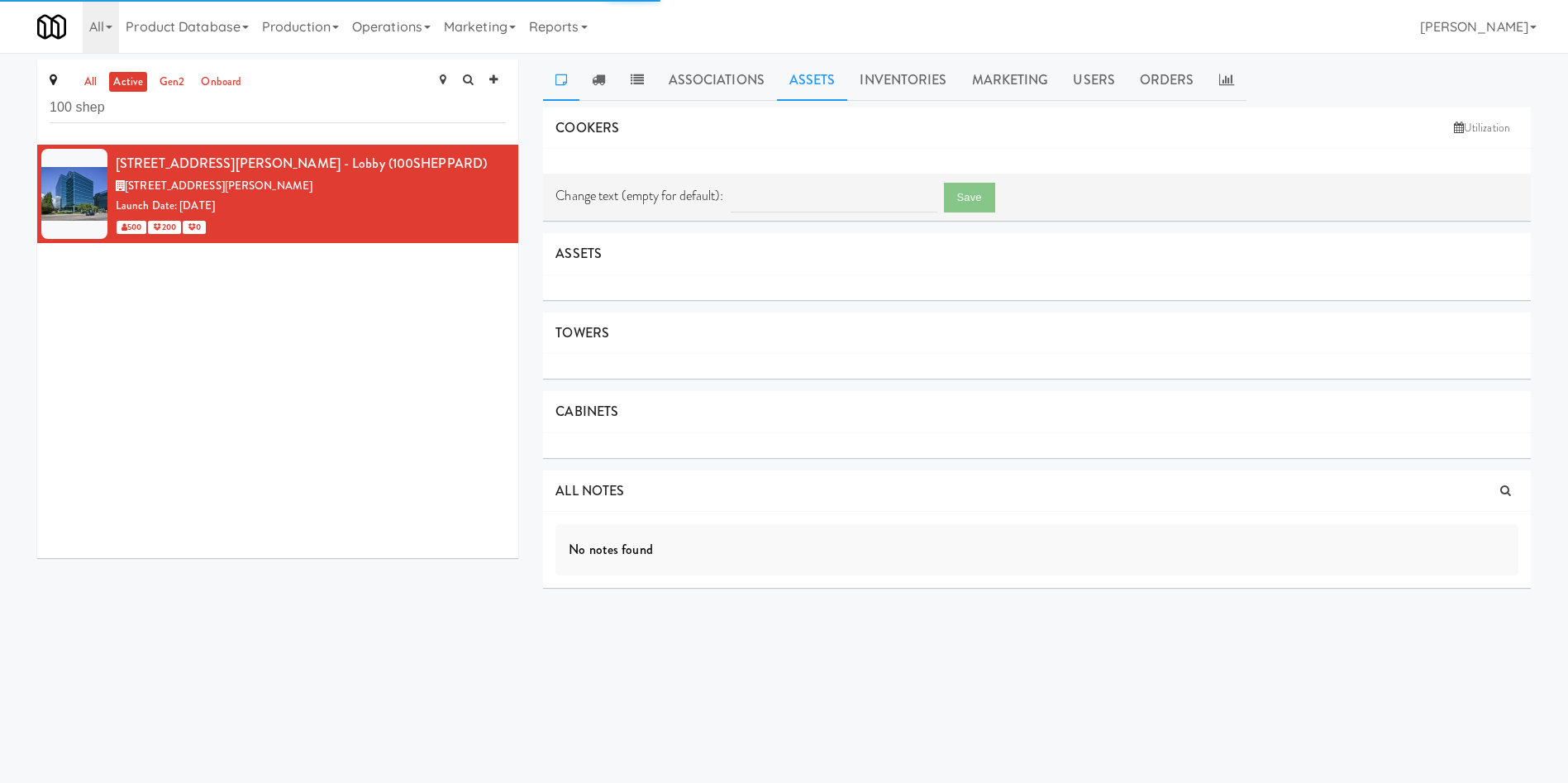
click at [562, 85] on icon at bounding box center [561, 79] width 12 height 14
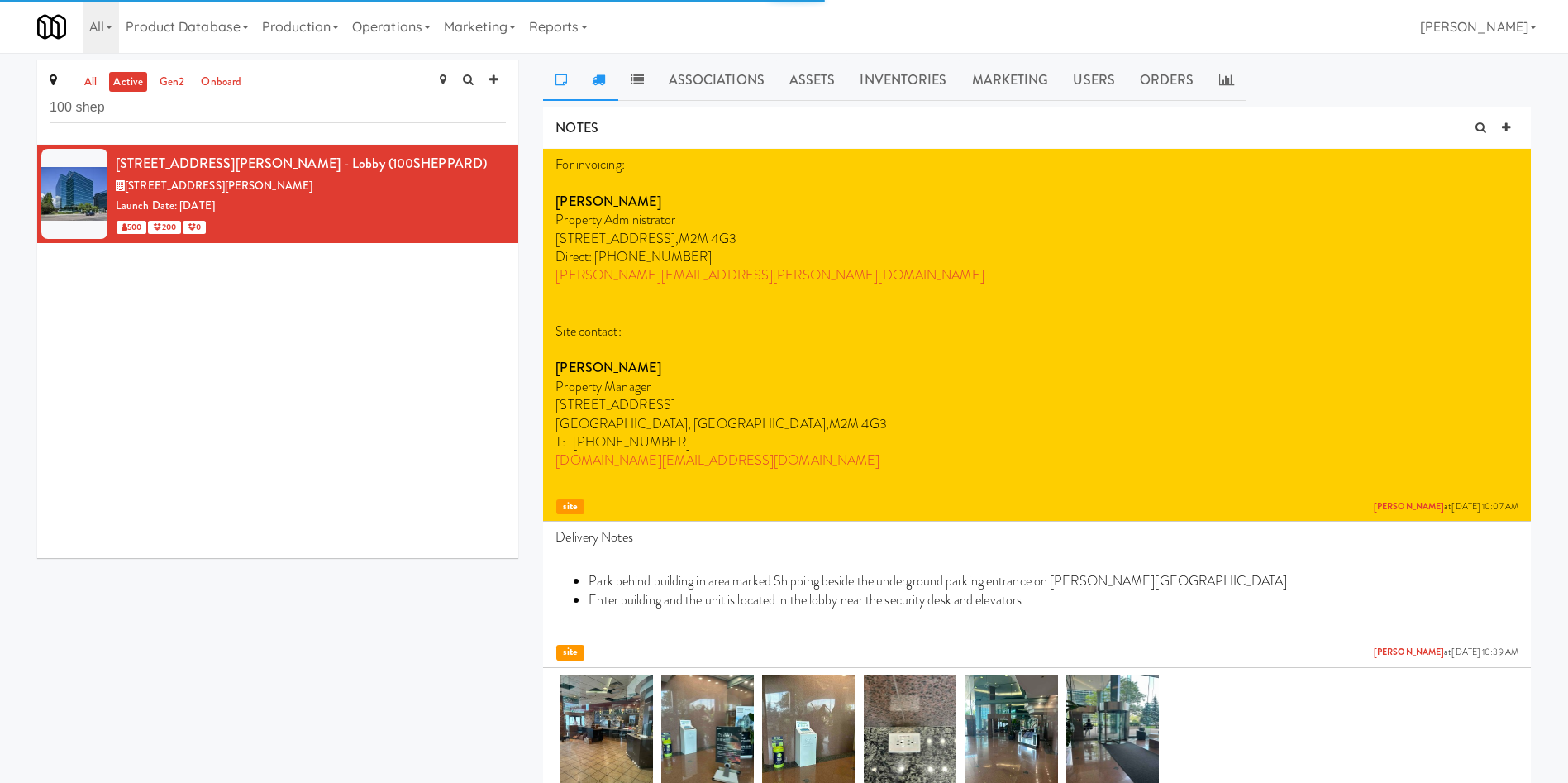
click at [601, 87] on link at bounding box center [598, 79] width 38 height 41
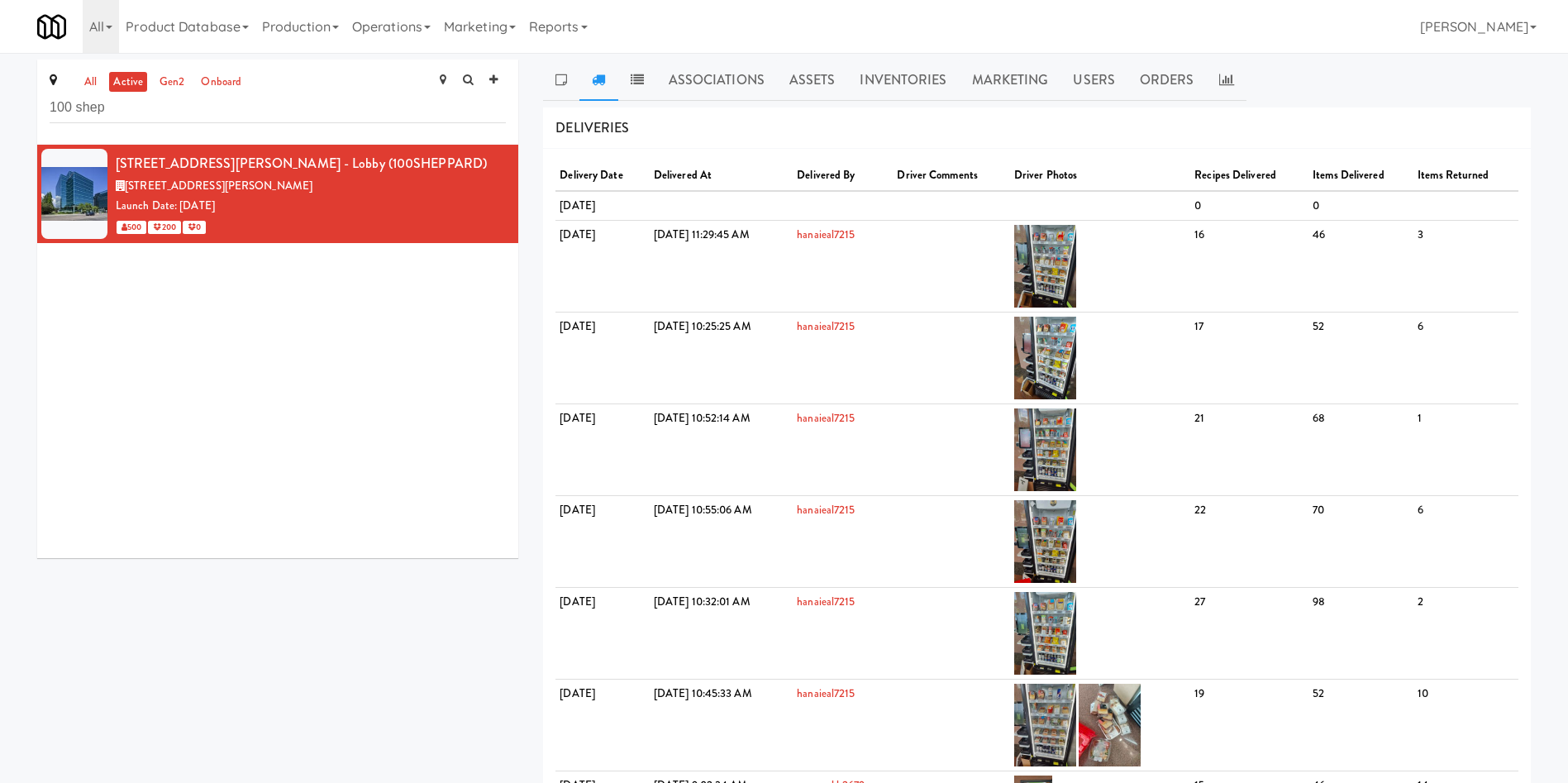
drag, startPoint x: 804, startPoint y: 94, endPoint x: 785, endPoint y: 133, distance: 43.4
click at [804, 93] on link "Assets" at bounding box center [813, 79] width 71 height 41
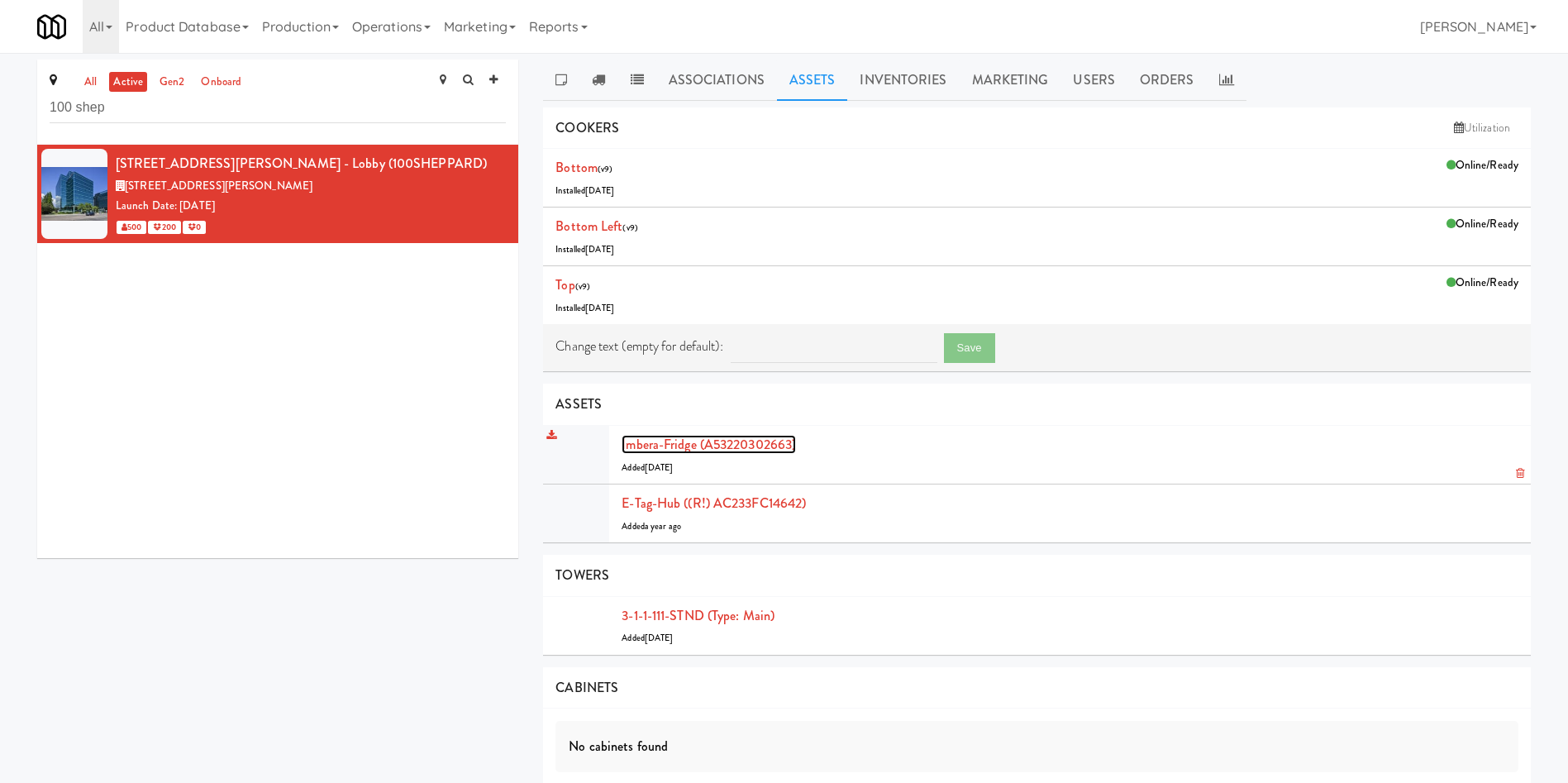
click at [722, 451] on link "Imbera-fridge (A53220302663)" at bounding box center [709, 444] width 175 height 19
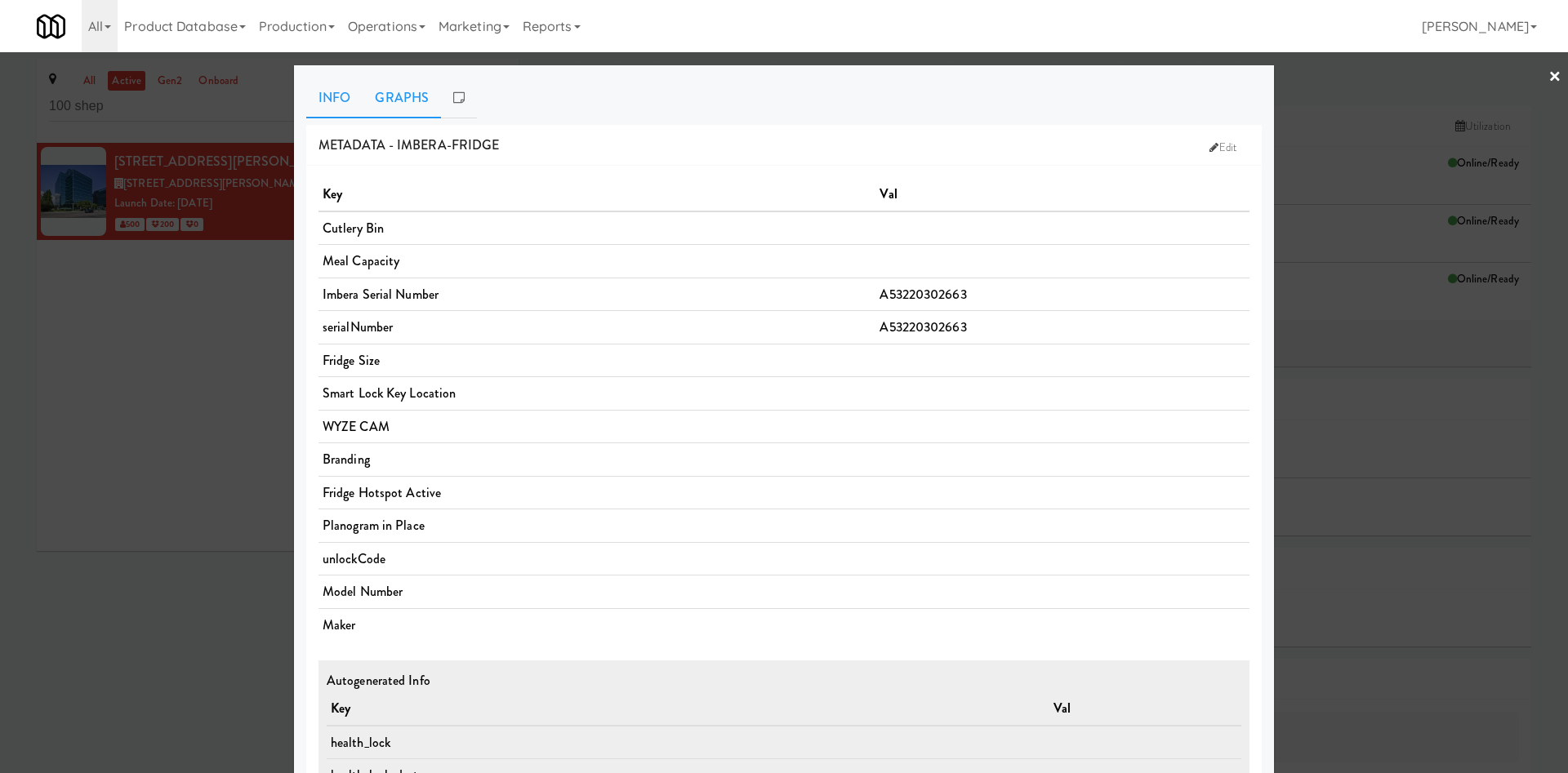
click at [404, 103] on link "Graphs" at bounding box center [401, 97] width 78 height 40
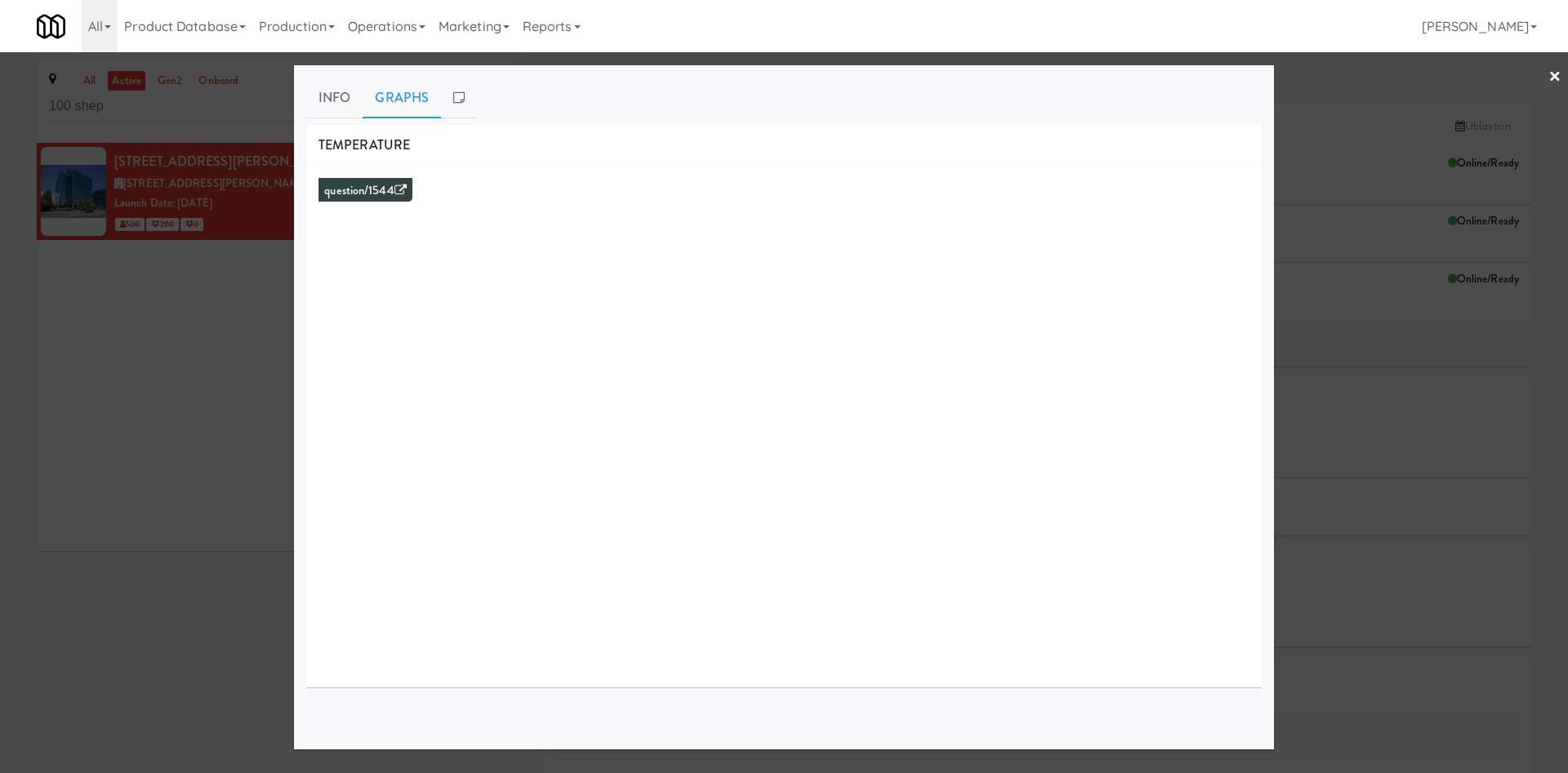
click at [235, 368] on div at bounding box center [784, 386] width 1568 height 773
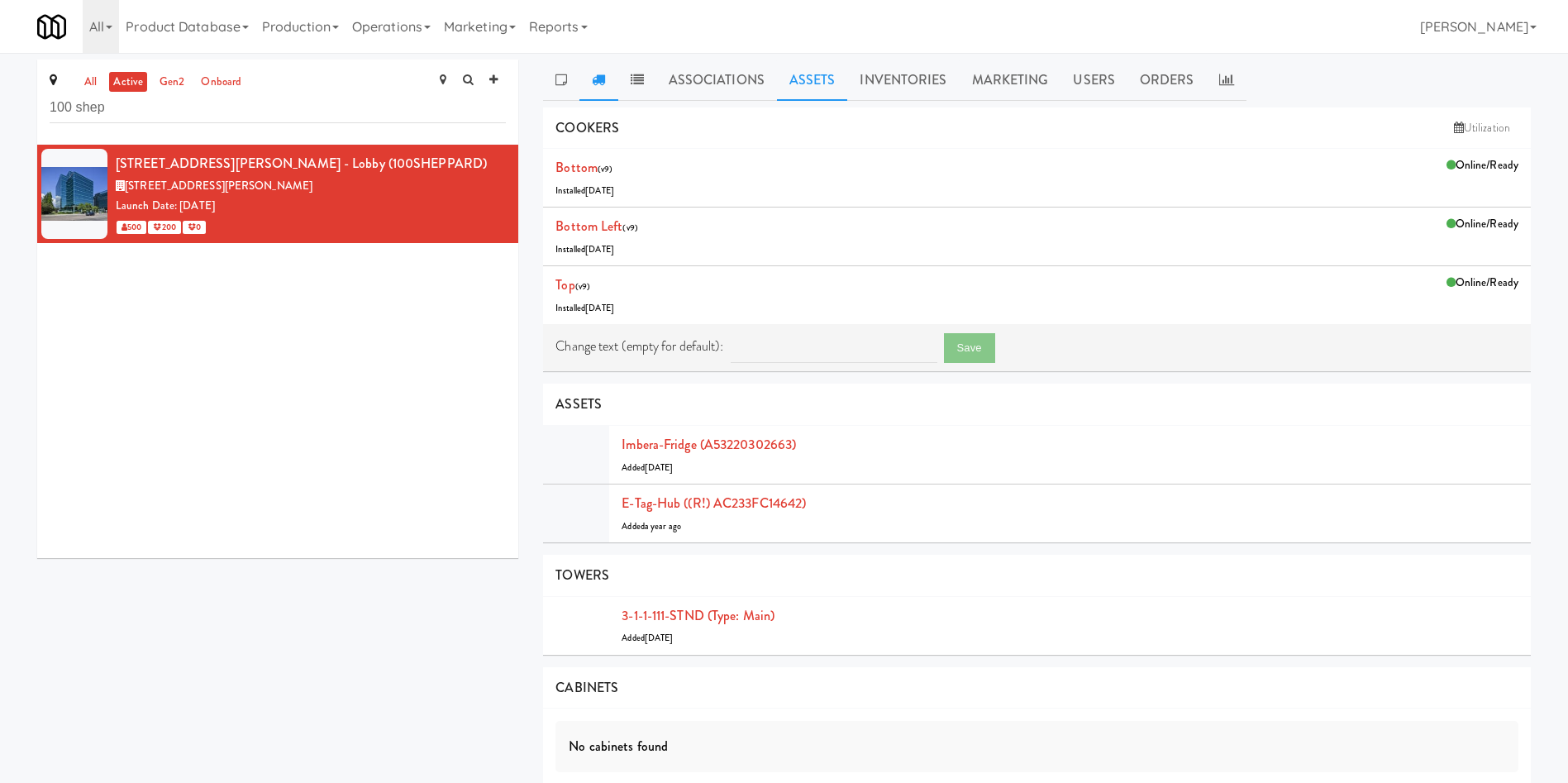
click at [602, 84] on icon at bounding box center [598, 79] width 14 height 14
